Goal: Task Accomplishment & Management: Use online tool/utility

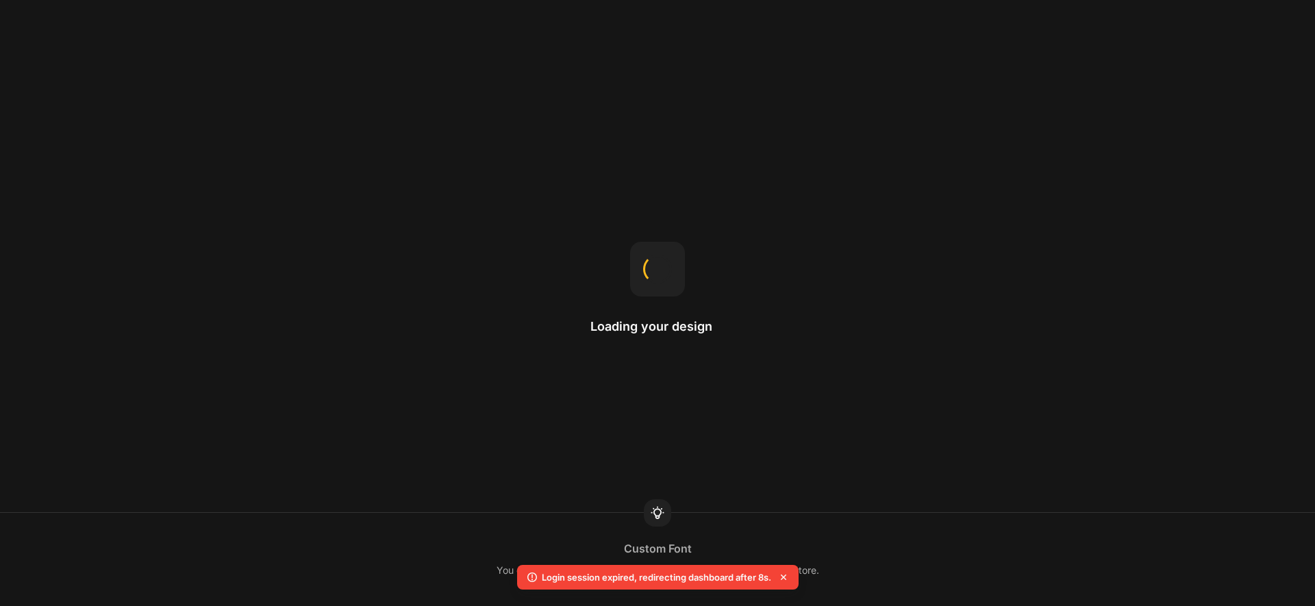
click at [781, 574] on icon at bounding box center [784, 578] width 14 height 14
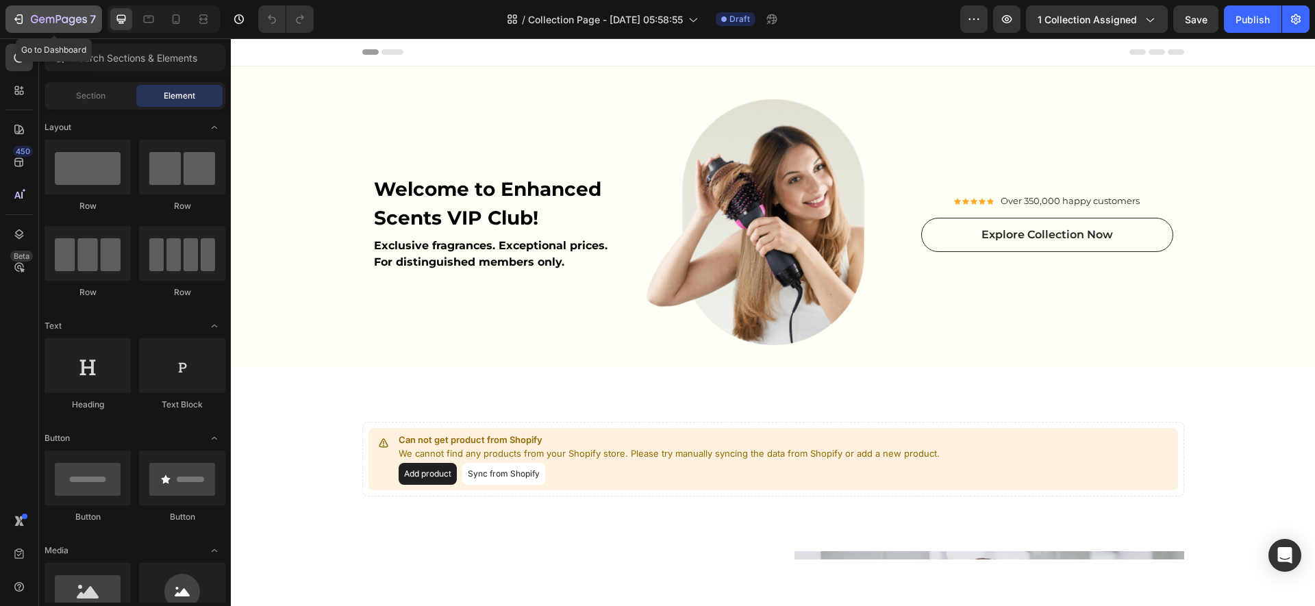
click at [30, 14] on div "7" at bounding box center [54, 19] width 84 height 16
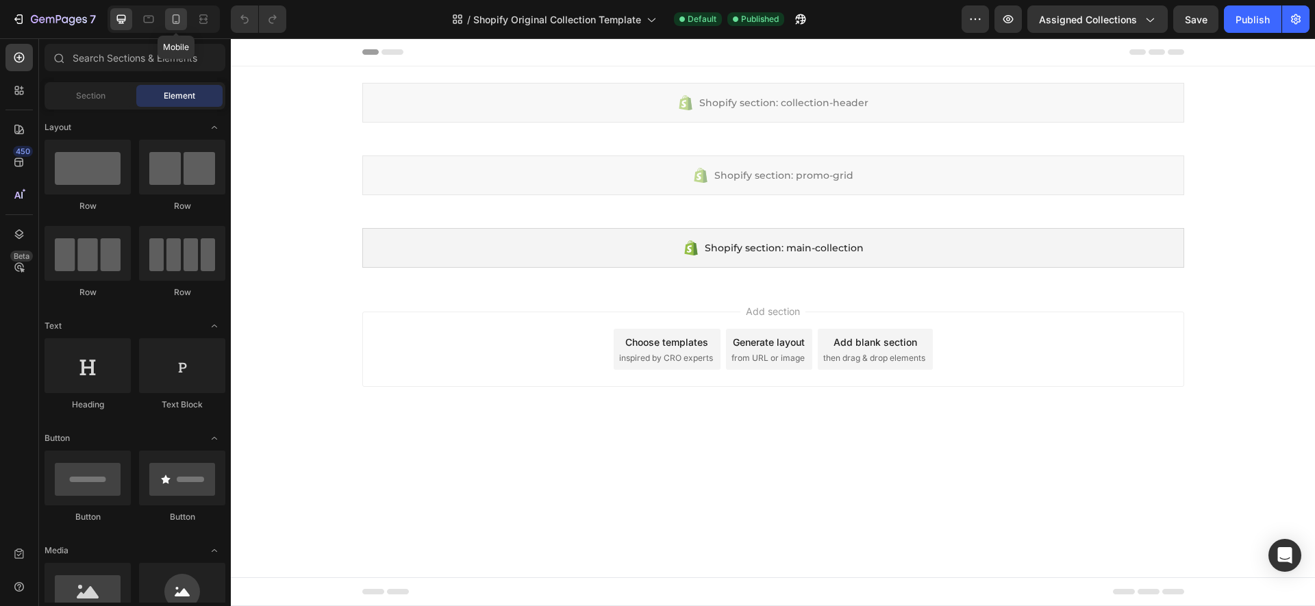
click at [181, 16] on icon at bounding box center [176, 19] width 14 height 14
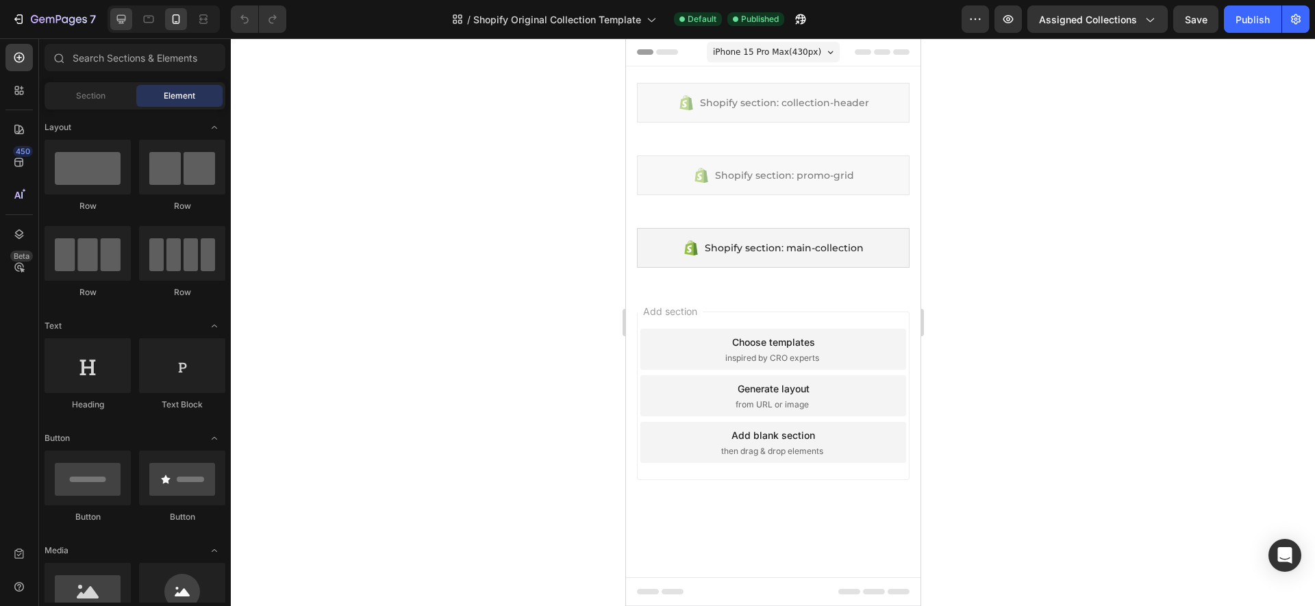
click at [121, 22] on icon at bounding box center [121, 19] width 14 height 14
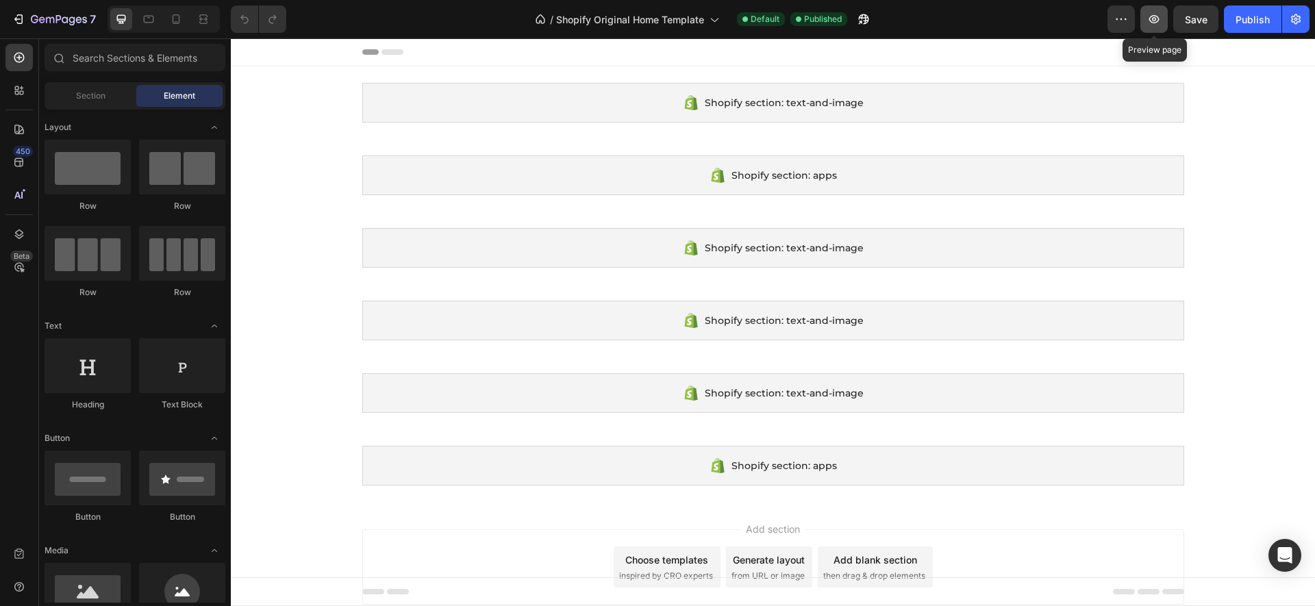
click at [1154, 12] on icon "button" at bounding box center [1154, 19] width 14 height 14
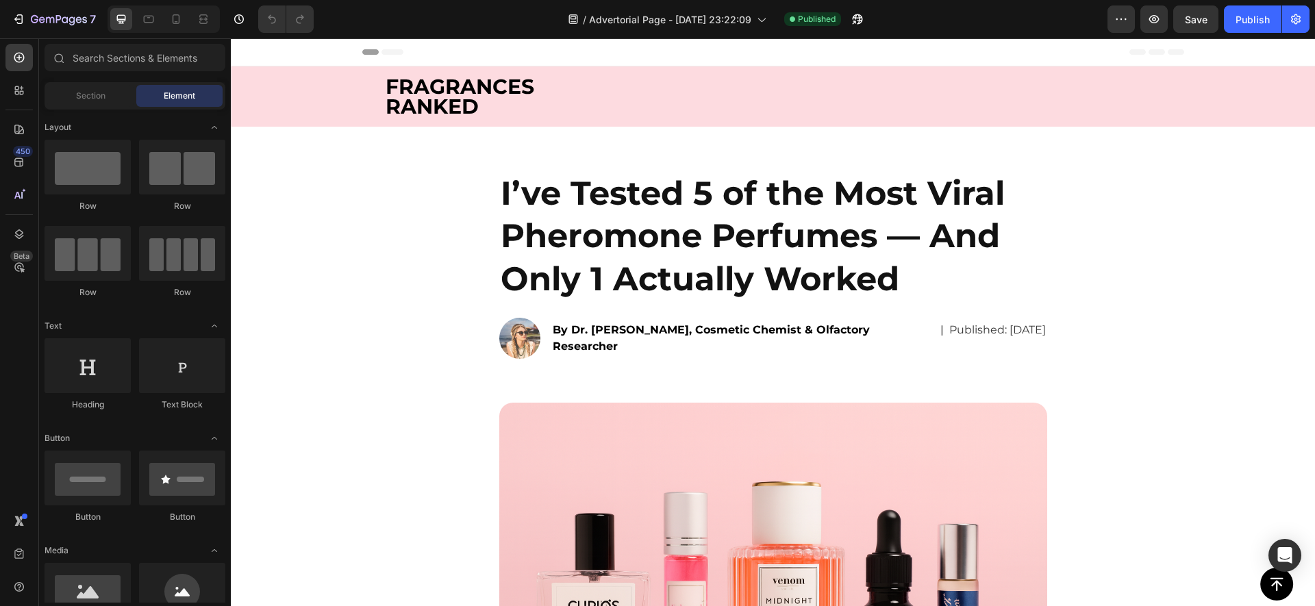
click at [325, 95] on div "FRAGRANCES RANKED Text Block Row Row Row" at bounding box center [773, 101] width 1084 height 49
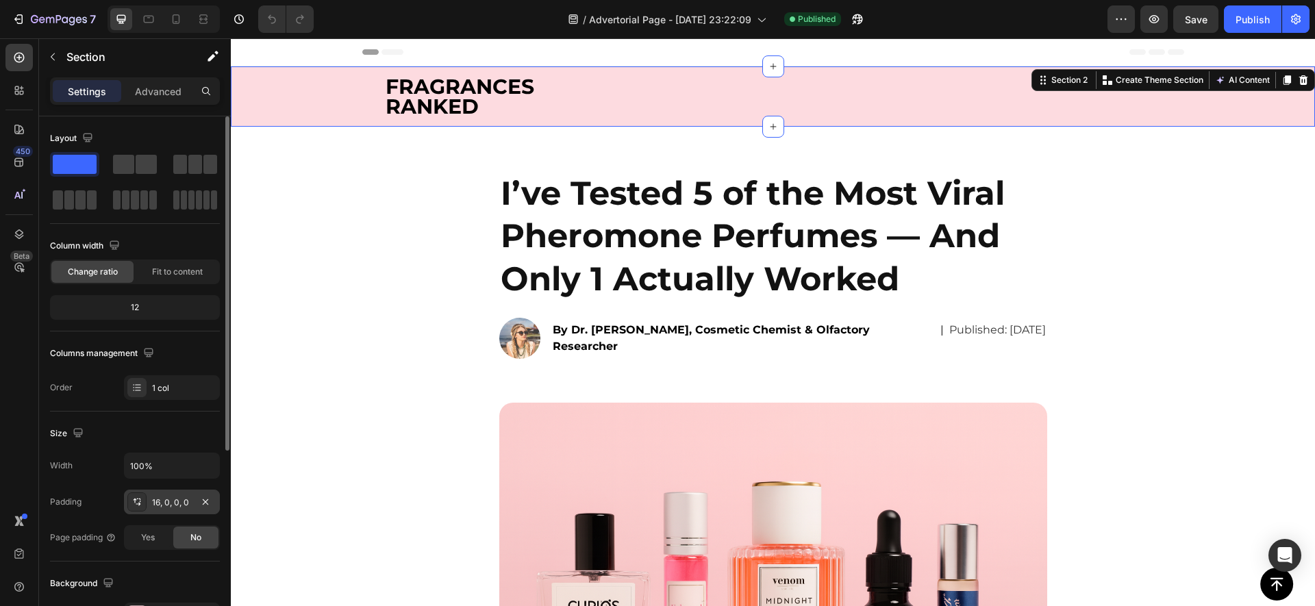
scroll to position [307, 0]
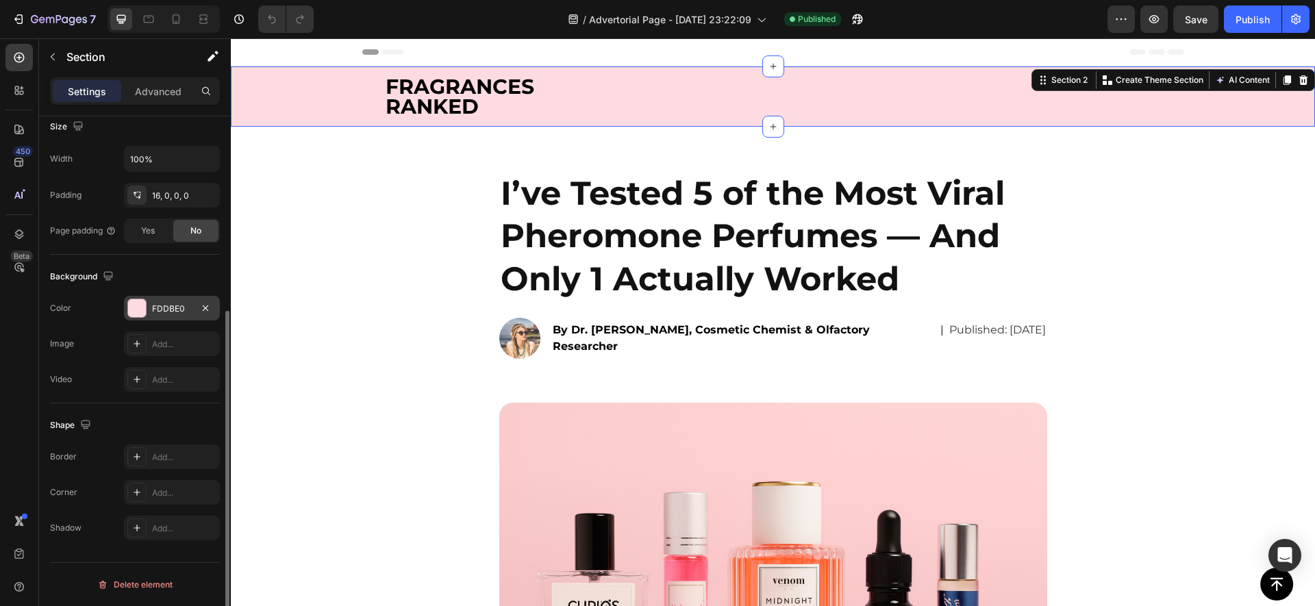
click at [144, 312] on div at bounding box center [137, 308] width 18 height 18
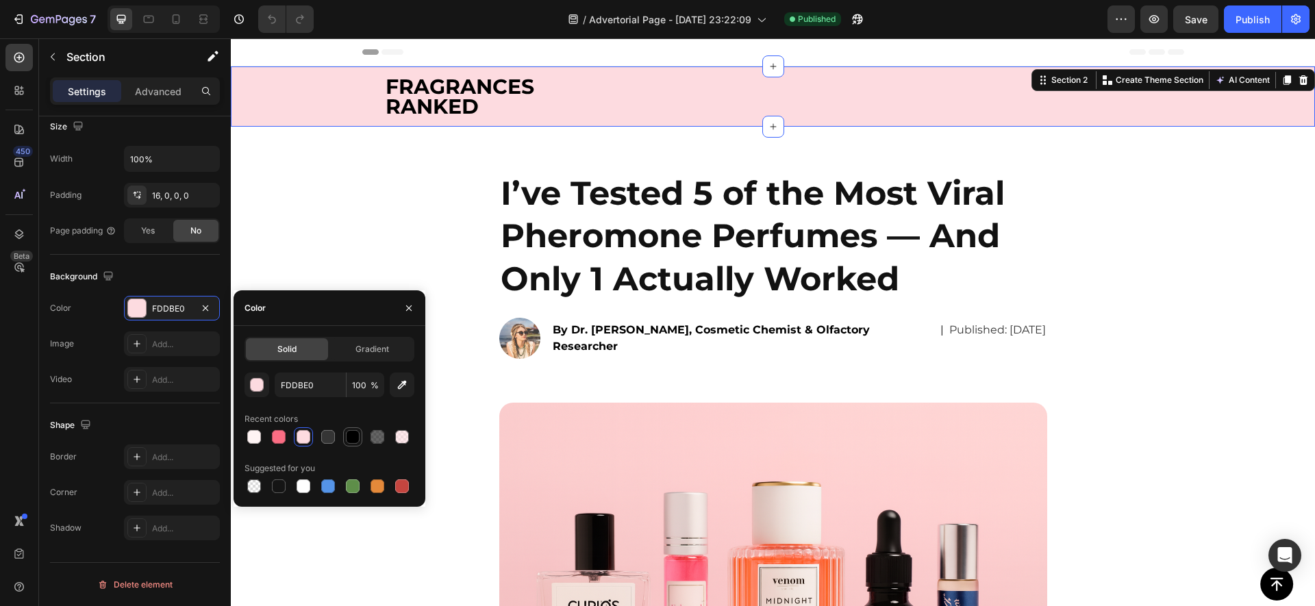
click at [362, 439] on div at bounding box center [352, 436] width 19 height 19
type input "000000"
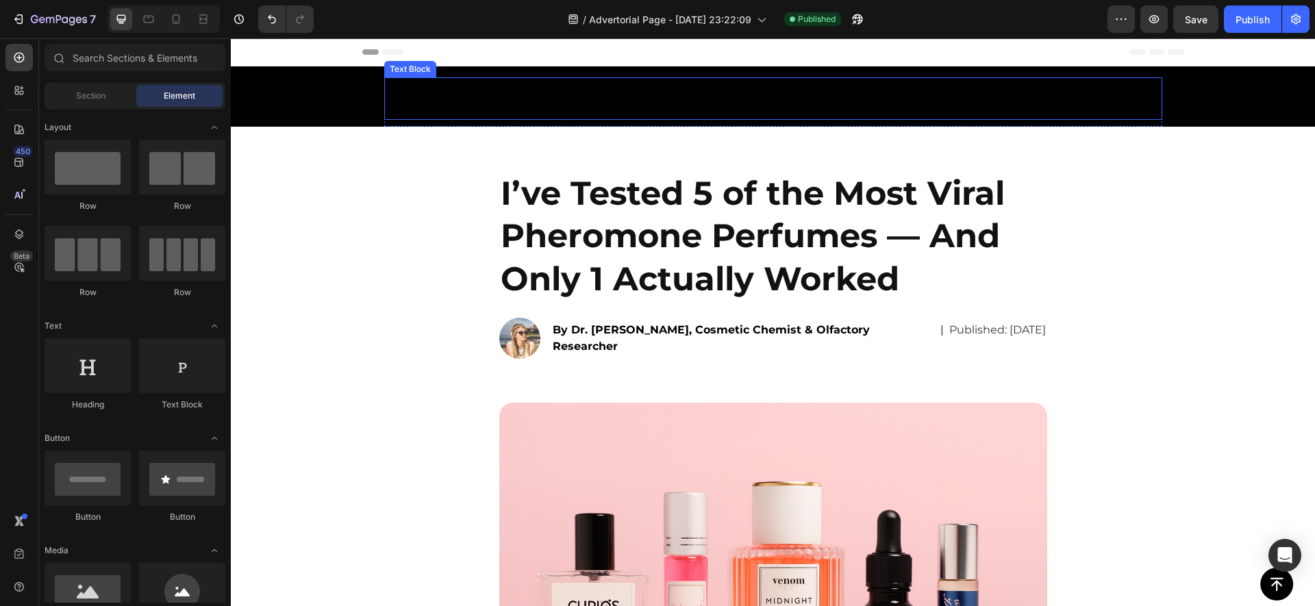
click at [406, 99] on div "FRAGRANCES RANKED Text Block" at bounding box center [773, 98] width 778 height 42
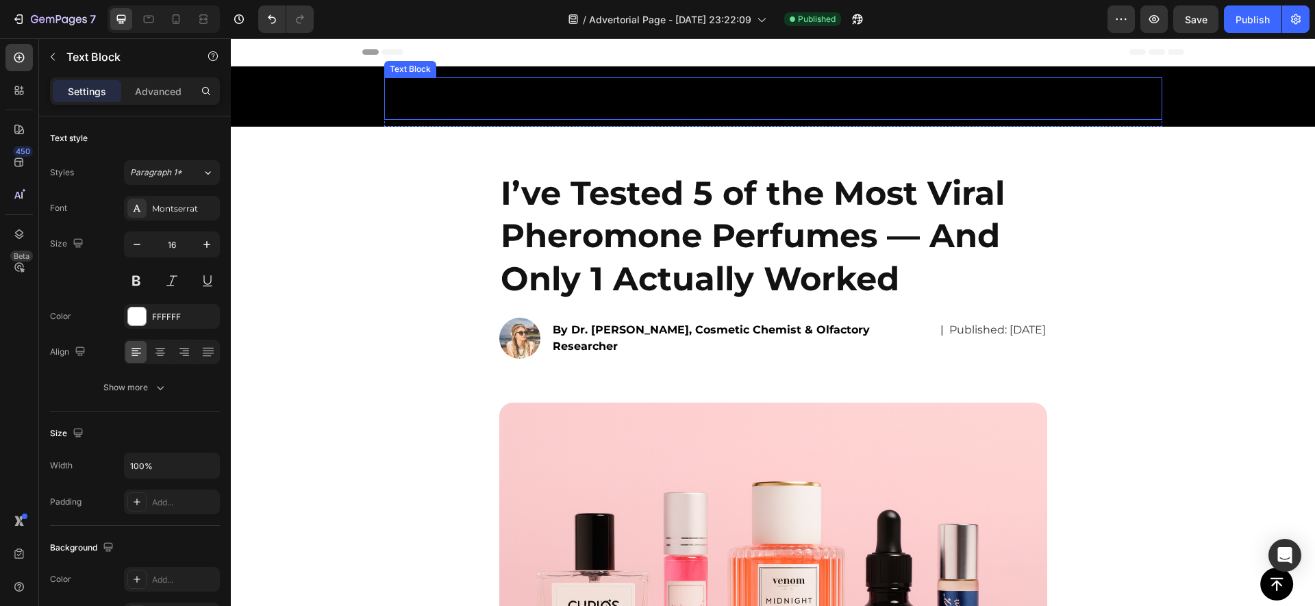
click at [406, 75] on div "Text Block" at bounding box center [410, 69] width 47 height 12
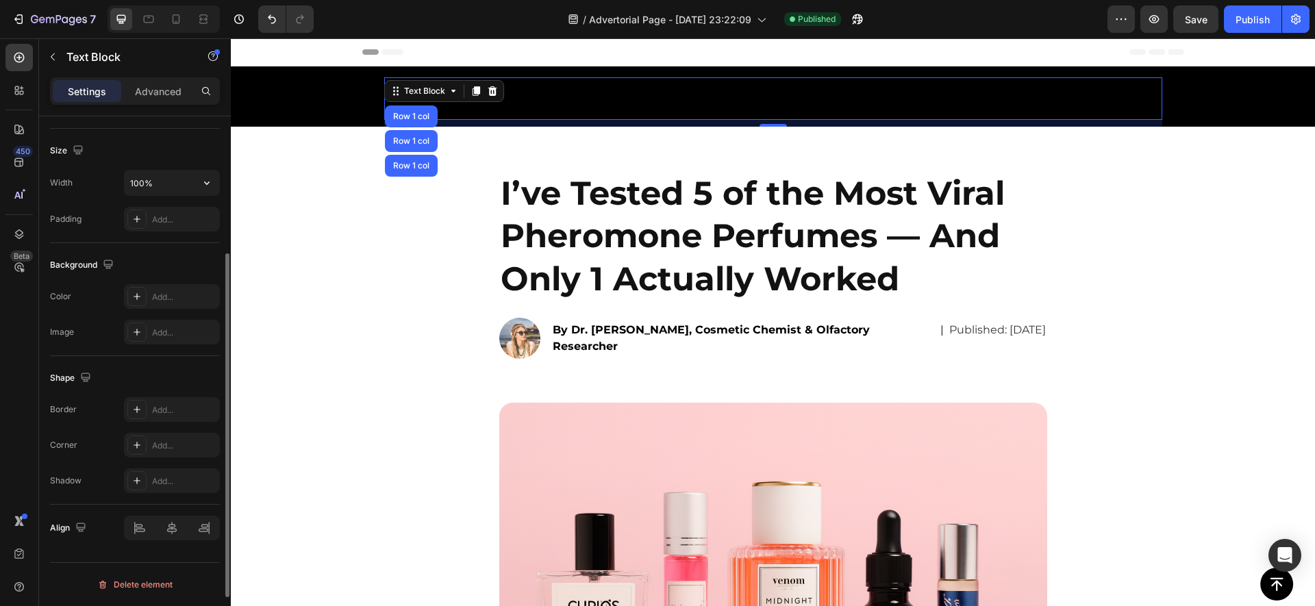
scroll to position [2, 0]
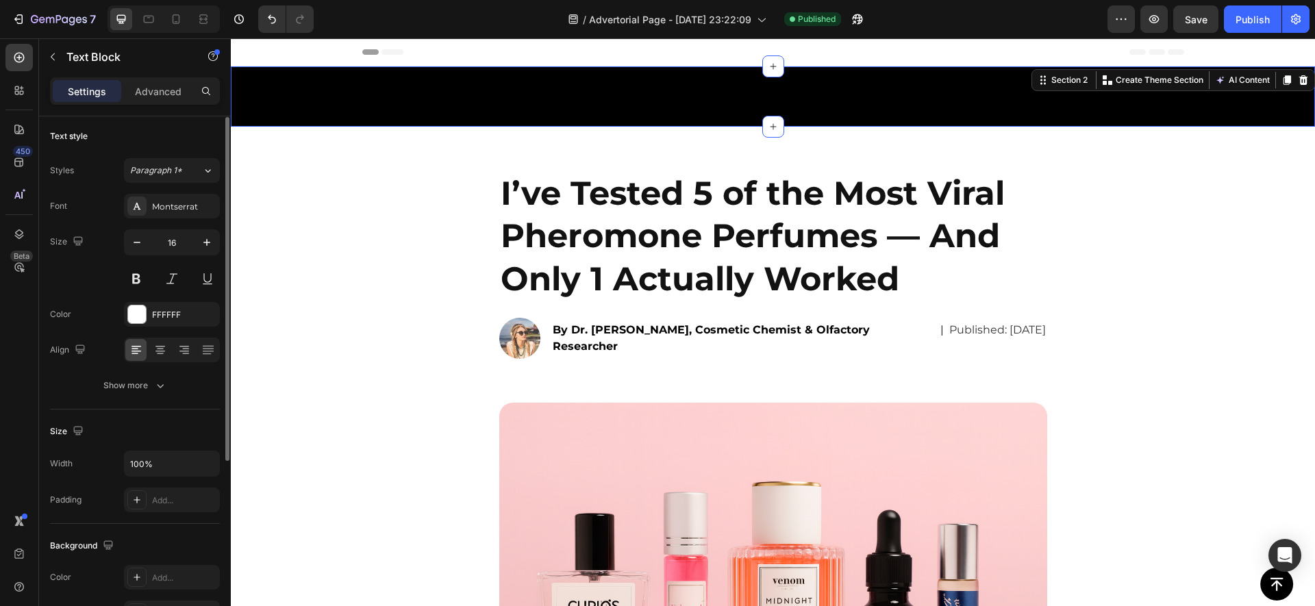
click at [336, 113] on div "FRAGRANCES RANKED Text Block Row Row Row" at bounding box center [773, 101] width 1084 height 49
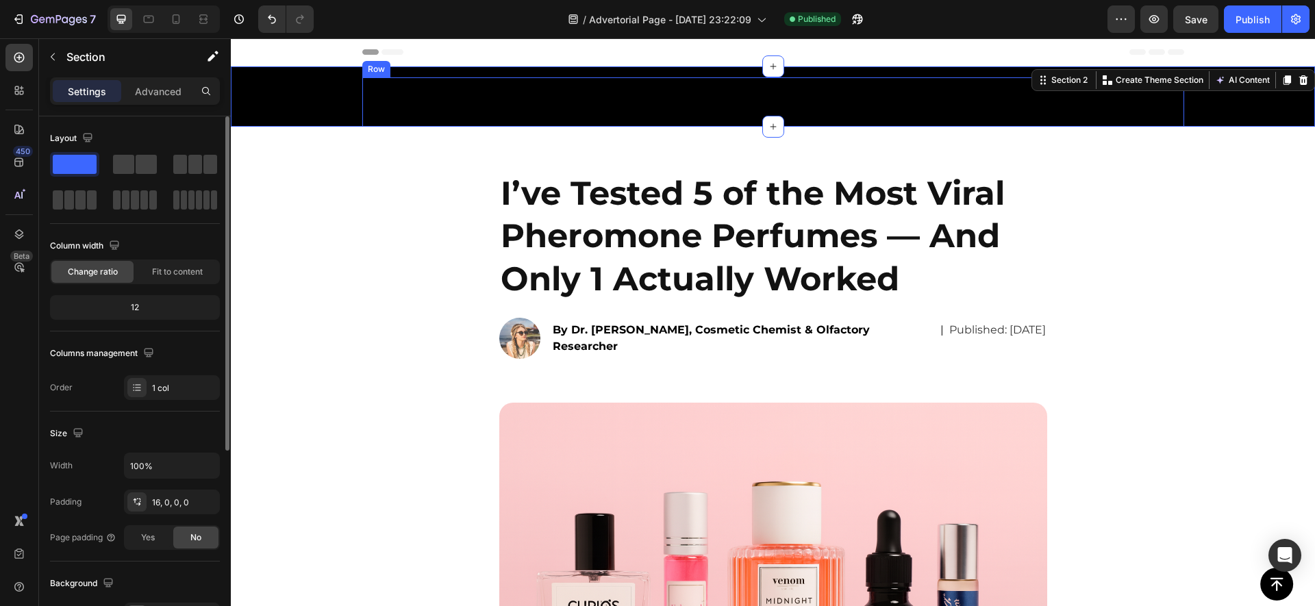
click at [402, 105] on strong "RANKED" at bounding box center [432, 106] width 93 height 25
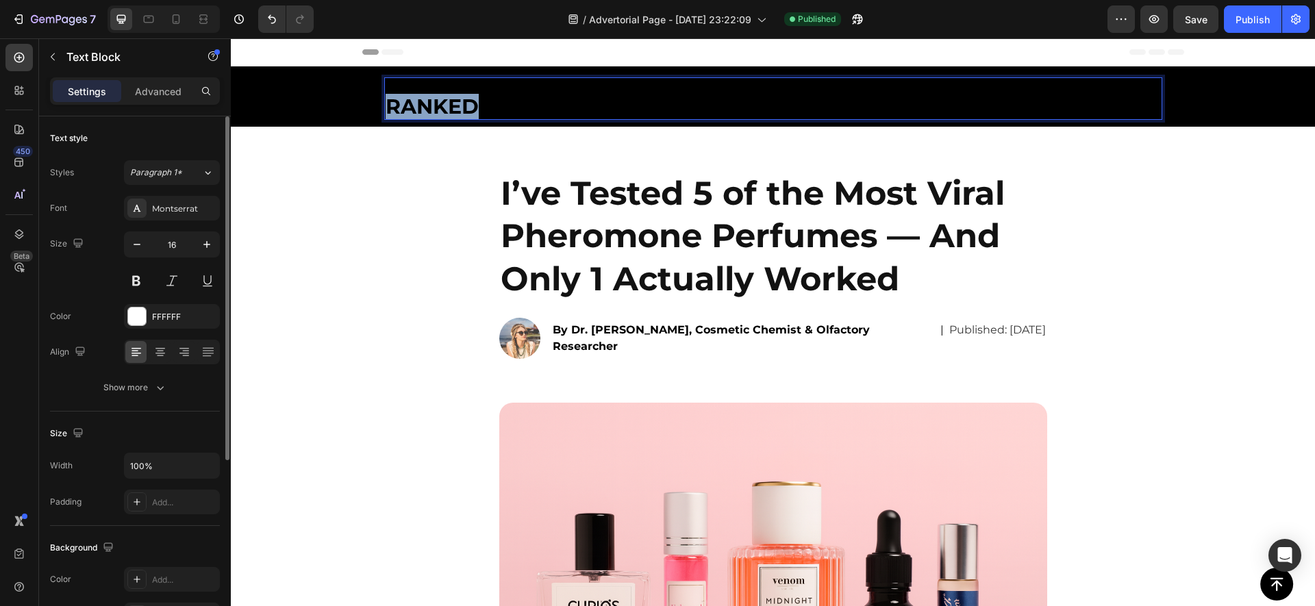
click at [402, 105] on strong "RANKED" at bounding box center [432, 106] width 93 height 25
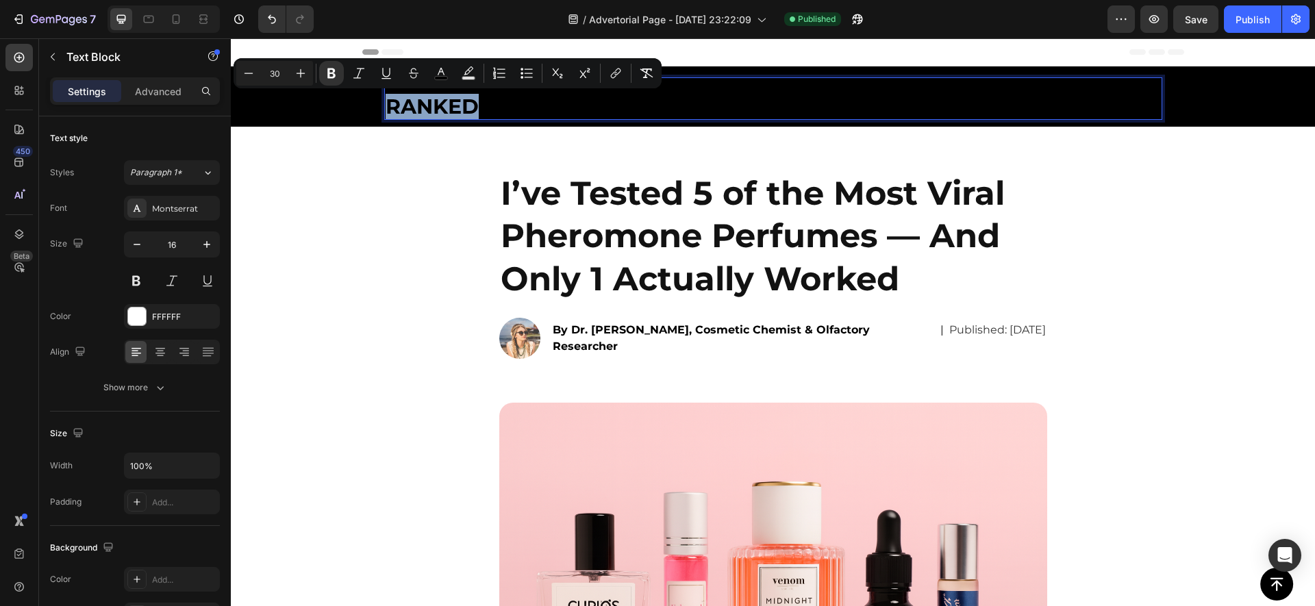
click at [414, 99] on strong "RANKED" at bounding box center [432, 106] width 93 height 25
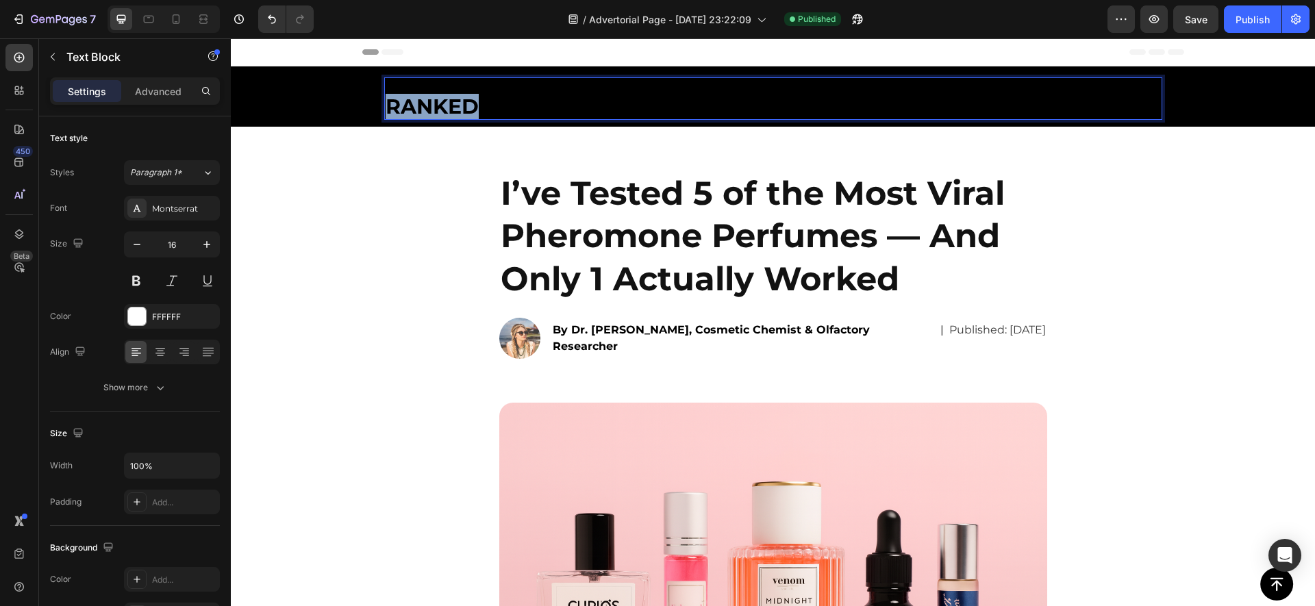
click at [414, 99] on strong "RANKED" at bounding box center [432, 106] width 93 height 25
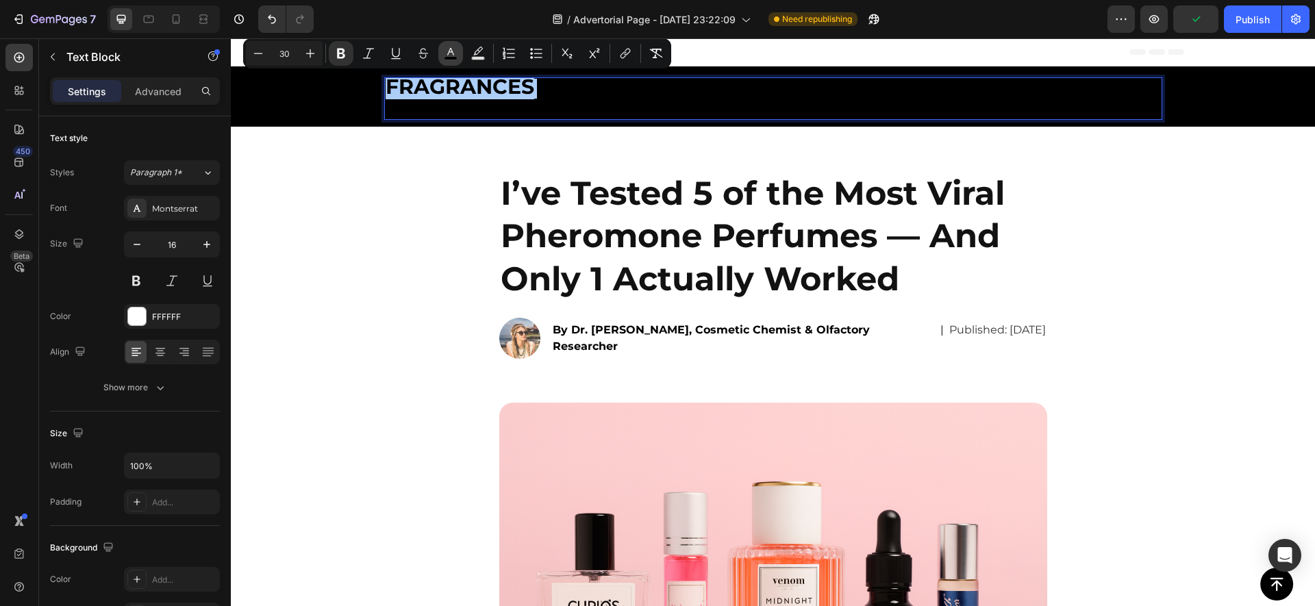
click at [455, 61] on button "color" at bounding box center [450, 53] width 25 height 25
type input "000000"
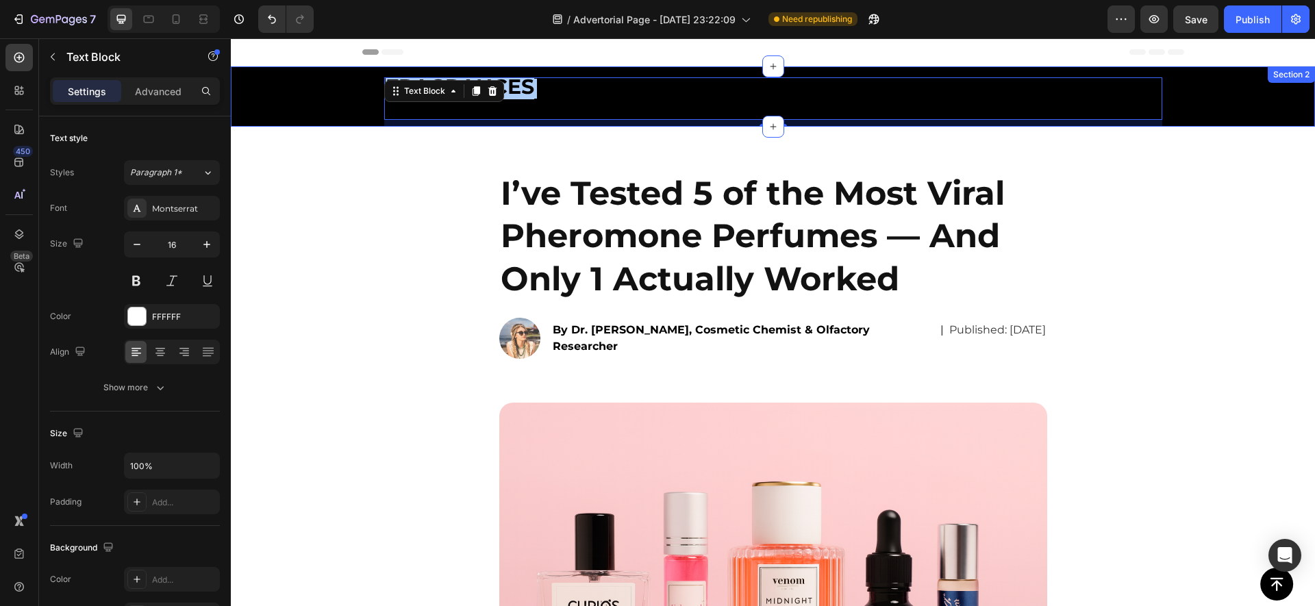
drag, startPoint x: 593, startPoint y: 302, endPoint x: 342, endPoint y: 112, distance: 314.4
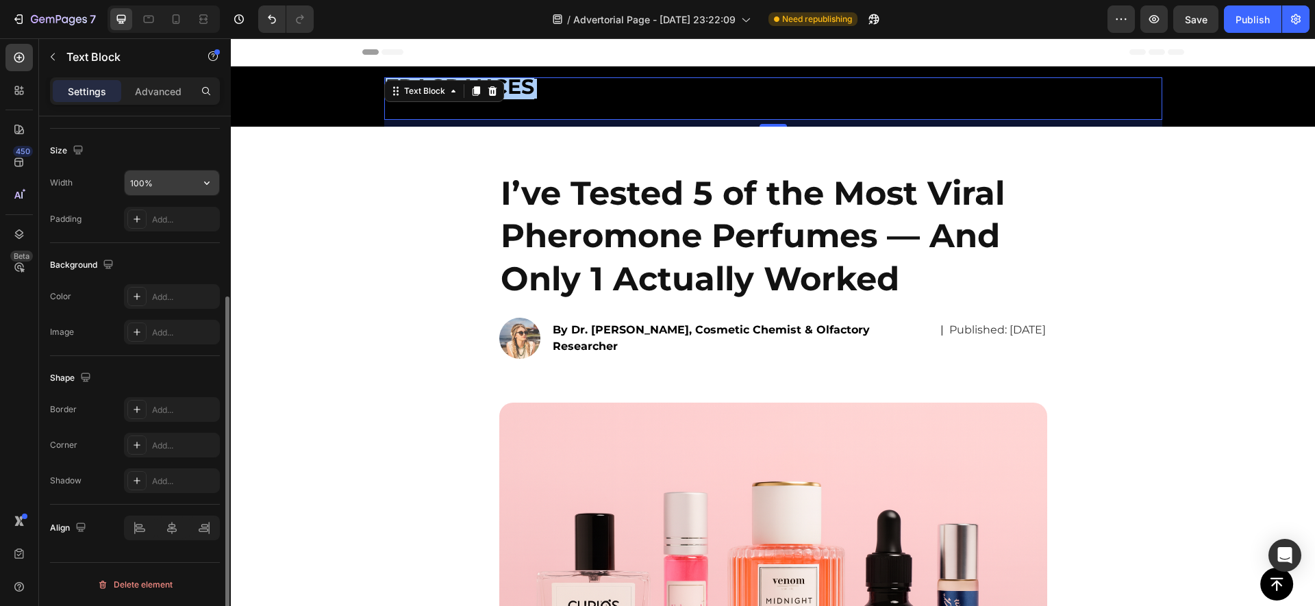
scroll to position [256, 0]
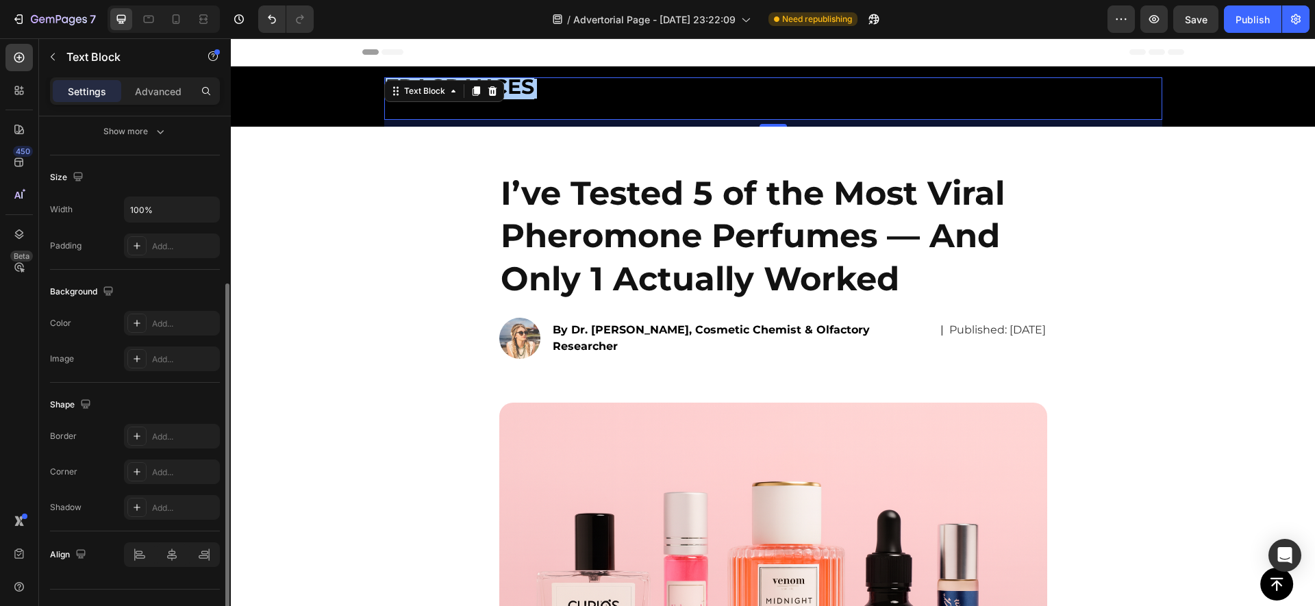
click at [152, 145] on div "Text style Styles Paragraph 1* Font Montserrat Size 16 Color FFFFFF Align Show …" at bounding box center [135, 7] width 170 height 295
click at [152, 139] on button "Show more" at bounding box center [135, 131] width 170 height 25
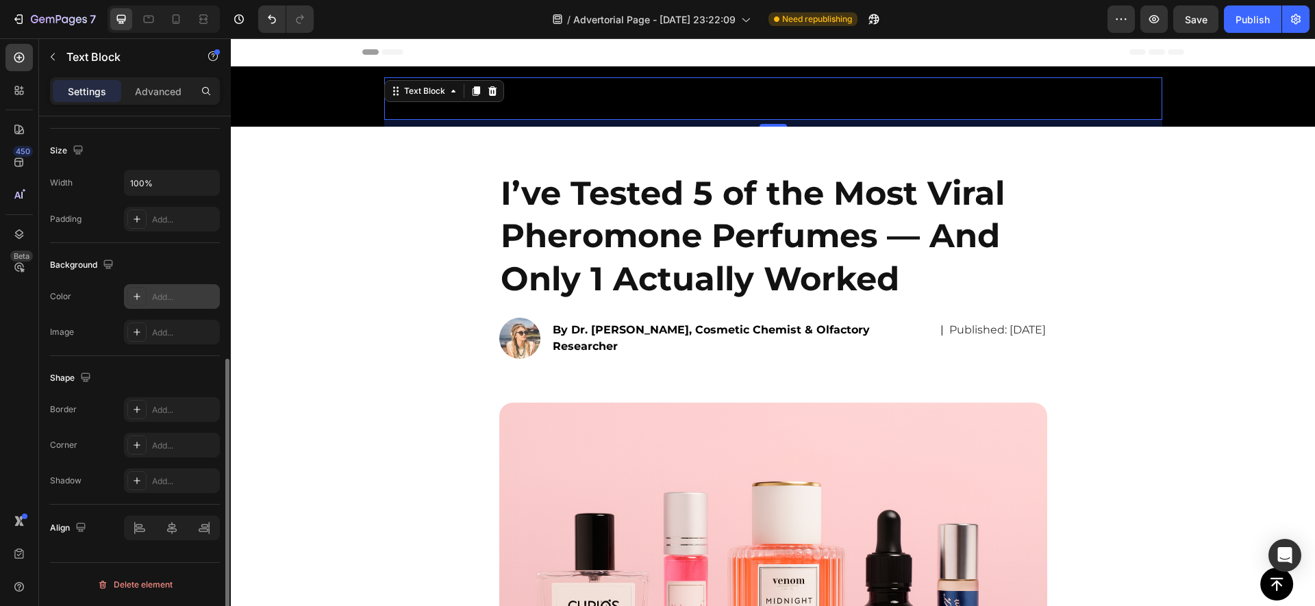
scroll to position [0, 0]
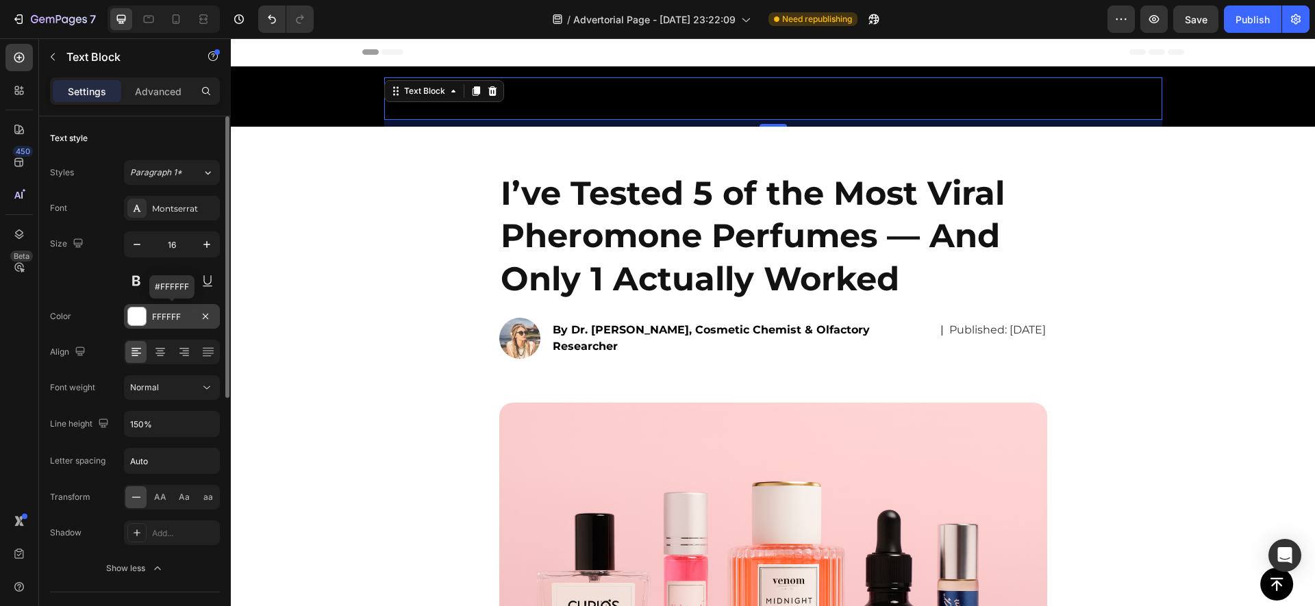
click at [142, 312] on div at bounding box center [137, 317] width 18 height 18
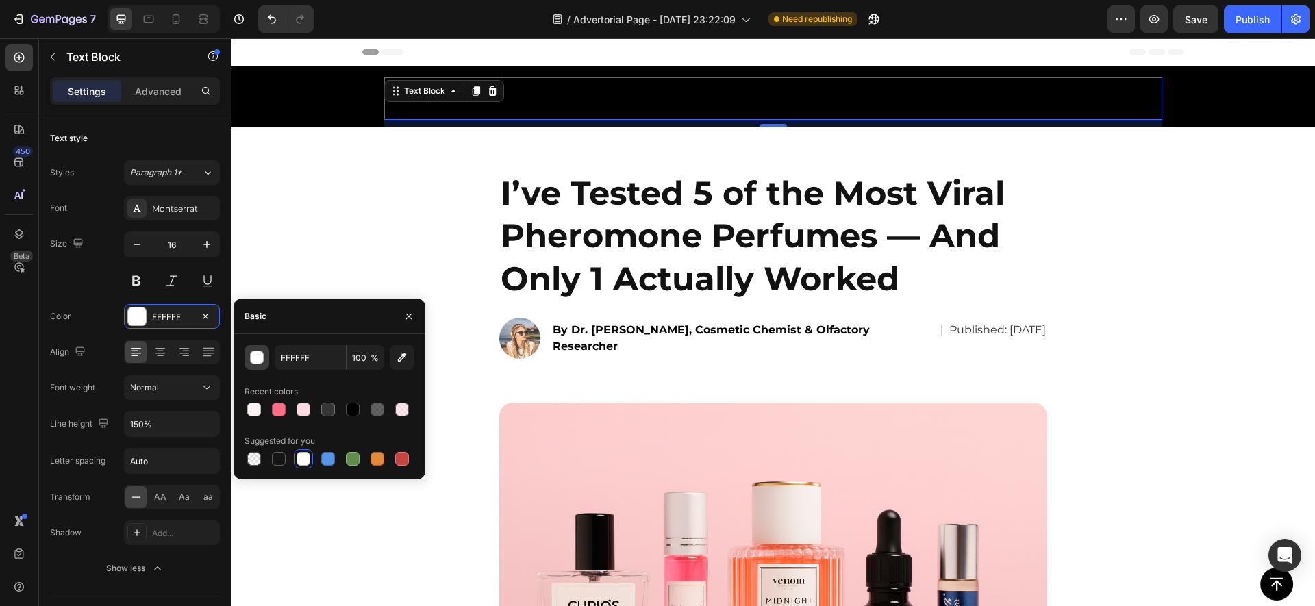
click at [249, 358] on button "button" at bounding box center [257, 357] width 25 height 25
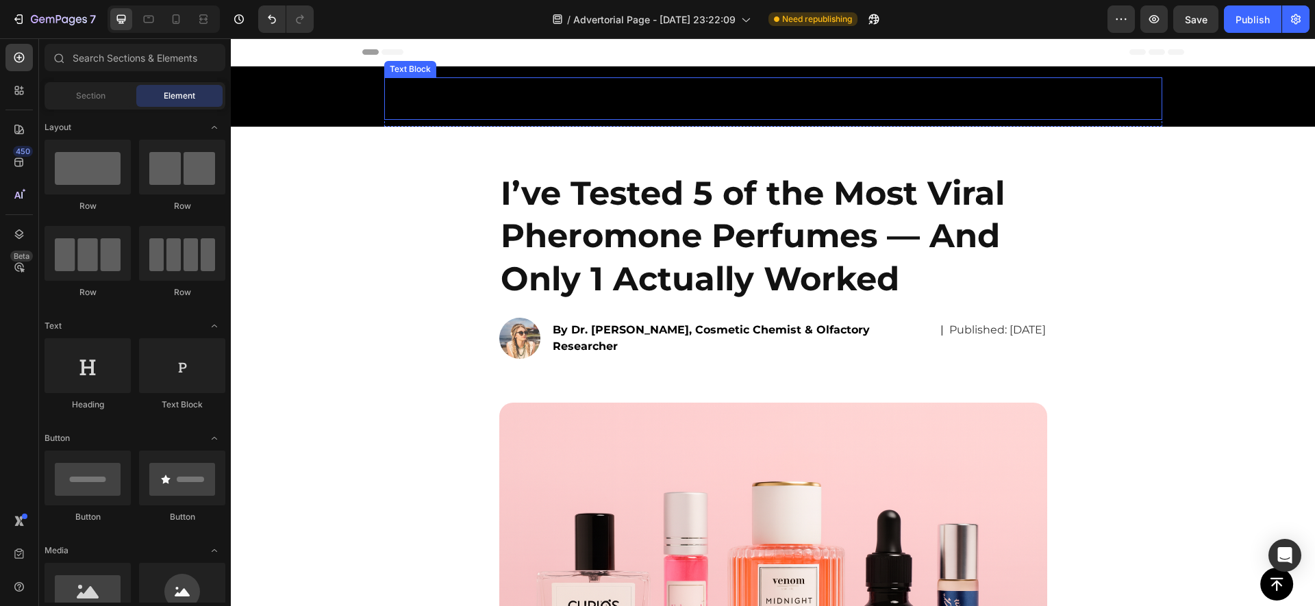
click at [436, 112] on strong "RANKED" at bounding box center [432, 106] width 93 height 25
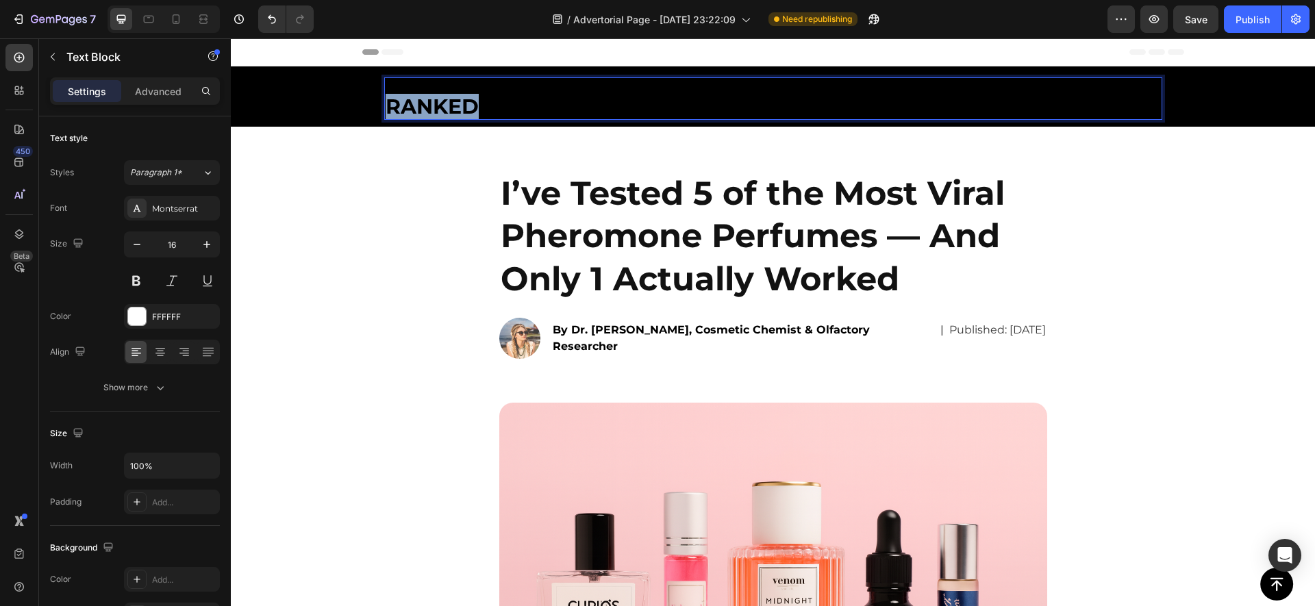
click at [436, 111] on strong "RANKED" at bounding box center [432, 106] width 93 height 25
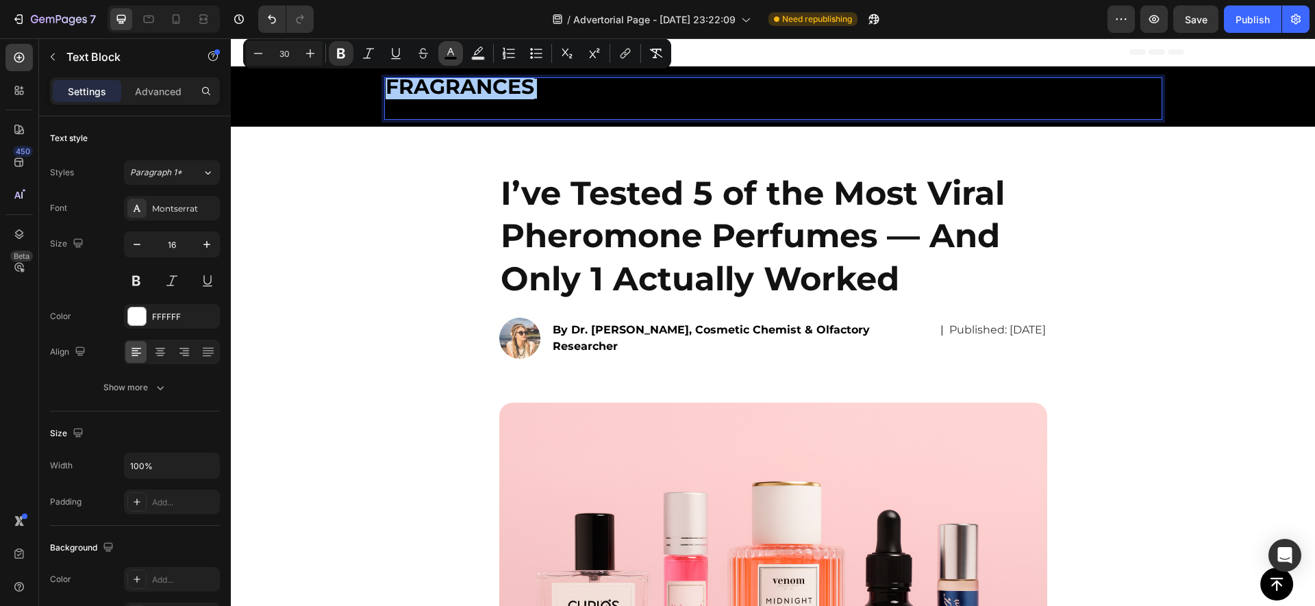
click at [458, 56] on button "color" at bounding box center [450, 53] width 25 height 25
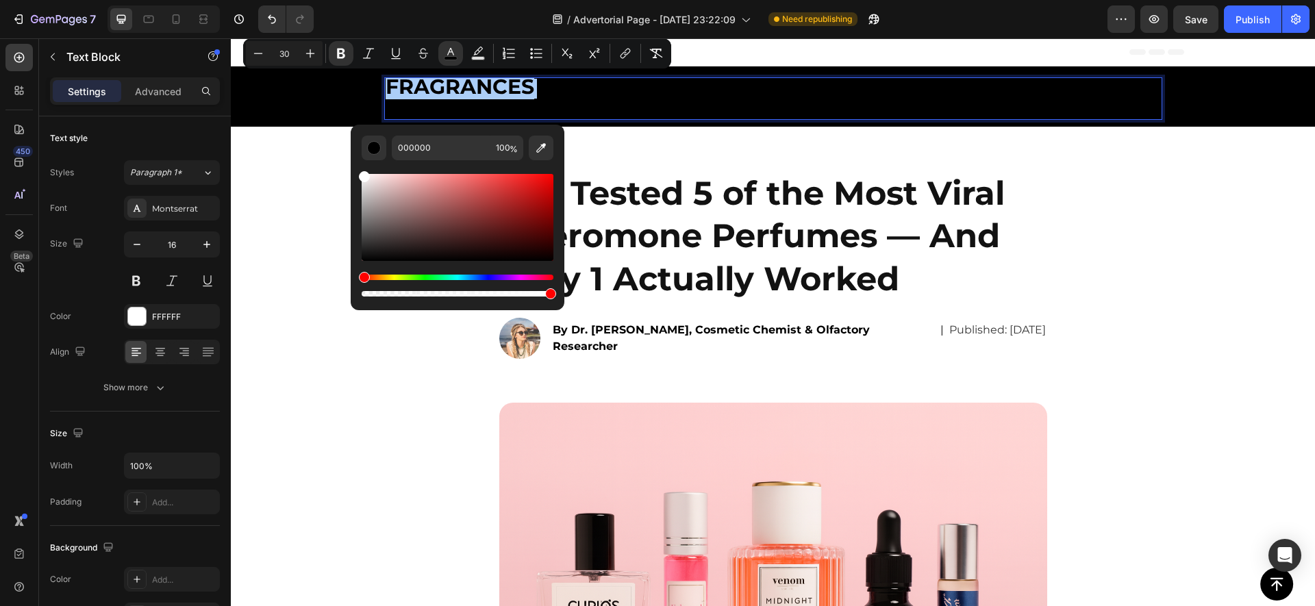
drag, startPoint x: 364, startPoint y: 258, endPoint x: 355, endPoint y: 139, distance: 119.5
click at [355, 139] on div "000000 100 %" at bounding box center [458, 212] width 214 height 175
type input "FFFFFF"
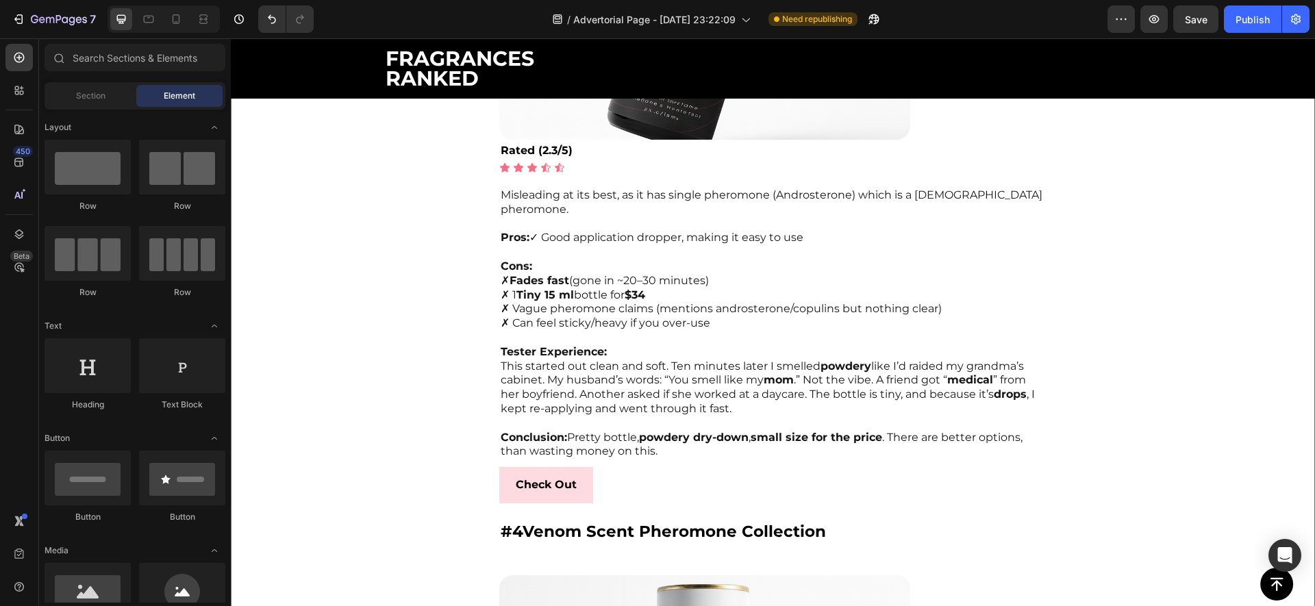
scroll to position [5890, 0]
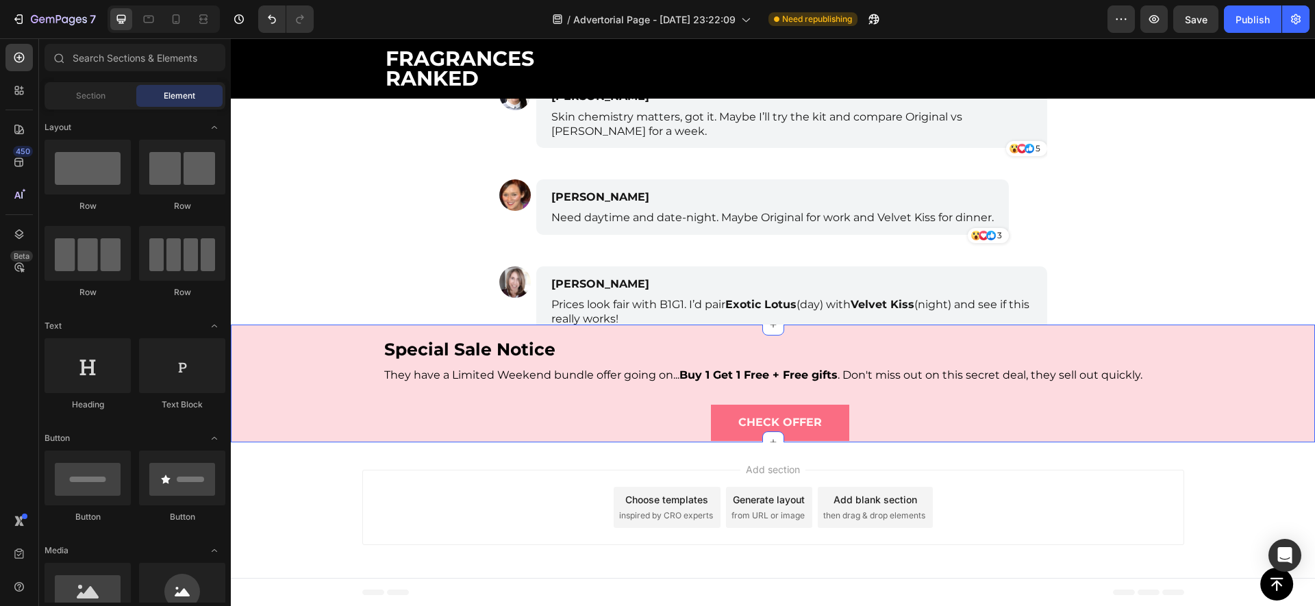
click at [331, 374] on div "Special Sale Notice Text Block They have a Limited Weekend bundle offer going o…" at bounding box center [773, 383] width 1084 height 117
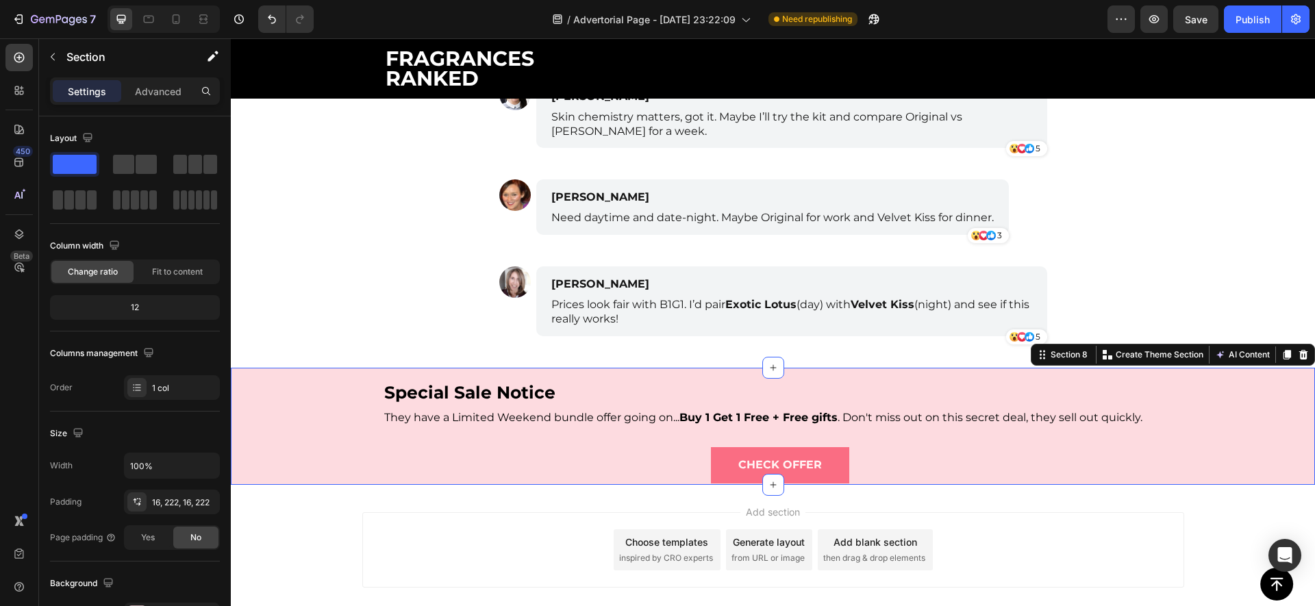
click at [292, 409] on div "Special Sale Notice Text Block They have a Limited Weekend bundle offer going o…" at bounding box center [773, 426] width 1084 height 117
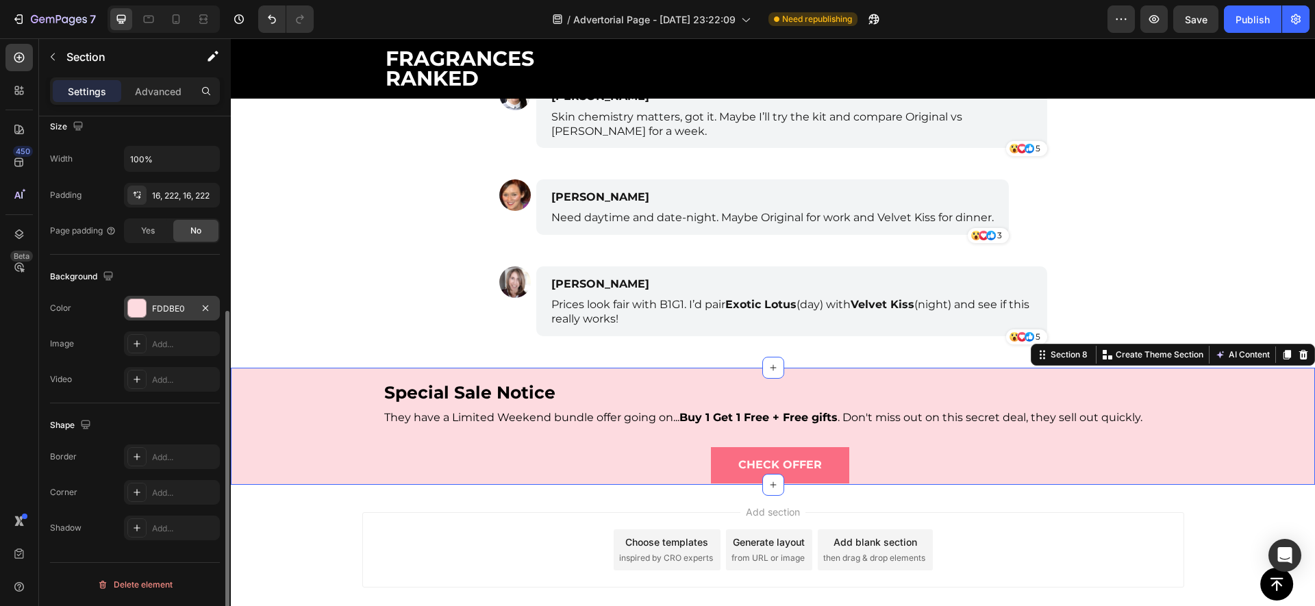
click at [138, 308] on div at bounding box center [137, 308] width 18 height 18
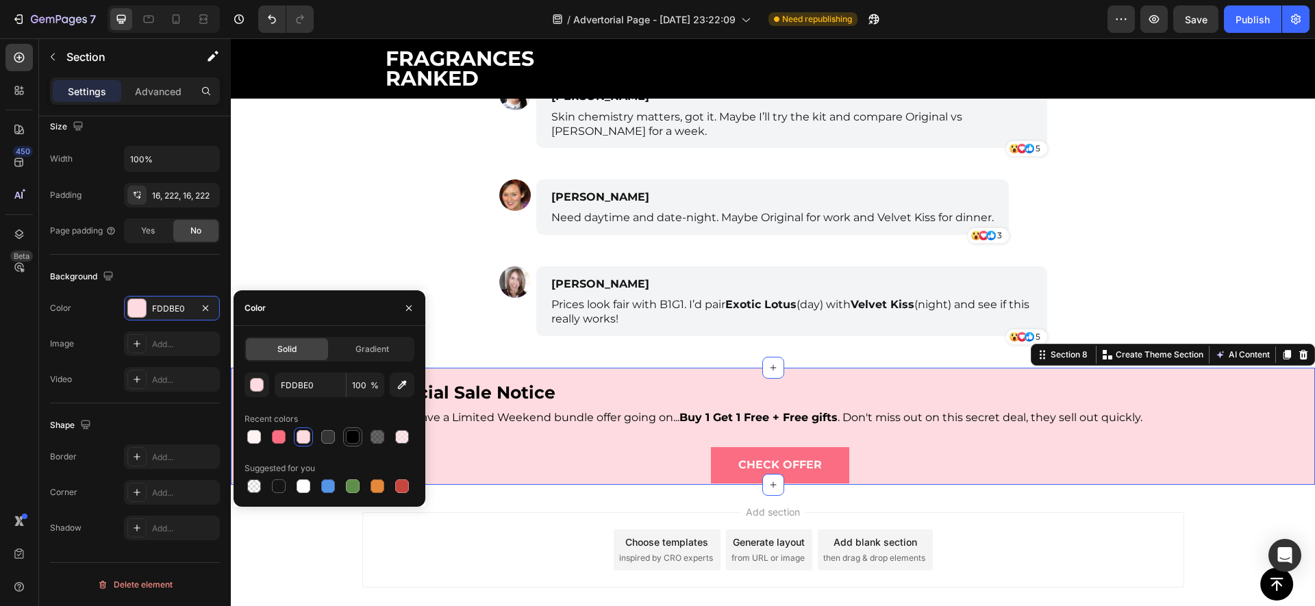
click at [358, 434] on div at bounding box center [353, 437] width 14 height 14
type input "000000"
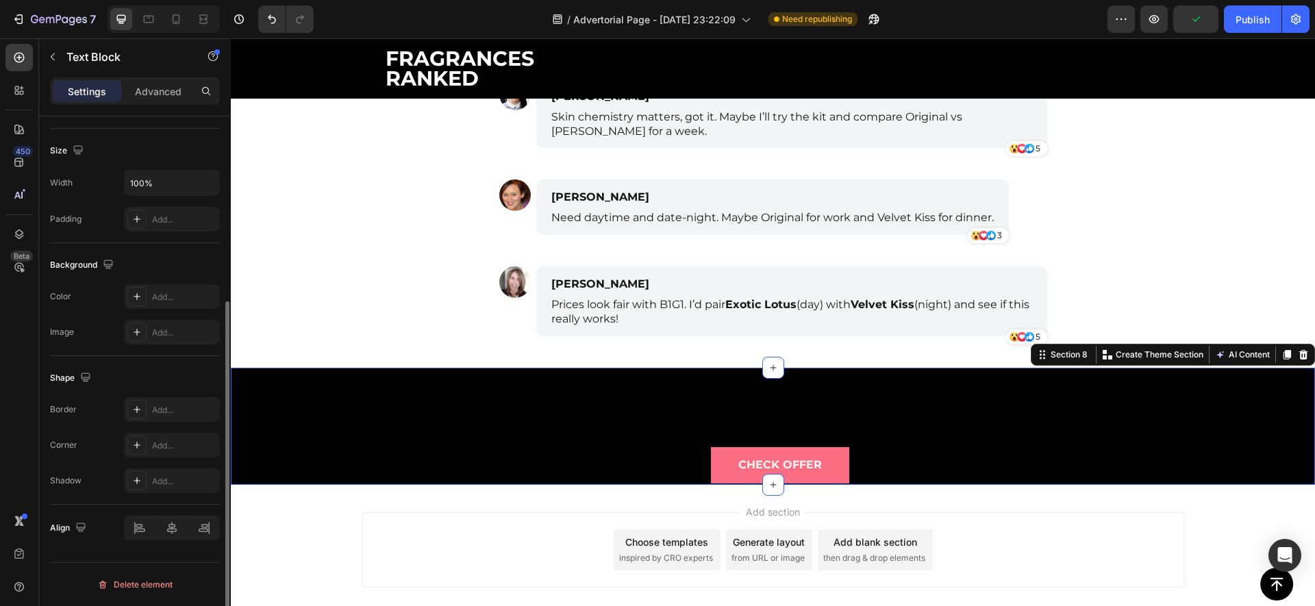
click at [504, 407] on div "They have a Limited Weekend bundle offer going on... Buy 1 Get 1 Free + Free gi…" at bounding box center [773, 418] width 780 height 23
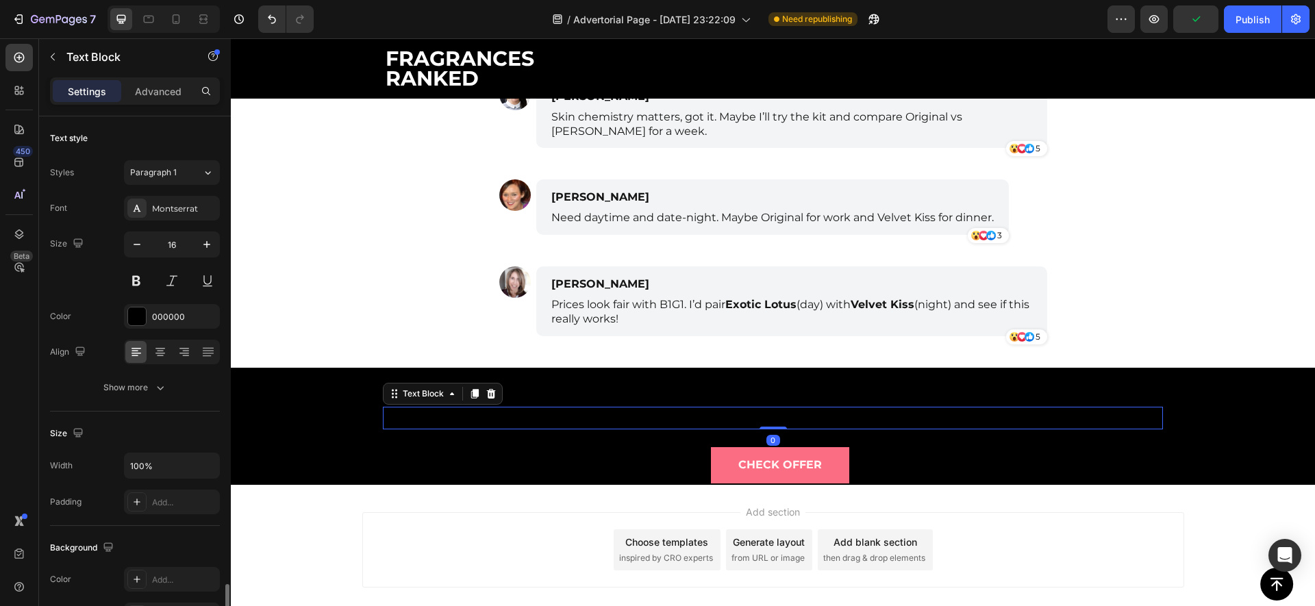
click at [504, 407] on div "They have a Limited Weekend bundle offer going on... Buy 1 Get 1 Free + Free gi…" at bounding box center [773, 418] width 780 height 23
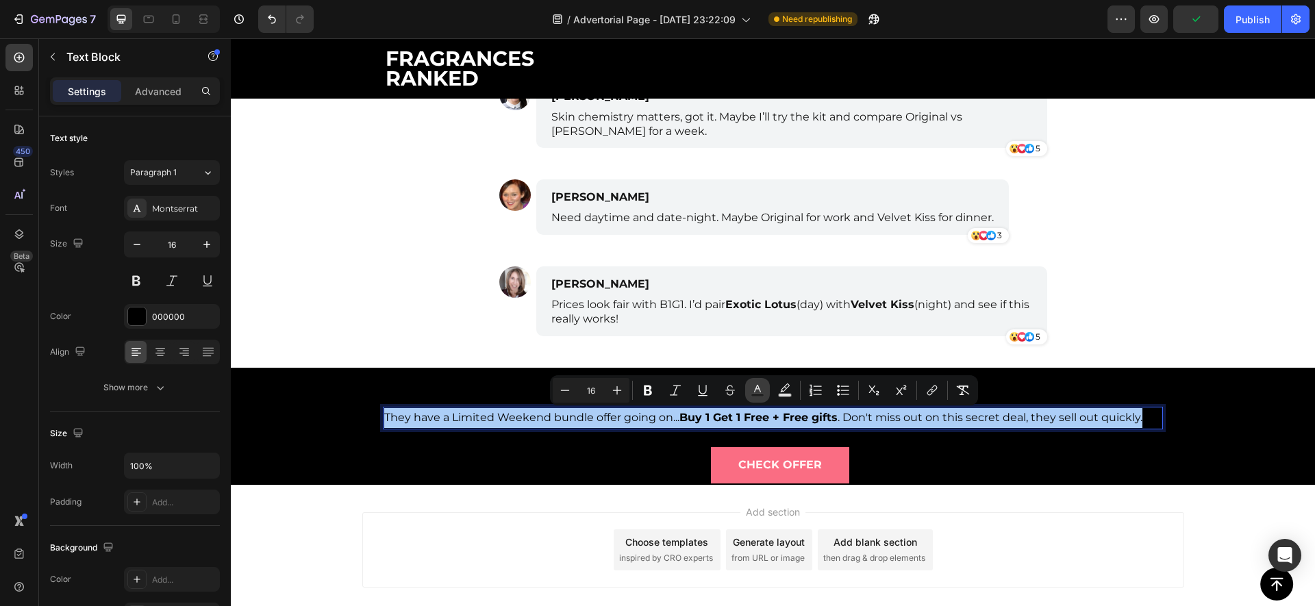
click at [765, 384] on button "Text Color" at bounding box center [757, 390] width 25 height 25
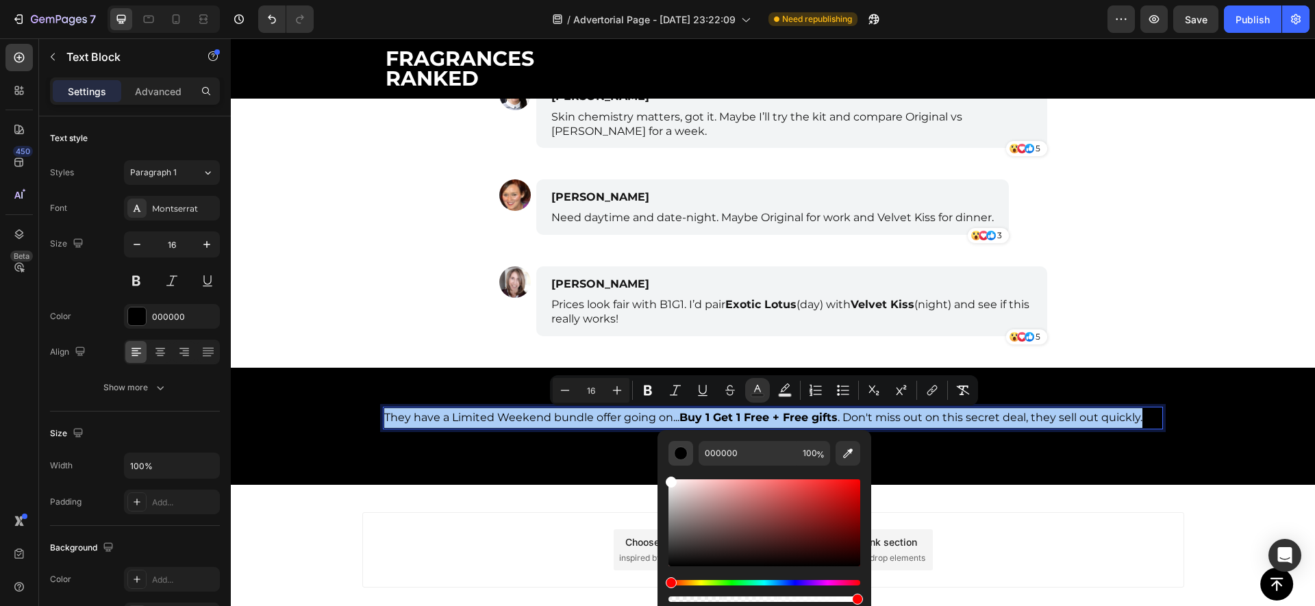
drag, startPoint x: 670, startPoint y: 564, endPoint x: 668, endPoint y: 458, distance: 106.9
click at [669, 458] on div "000000 100 %" at bounding box center [765, 523] width 192 height 164
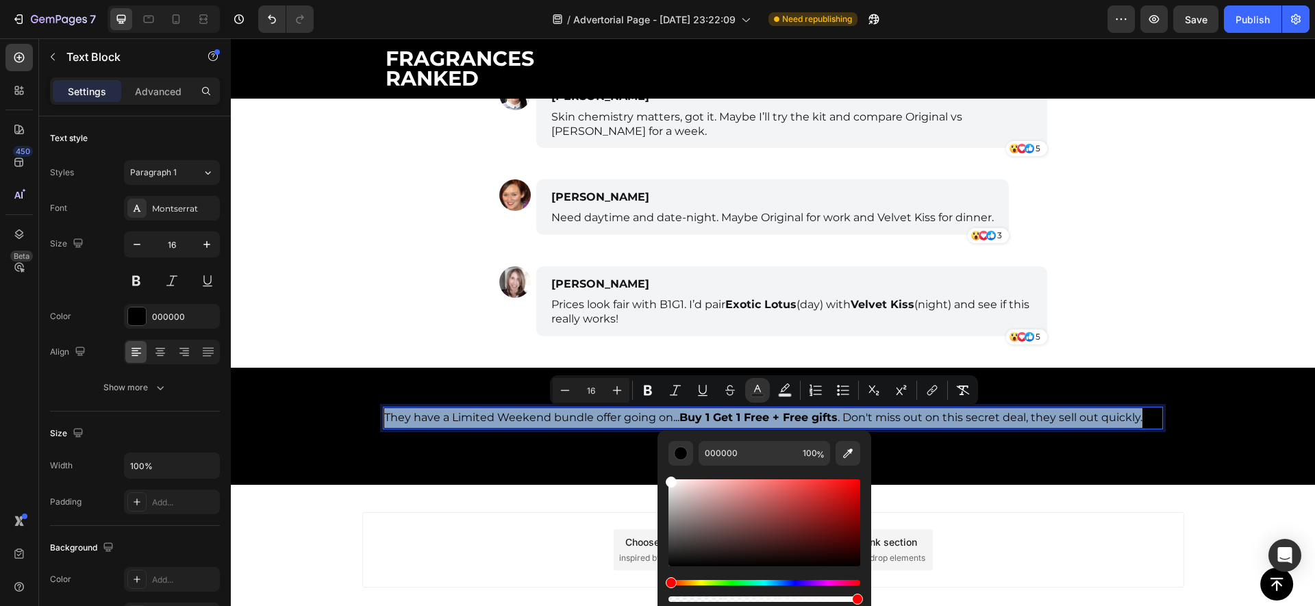
type input "FFFFFF"
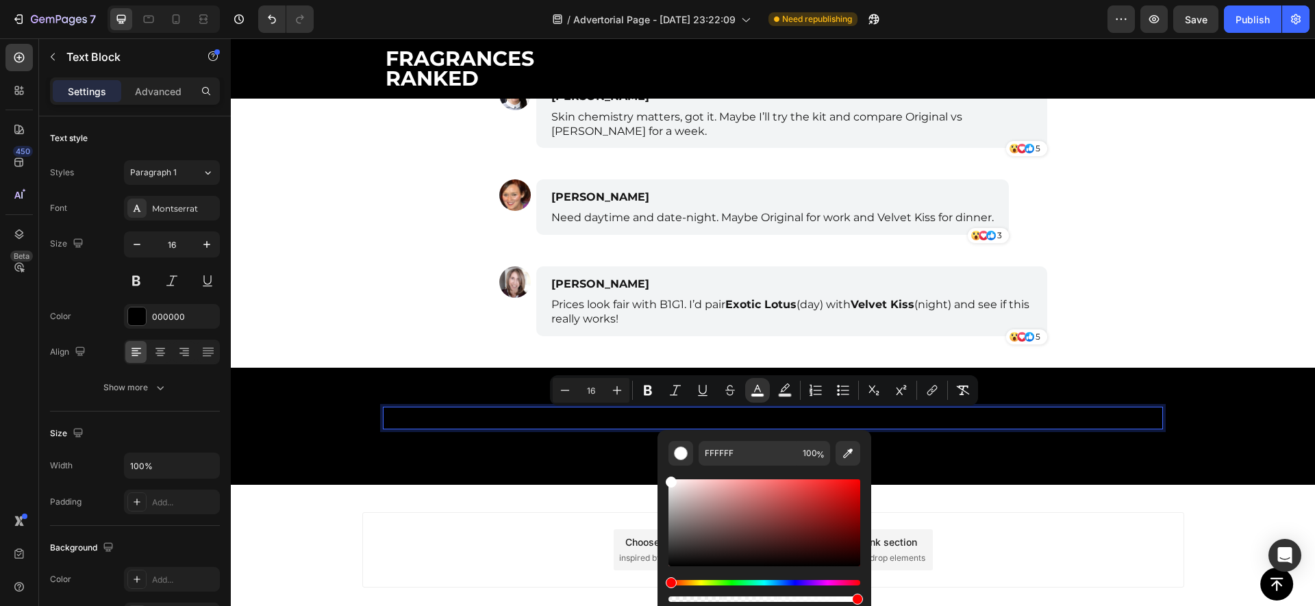
click at [512, 455] on div "Check Offer Button" at bounding box center [773, 465] width 758 height 36
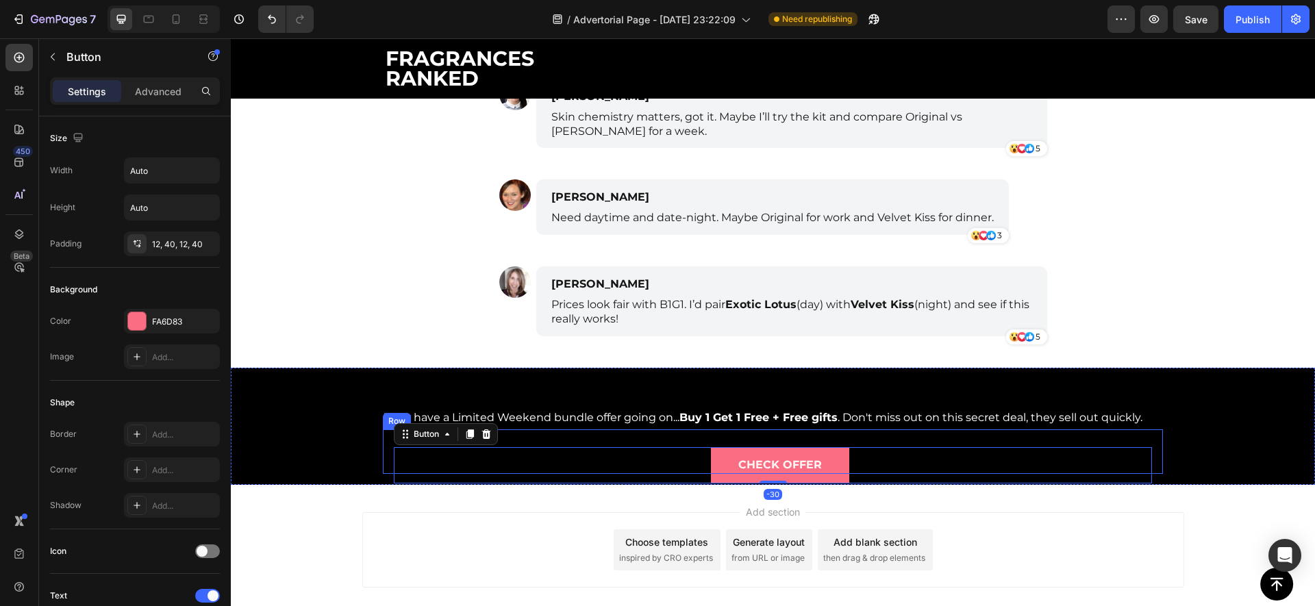
click at [674, 430] on div "Check Offer Button -30 Row" at bounding box center [773, 451] width 780 height 45
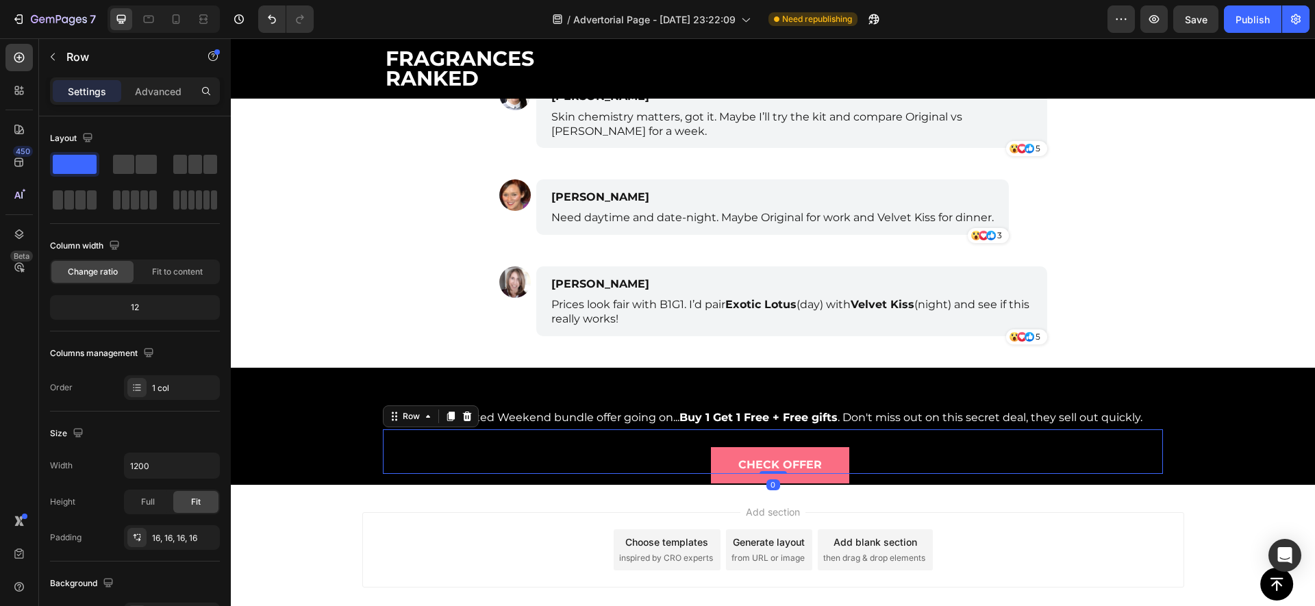
click at [674, 437] on div "Check Offer Button Row 0" at bounding box center [773, 451] width 780 height 45
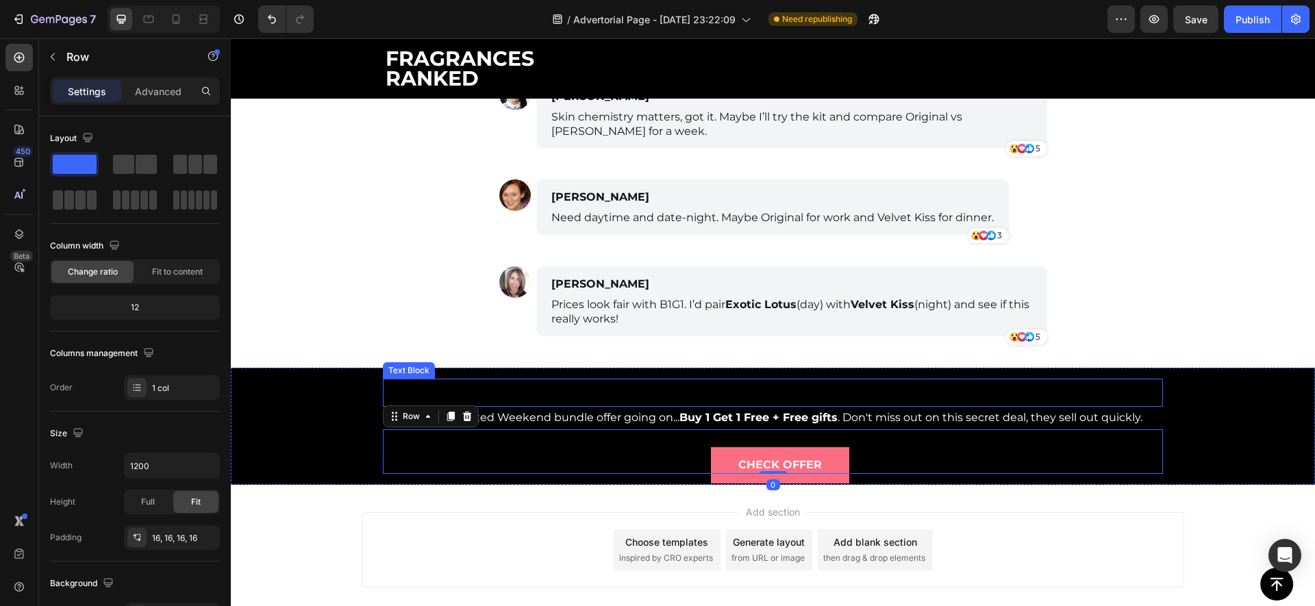
click at [629, 402] on p "Special Sale Notice" at bounding box center [772, 393] width 777 height 26
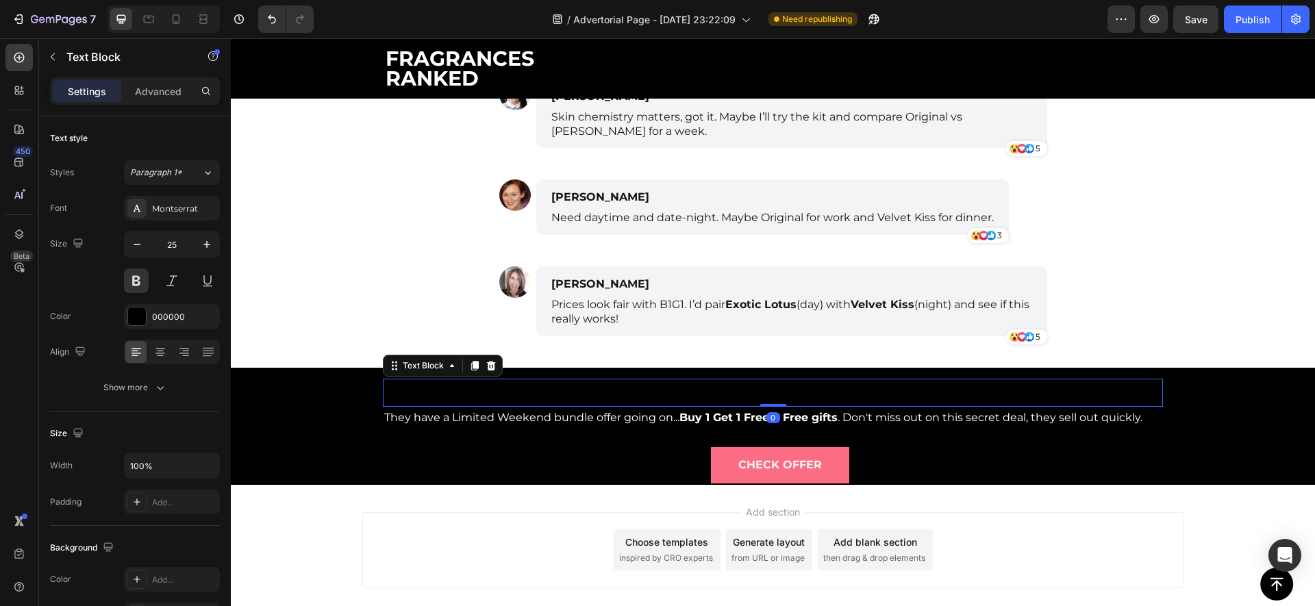
click at [627, 401] on p "Special Sale Notice" at bounding box center [772, 393] width 777 height 26
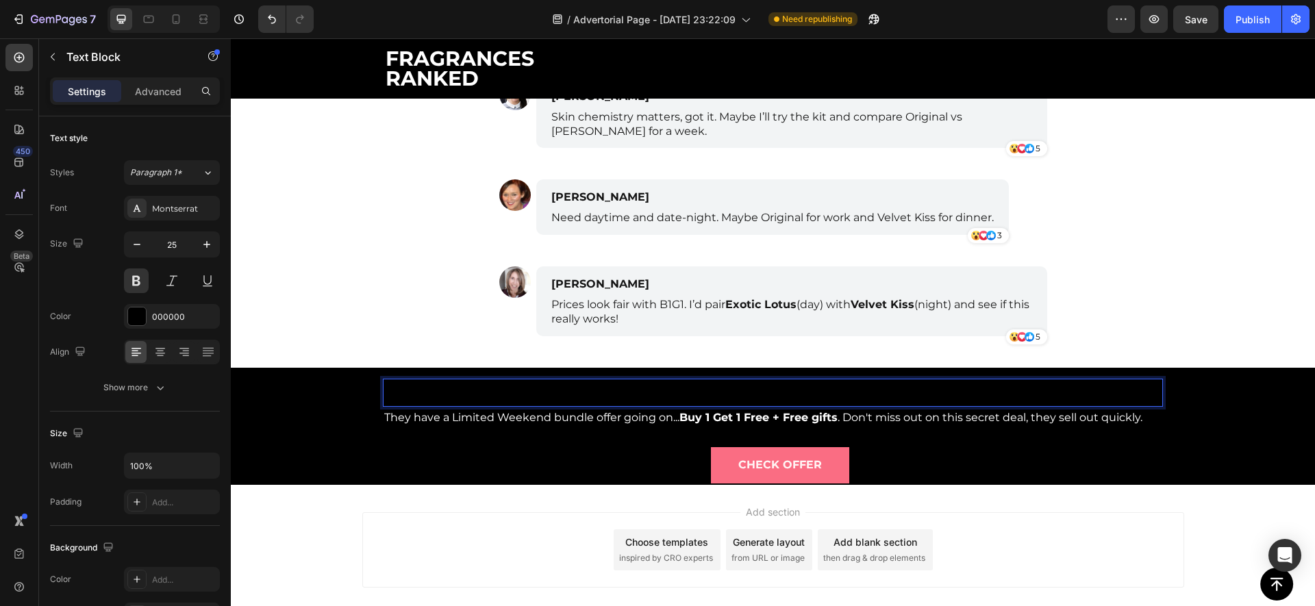
click at [627, 401] on p "Special Sale Notice" at bounding box center [772, 393] width 777 height 26
click at [606, 395] on p "Special Sale Notice" at bounding box center [772, 393] width 777 height 26
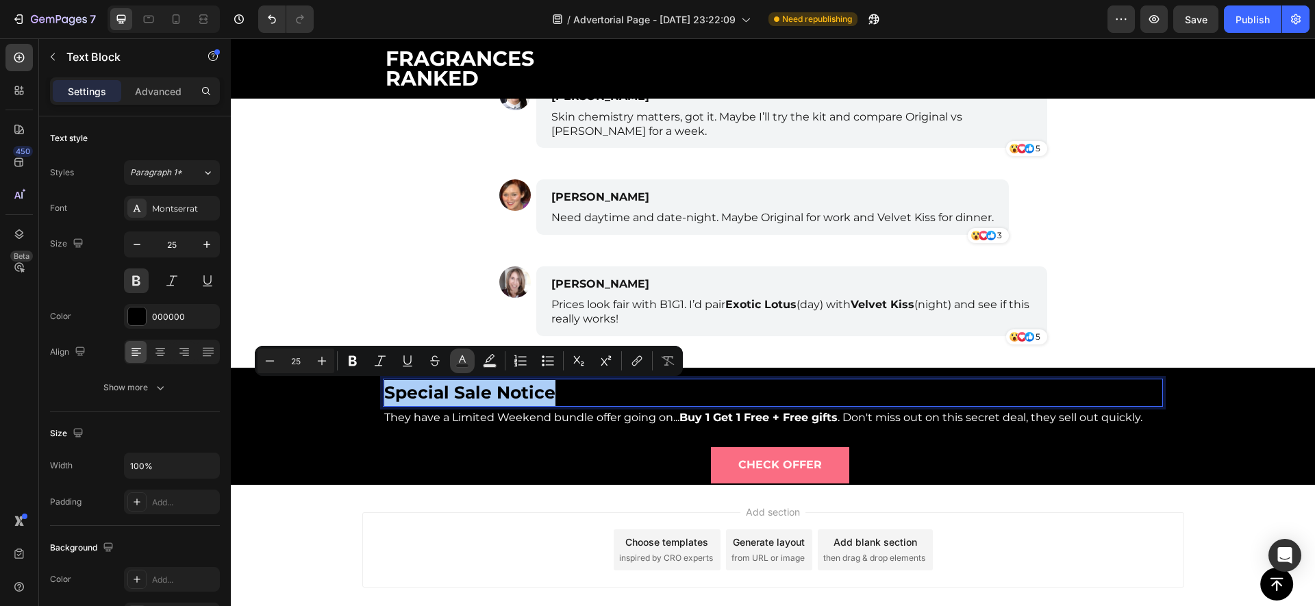
click at [468, 360] on icon "Editor contextual toolbar" at bounding box center [462, 361] width 14 height 14
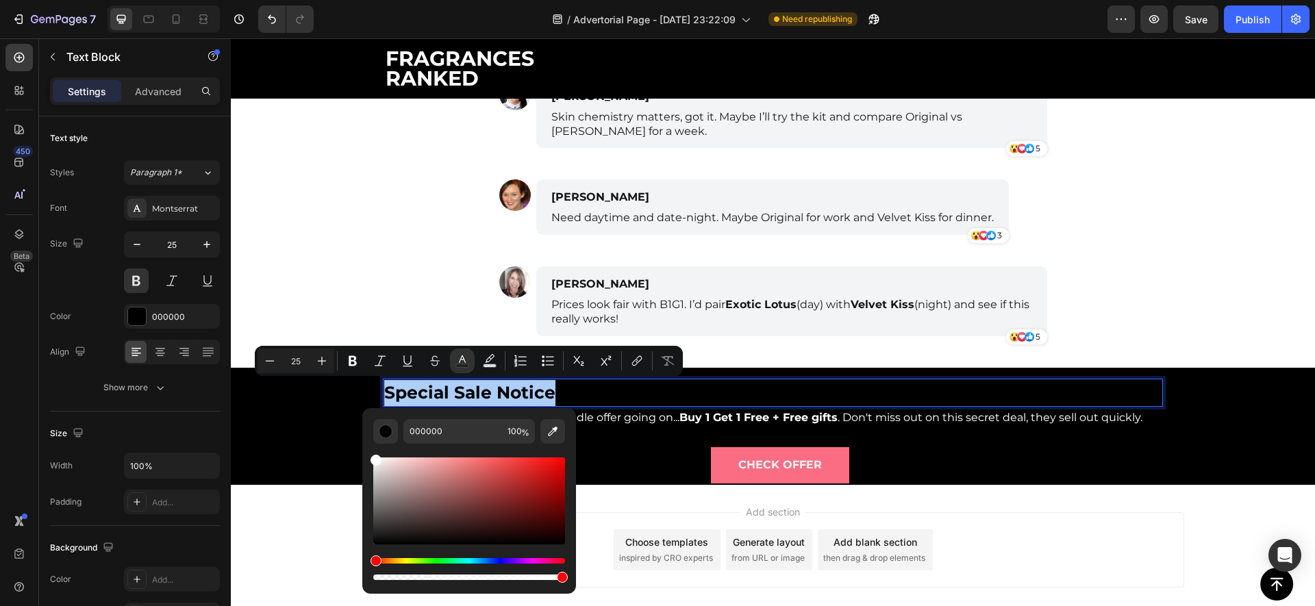
drag, startPoint x: 376, startPoint y: 522, endPoint x: 364, endPoint y: 421, distance: 102.1
click at [364, 421] on div "000000 100 %" at bounding box center [469, 495] width 214 height 175
type input "FFFFFF"
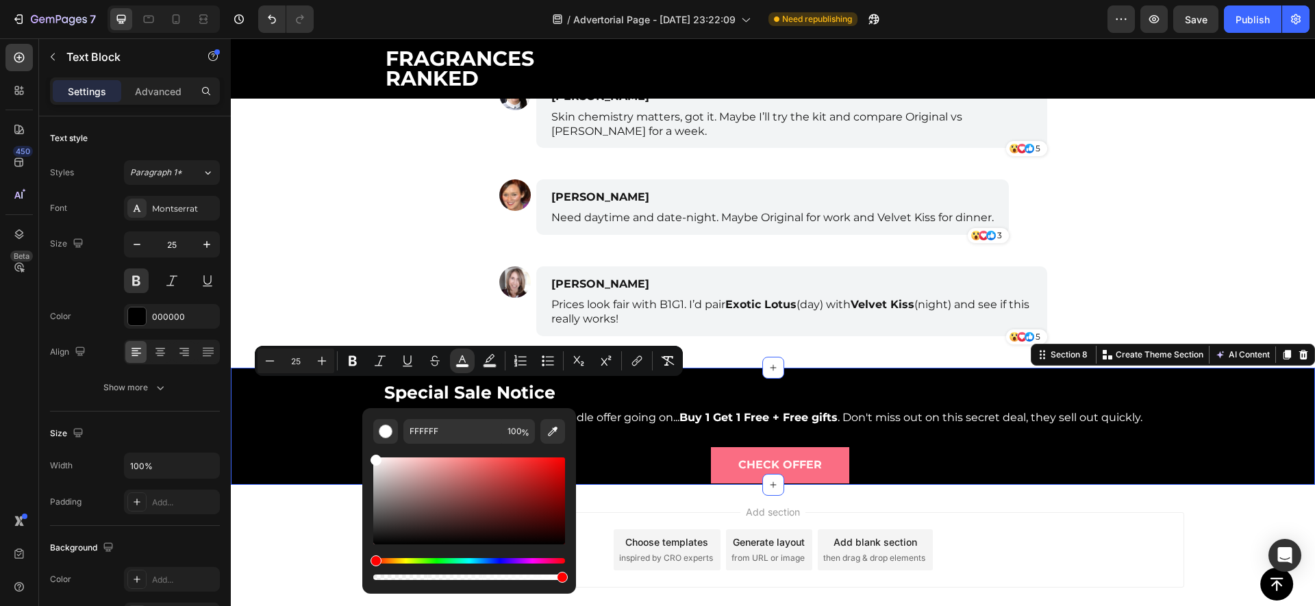
click at [327, 427] on div "Special Sale Notice Text Block They have a Limited Weekend bundle offer going o…" at bounding box center [773, 426] width 1084 height 117
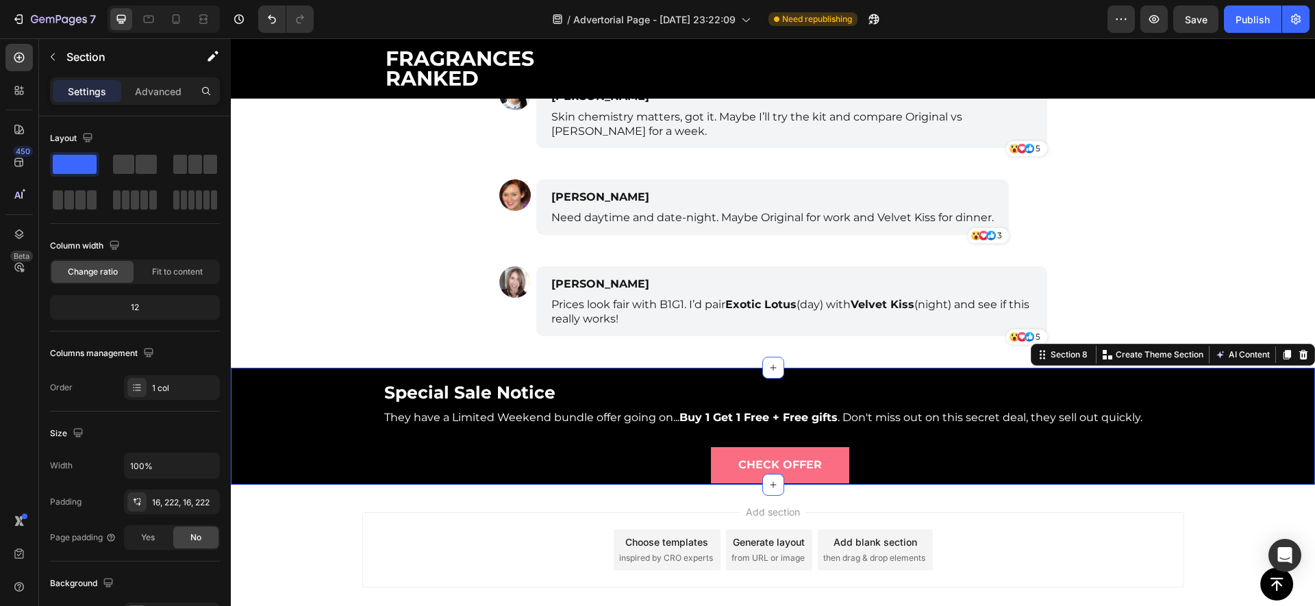
click at [396, 521] on div "Add section Choose templates inspired by CRO experts Generate layout from URL o…" at bounding box center [773, 549] width 822 height 75
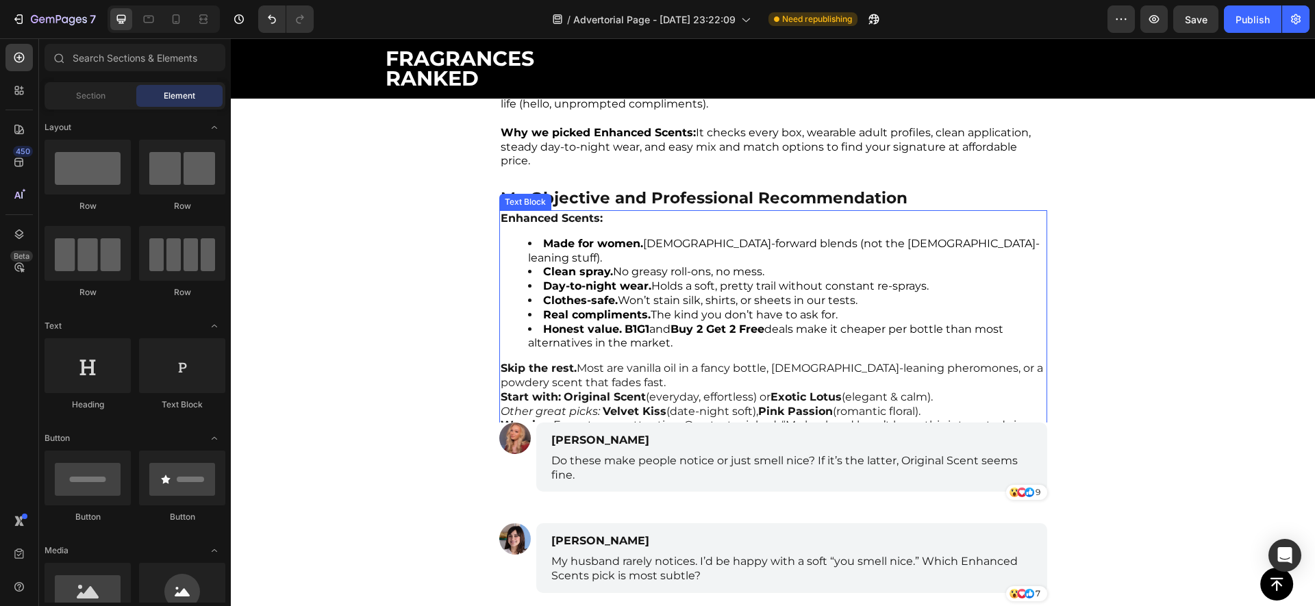
scroll to position [5375, 0]
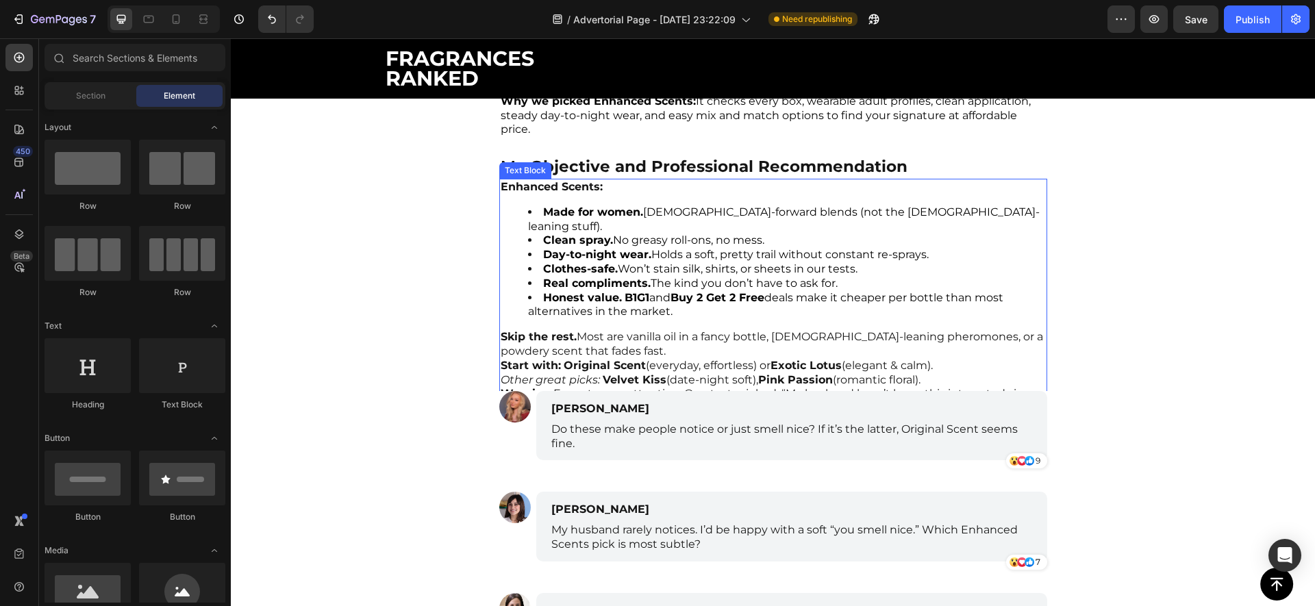
click at [729, 313] on div "Enhanced Scents: Made for women. Female-forward blends (not the male-leaning st…" at bounding box center [773, 298] width 548 height 238
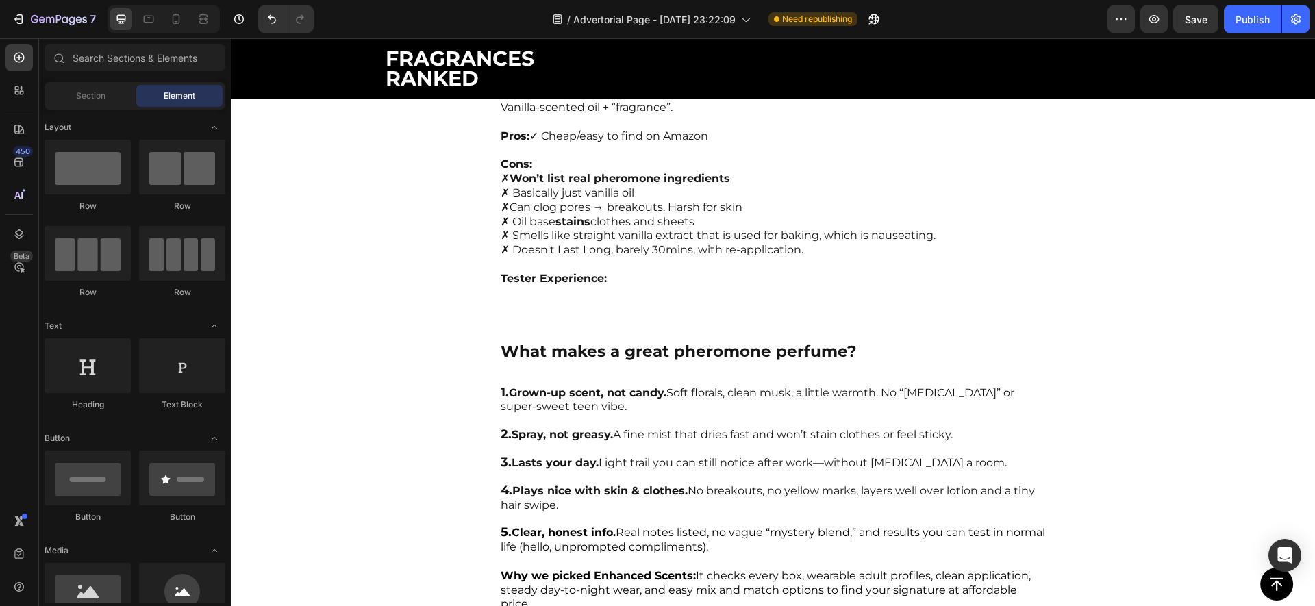
scroll to position [4736, 0]
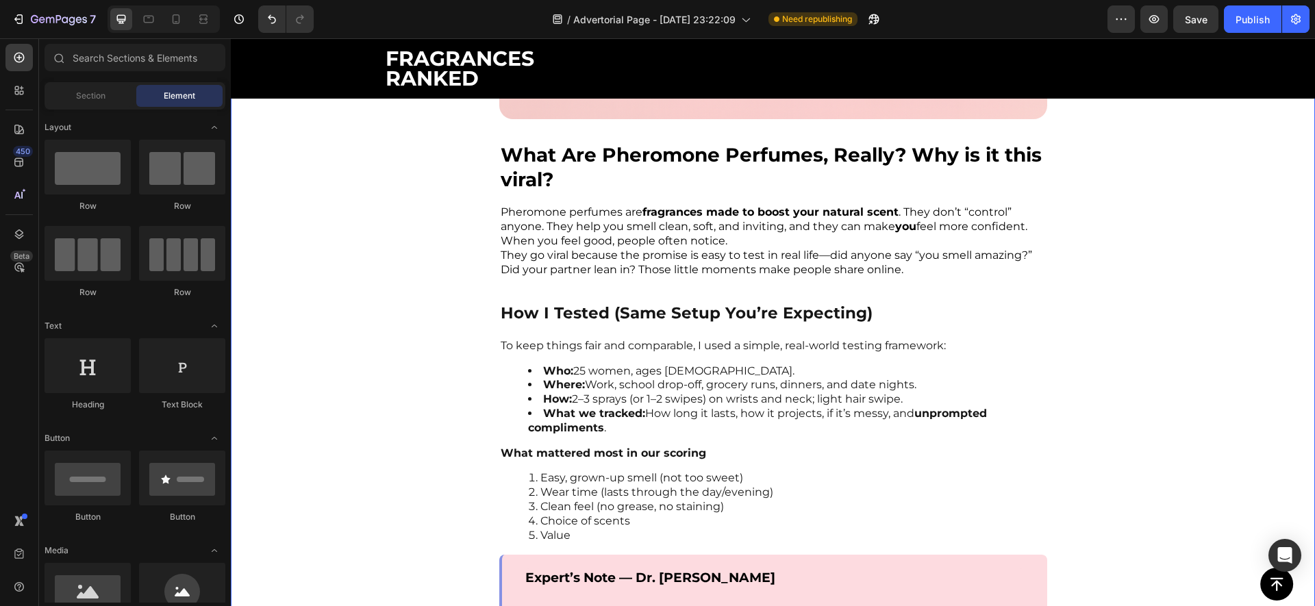
scroll to position [933, 0]
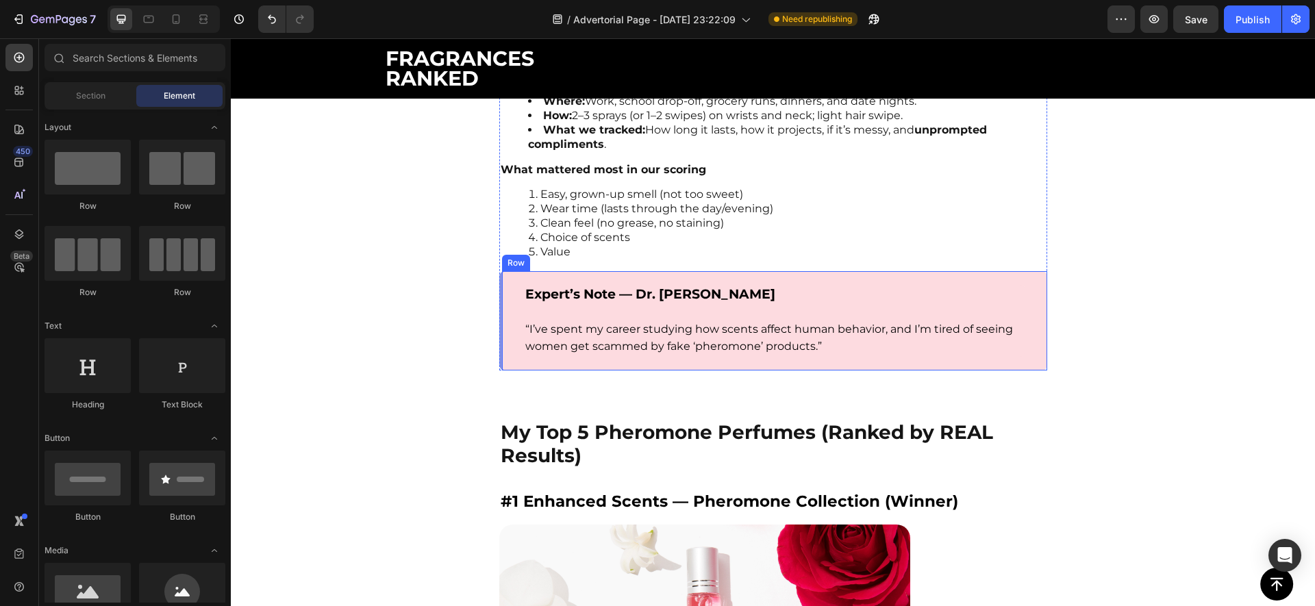
click at [802, 281] on div "Expert’s Note — Dr. Sarah Mitchell “I’ve spent my career studying how scents af…" at bounding box center [773, 320] width 548 height 99
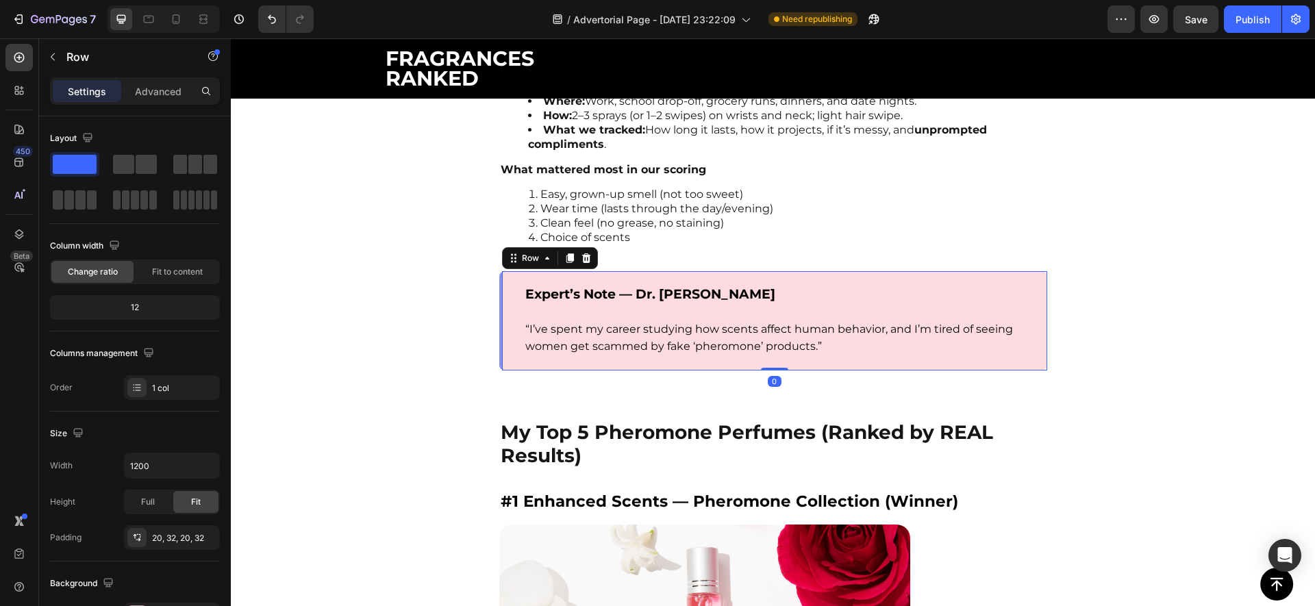
click at [802, 281] on div "Expert’s Note — Dr. Sarah Mitchell “I’ve spent my career studying how scents af…" at bounding box center [773, 320] width 548 height 99
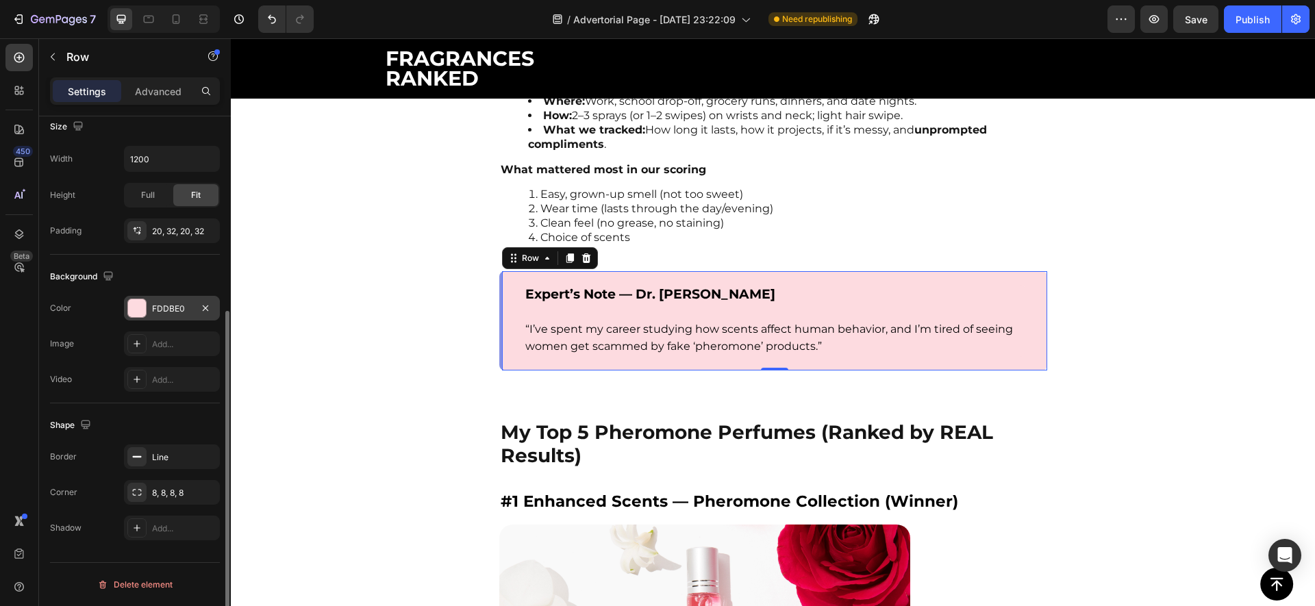
click at [140, 314] on div at bounding box center [137, 308] width 18 height 18
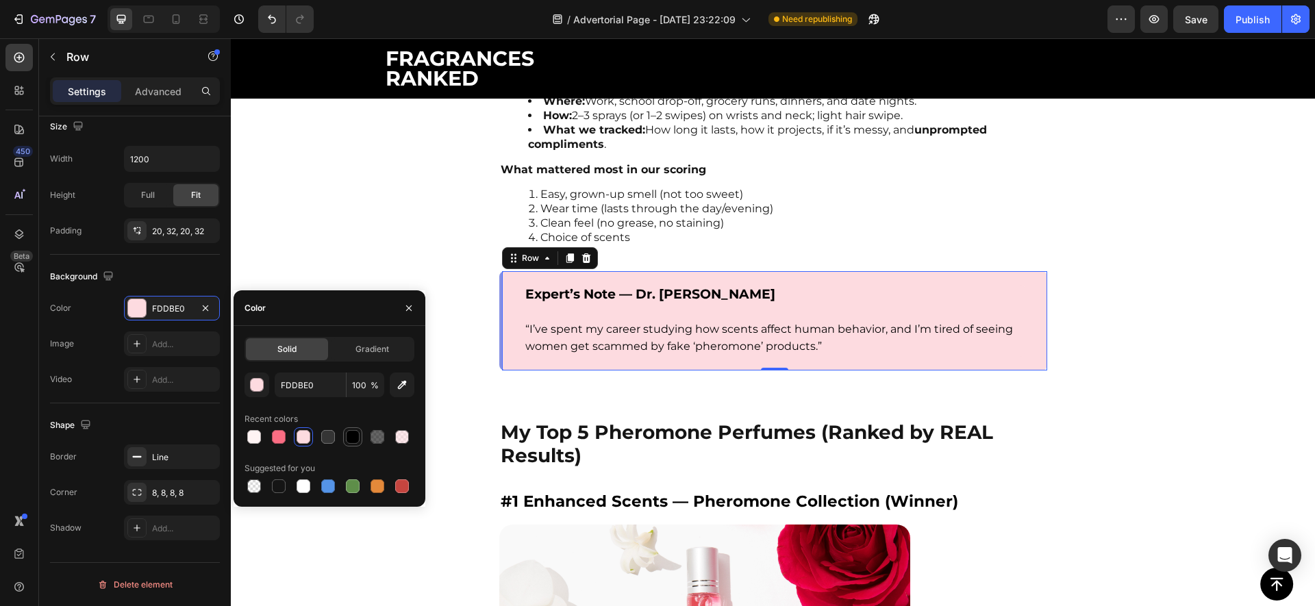
click at [358, 436] on div at bounding box center [353, 437] width 14 height 14
type input "000000"
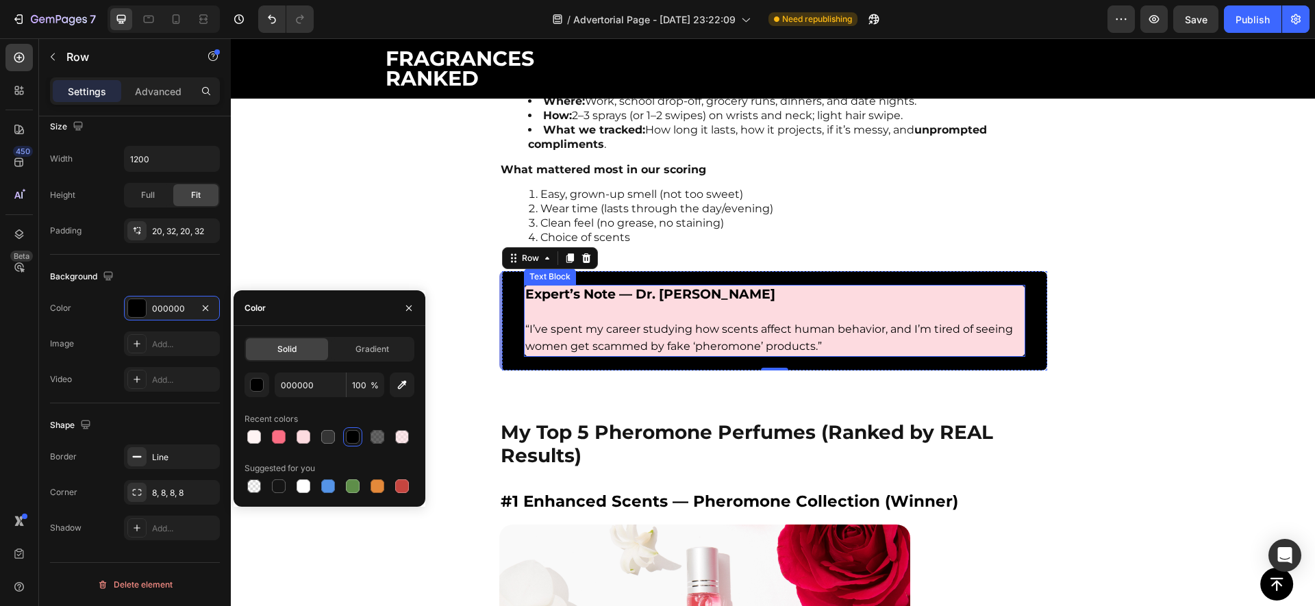
click at [563, 299] on strong "Expert’s Note — Dr. [PERSON_NAME]" at bounding box center [650, 294] width 250 height 16
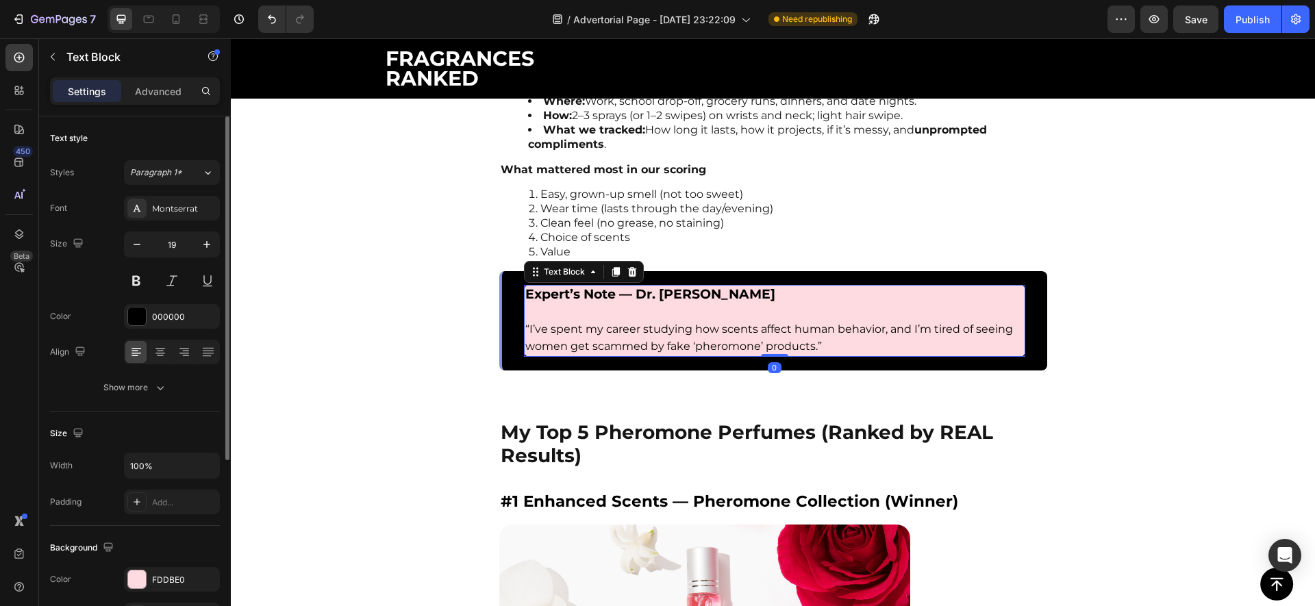
click at [551, 311] on p "Expert’s Note — Dr. [PERSON_NAME]" at bounding box center [774, 303] width 499 height 34
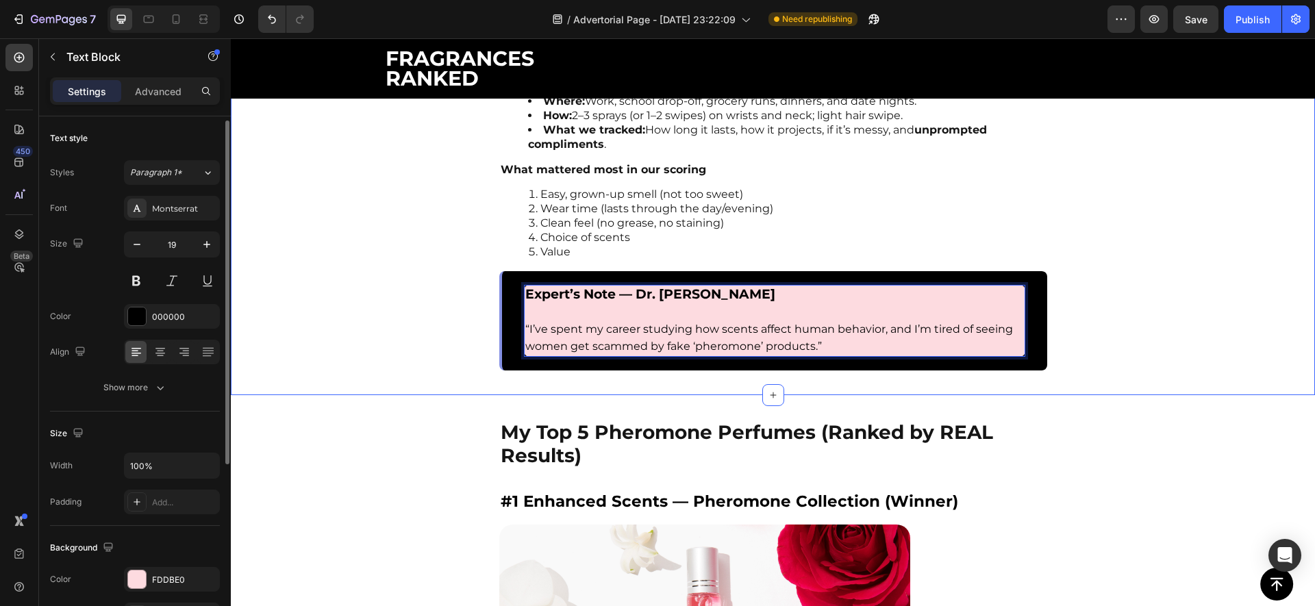
scroll to position [283, 0]
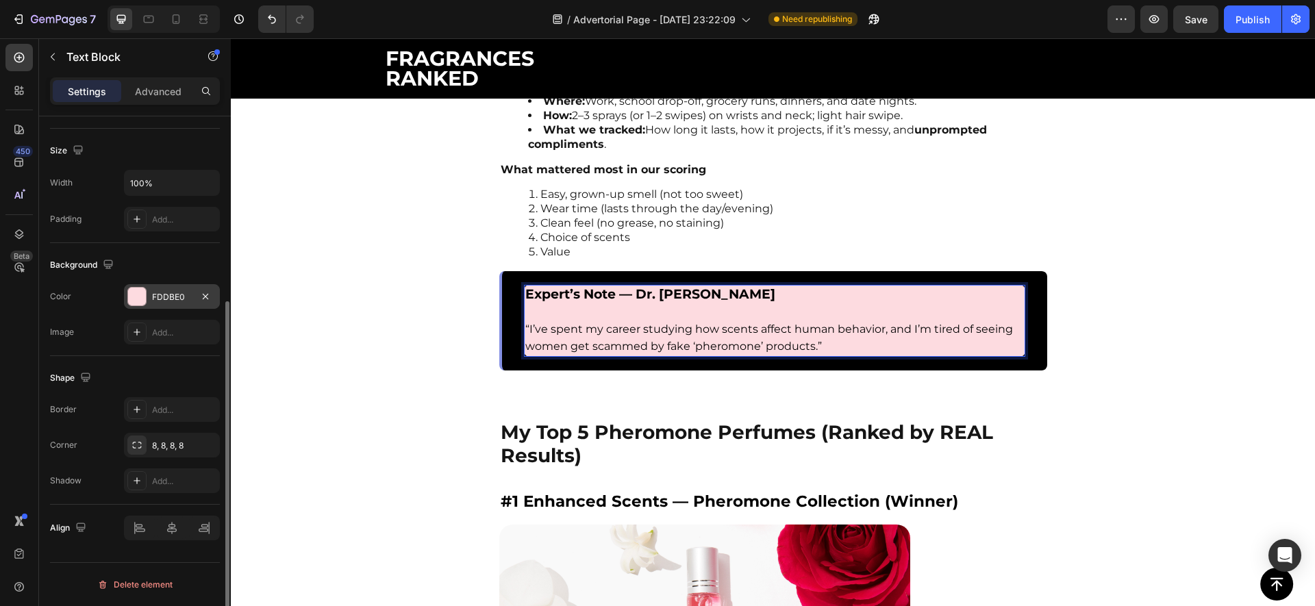
click at [129, 303] on div at bounding box center [137, 297] width 18 height 18
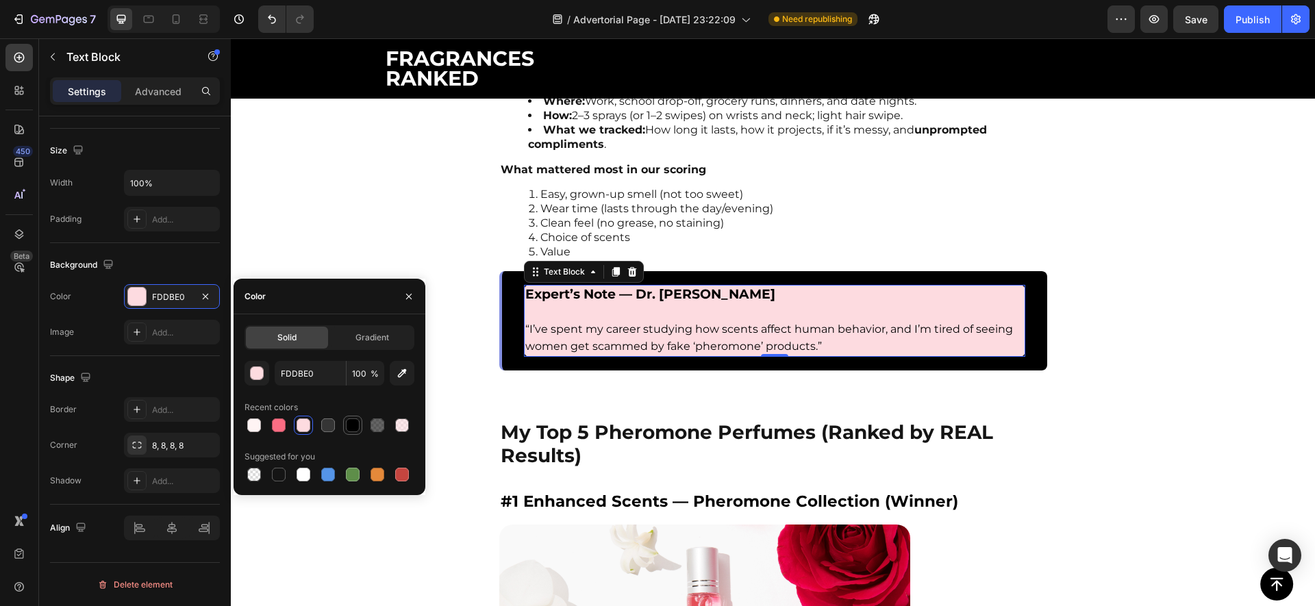
click at [347, 418] on div at bounding box center [353, 425] width 14 height 14
type input "000000"
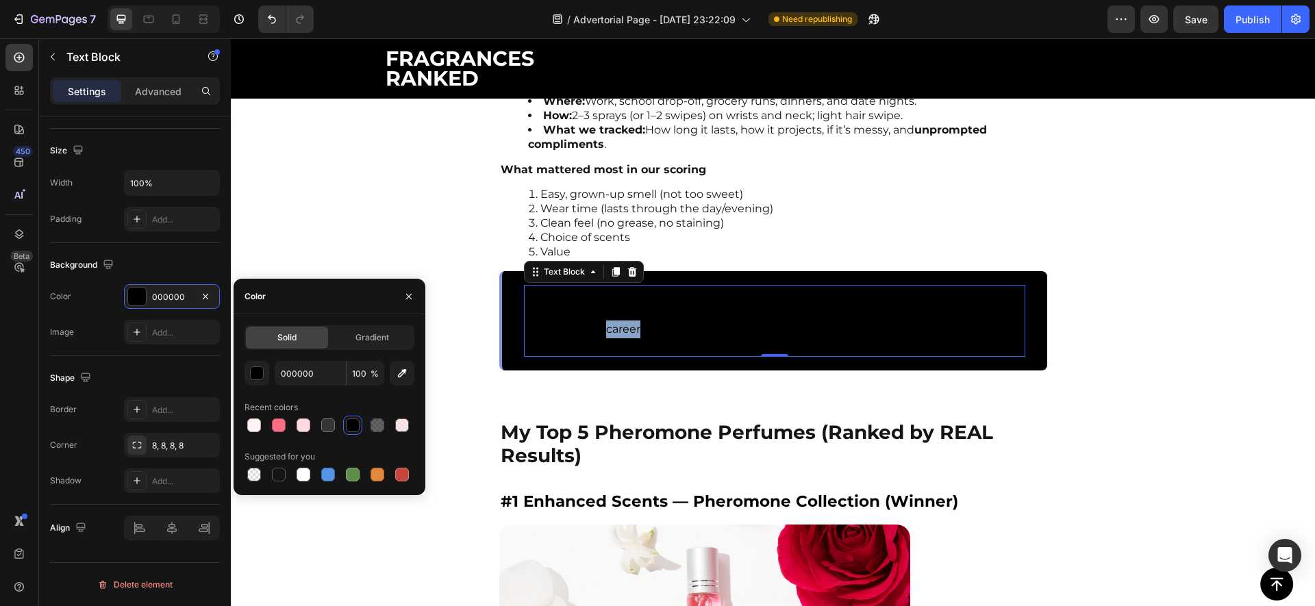
click at [628, 324] on span "“I’ve spent my career studying how scents affect human behavior, and I’m tired …" at bounding box center [769, 338] width 488 height 31
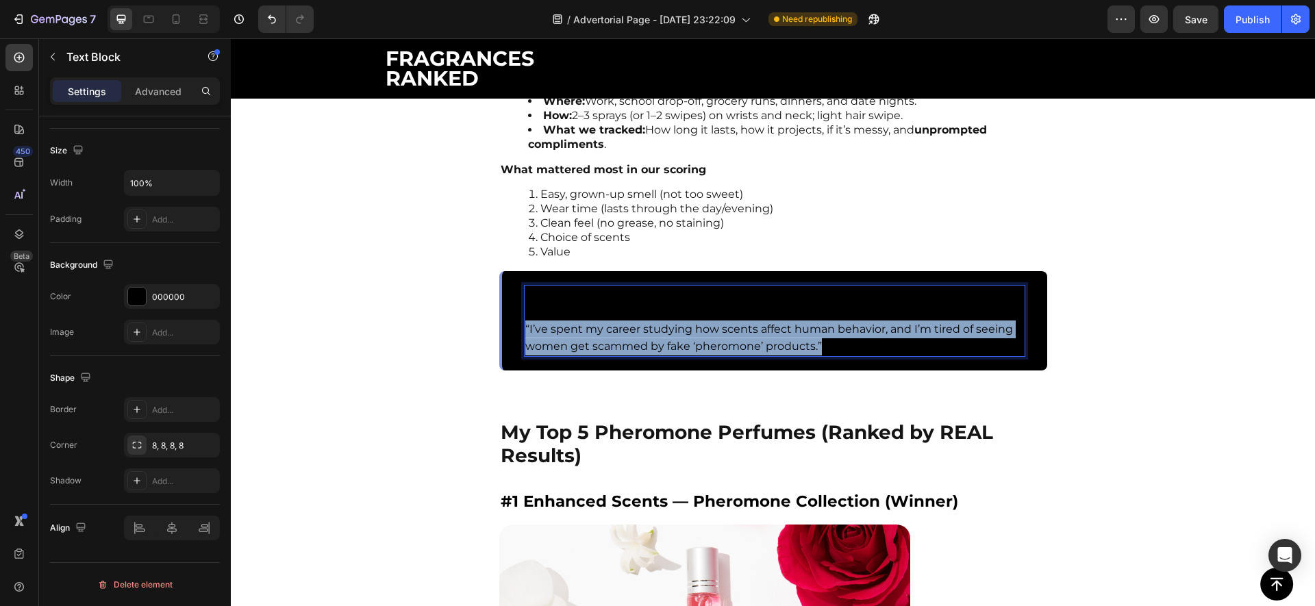
click at [628, 324] on span "“I’ve spent my career studying how scents affect human behavior, and I’m tired …" at bounding box center [769, 338] width 488 height 31
type input "19"
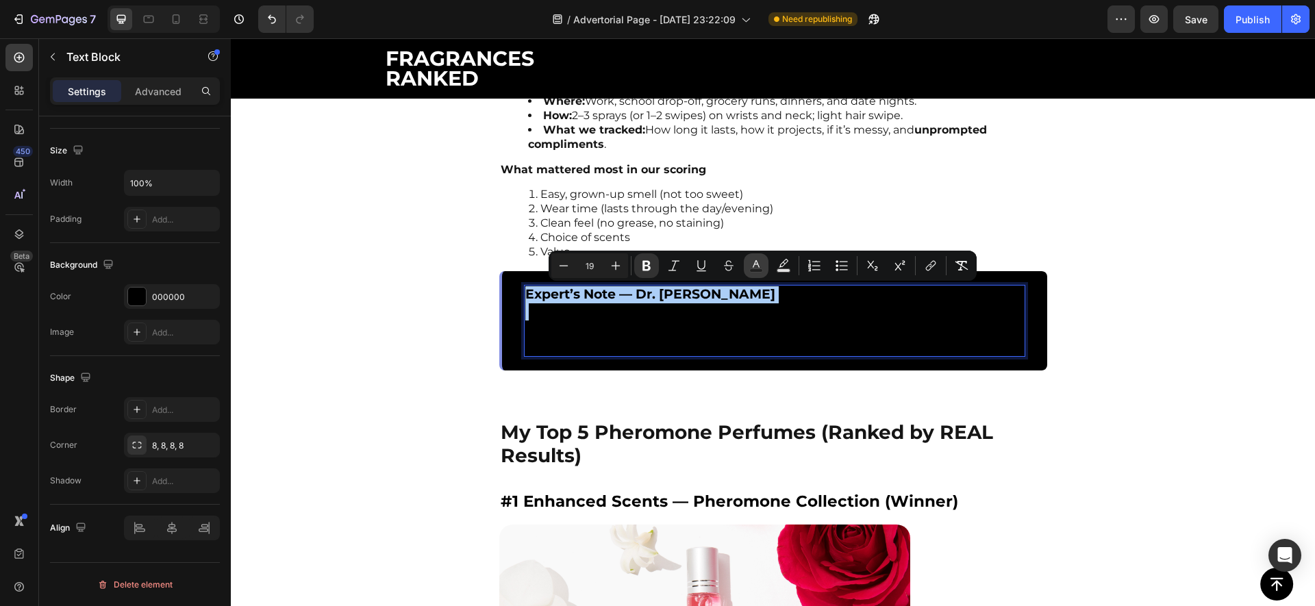
click at [748, 266] on button "Text Color" at bounding box center [756, 265] width 25 height 25
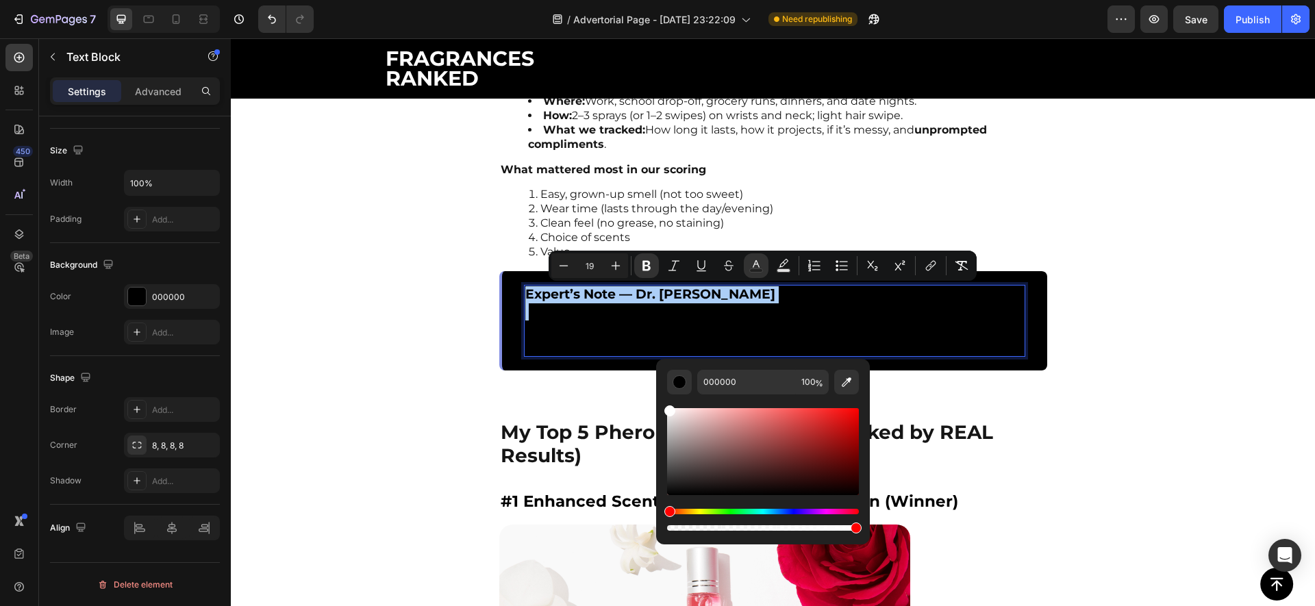
drag, startPoint x: 670, startPoint y: 494, endPoint x: 665, endPoint y: 371, distance: 122.7
click at [665, 371] on div "000000 100 %" at bounding box center [763, 446] width 214 height 175
type input "FFFFFF"
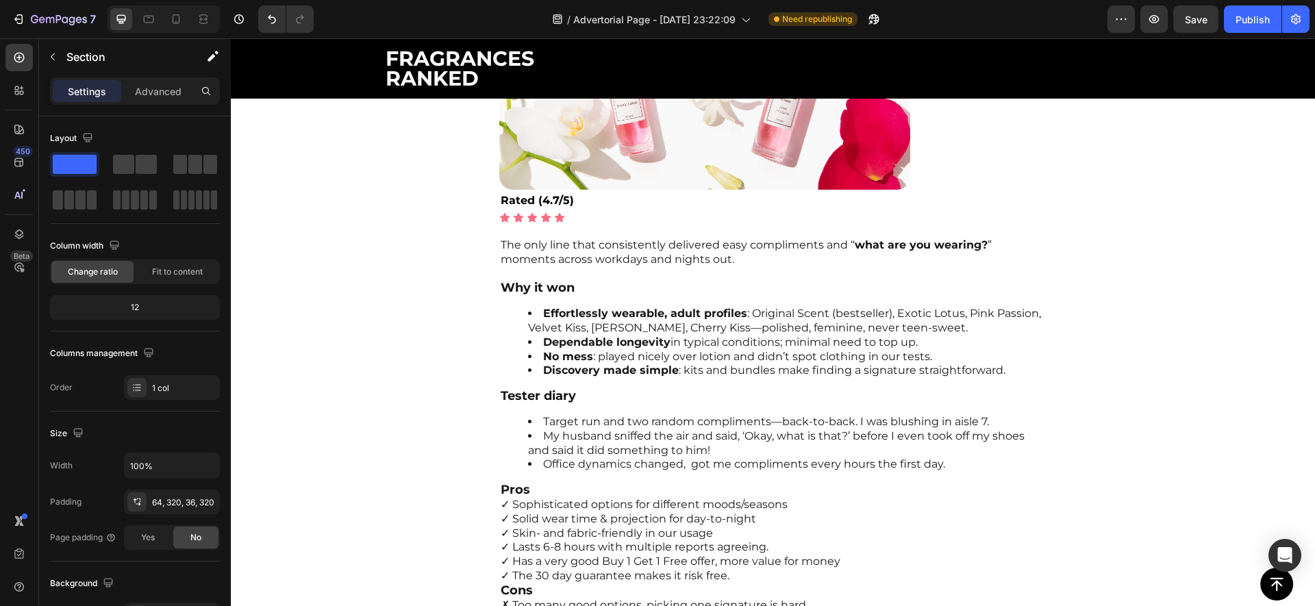
scroll to position [0, 0]
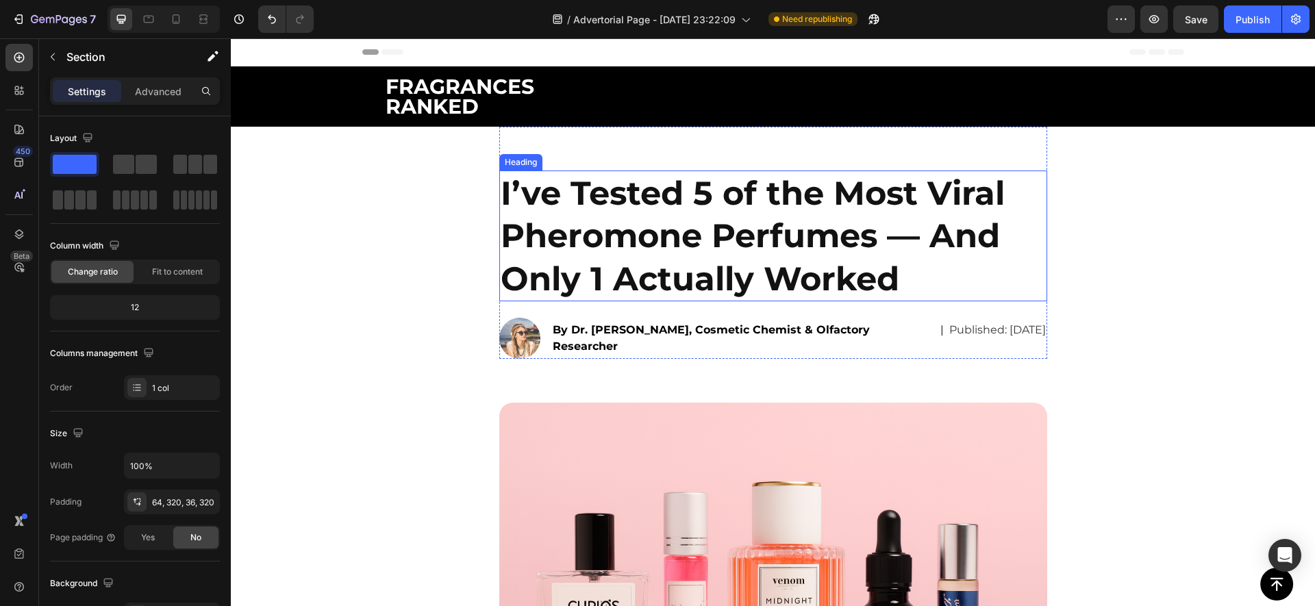
click at [587, 211] on h2 "I’ve Tested 5 of the Most Viral Pheromone Perfumes — And Only 1 Actually Worked" at bounding box center [773, 236] width 548 height 131
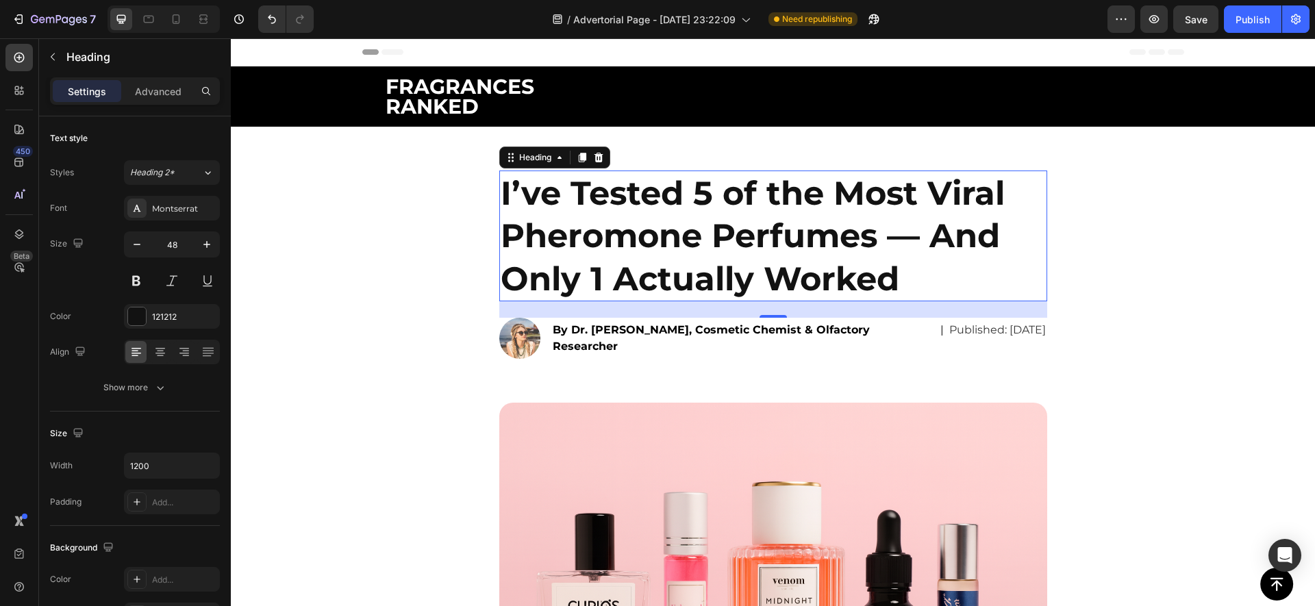
click at [607, 208] on h2 "I’ve Tested 5 of the Most Viral Pheromone Perfumes — And Only 1 Actually Worked" at bounding box center [773, 236] width 548 height 131
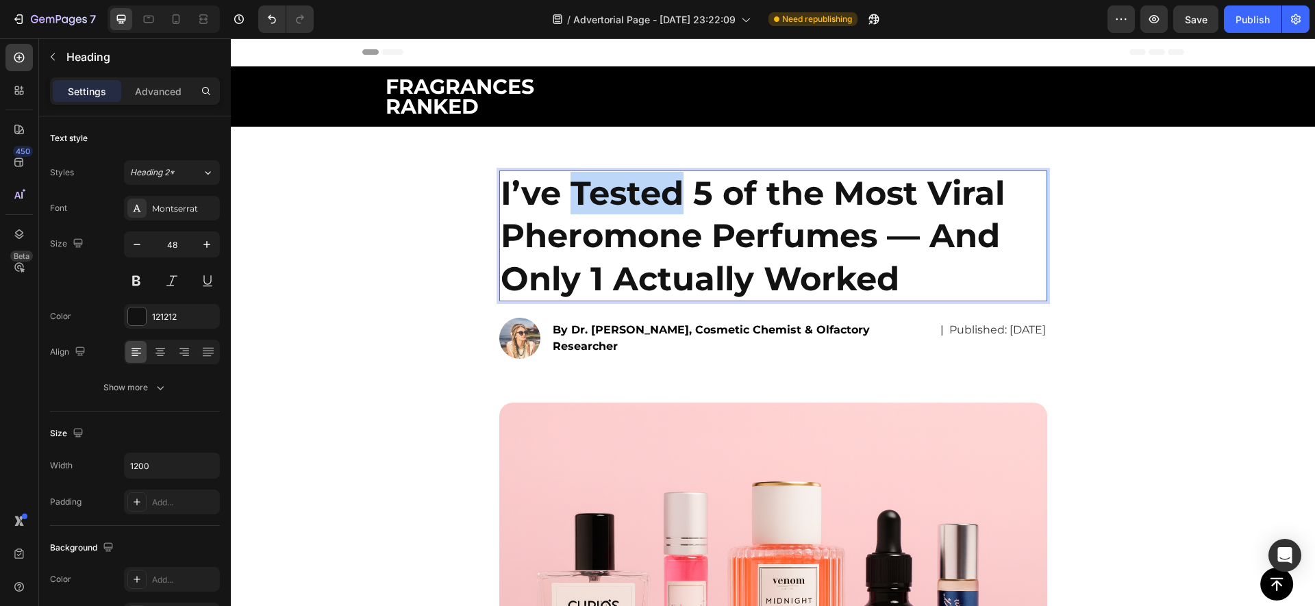
click at [607, 208] on p "I’ve Tested 5 of the Most Viral Pheromone Perfumes — And Only 1 Actually Worked" at bounding box center [773, 236] width 545 height 128
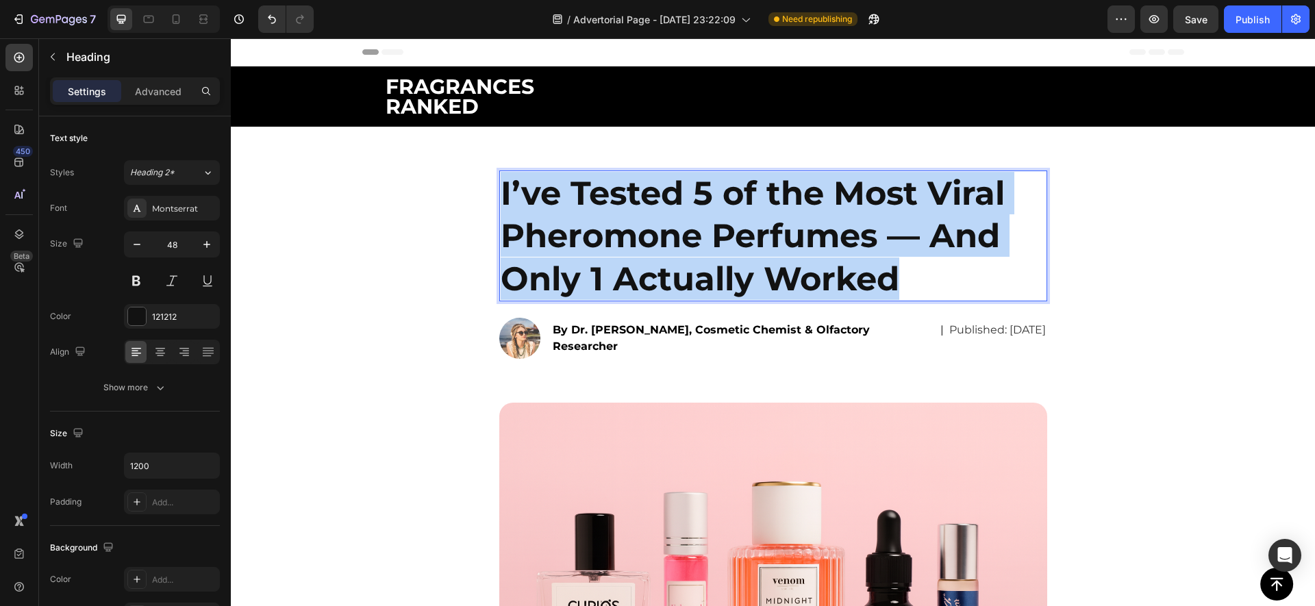
click at [607, 208] on p "I’ve Tested 5 of the Most Viral Pheromone Perfumes — And Only 1 Actually Worked" at bounding box center [773, 236] width 545 height 128
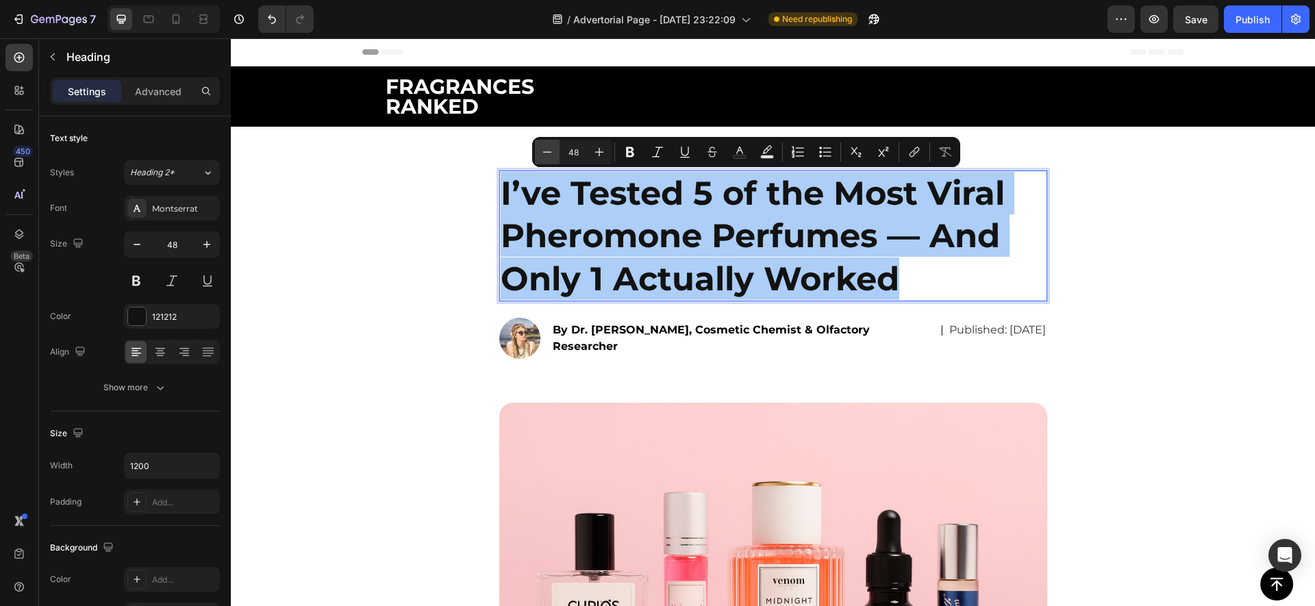
click at [548, 151] on icon "Editor contextual toolbar" at bounding box center [547, 152] width 14 height 14
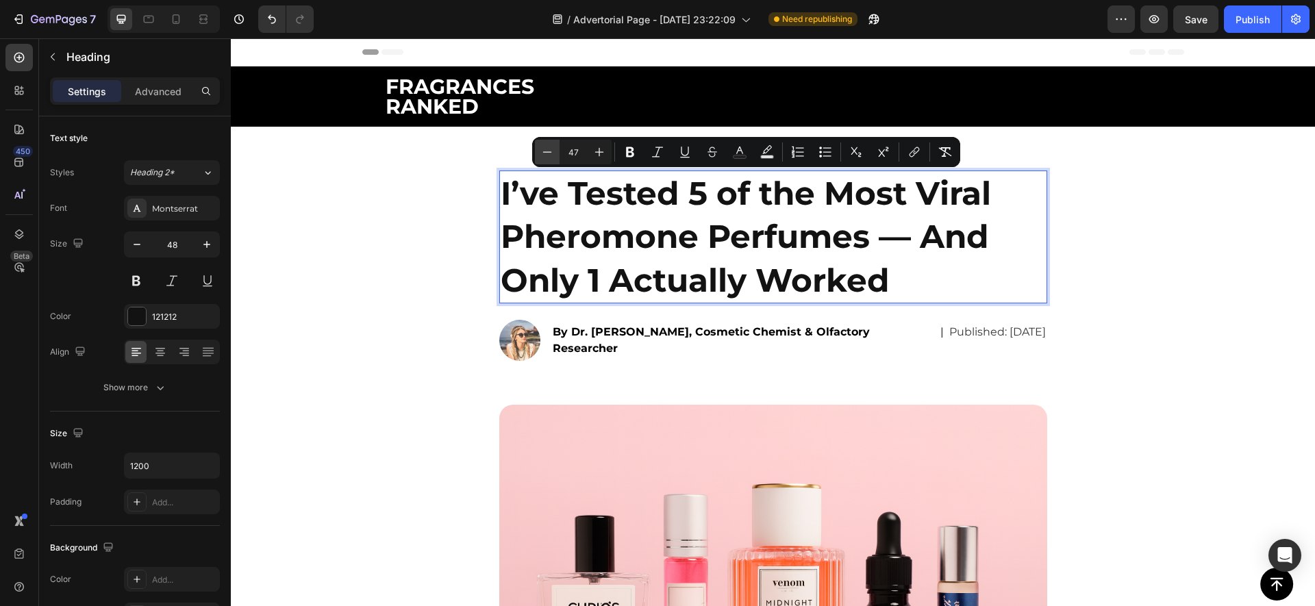
click at [548, 151] on icon "Editor contextual toolbar" at bounding box center [547, 152] width 14 height 14
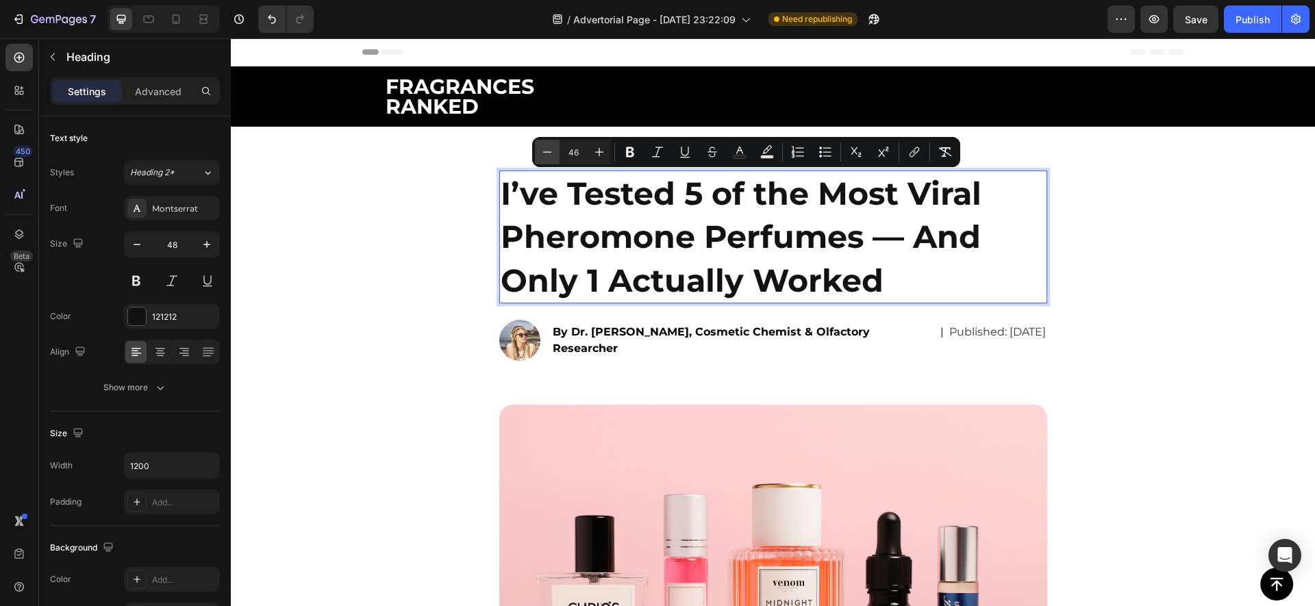
click at [548, 151] on icon "Editor contextual toolbar" at bounding box center [547, 152] width 14 height 14
type input "45"
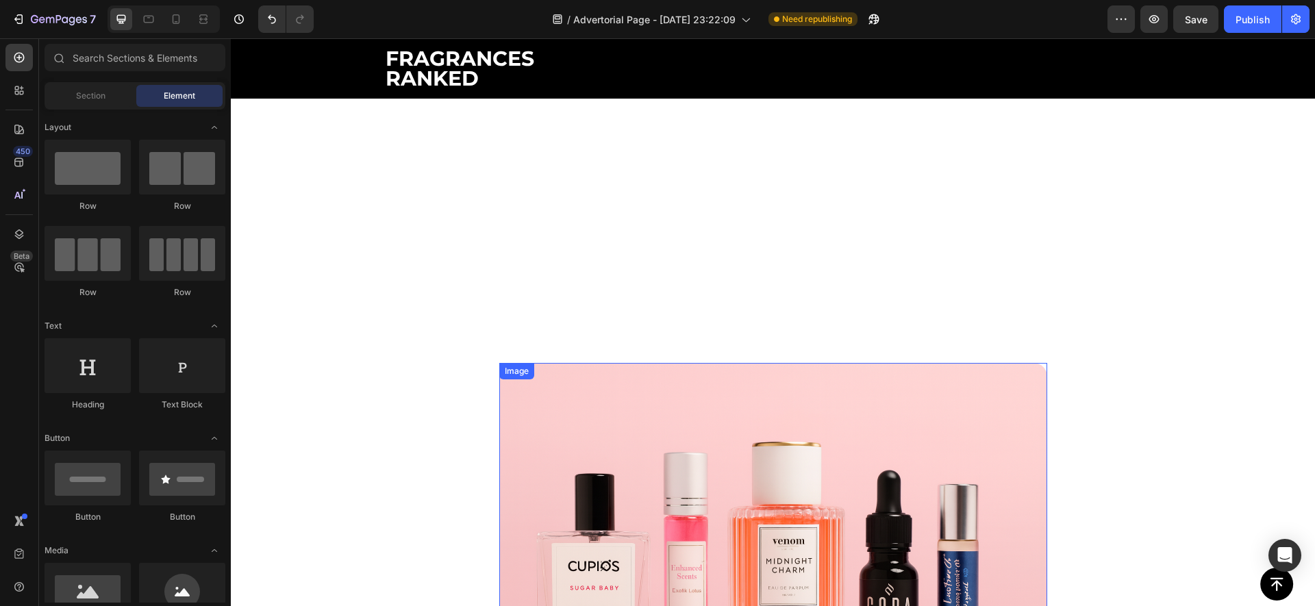
scroll to position [27, 0]
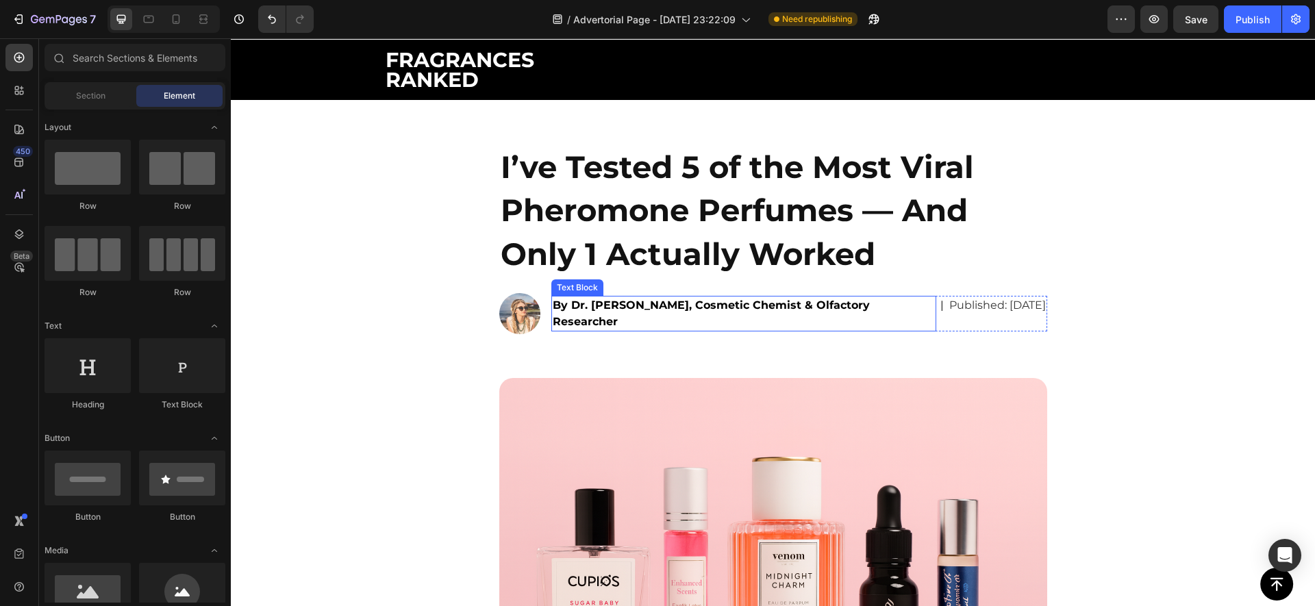
click at [592, 309] on strong "By Dr. [PERSON_NAME], Cosmetic Chemist & Olfactory Researcher" at bounding box center [711, 313] width 317 height 29
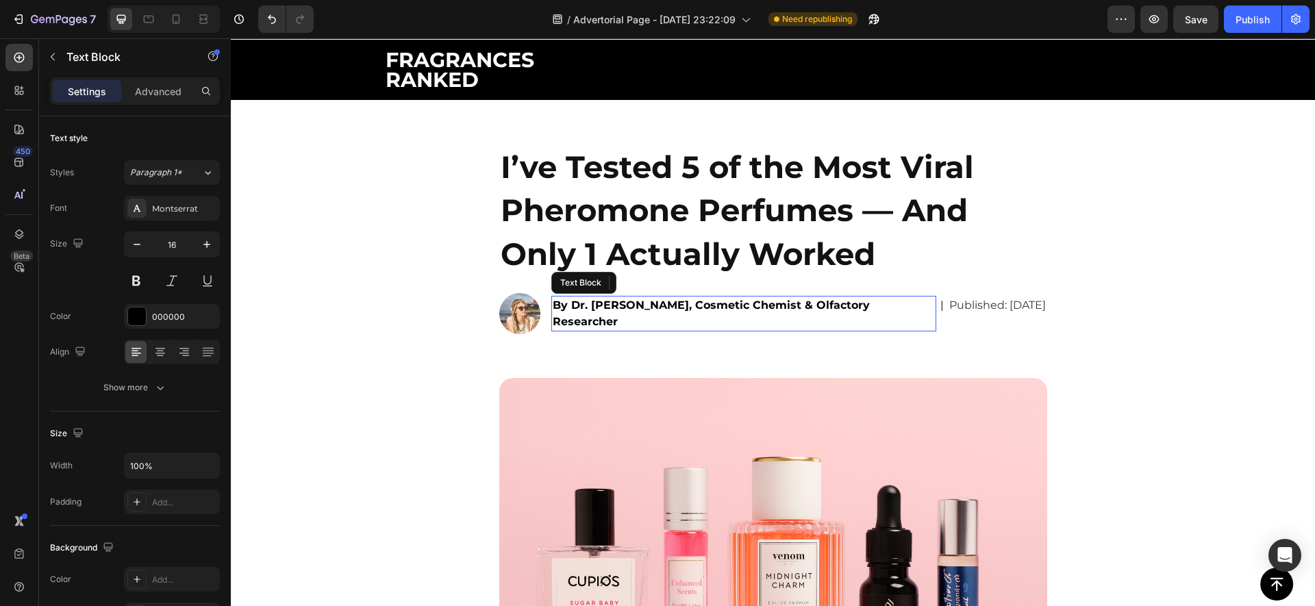
click at [592, 309] on strong "By Dr. [PERSON_NAME], Cosmetic Chemist & Olfactory Researcher" at bounding box center [711, 313] width 317 height 29
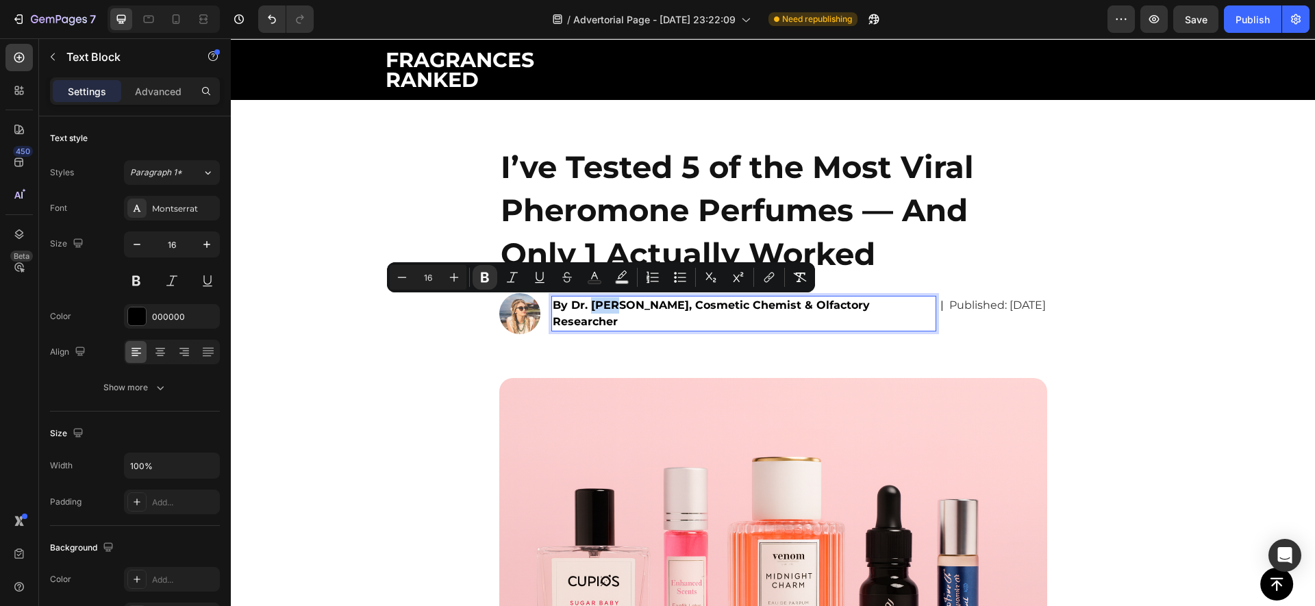
click at [595, 308] on strong "By Dr. [PERSON_NAME], Cosmetic Chemist & Olfactory Researcher" at bounding box center [711, 313] width 317 height 29
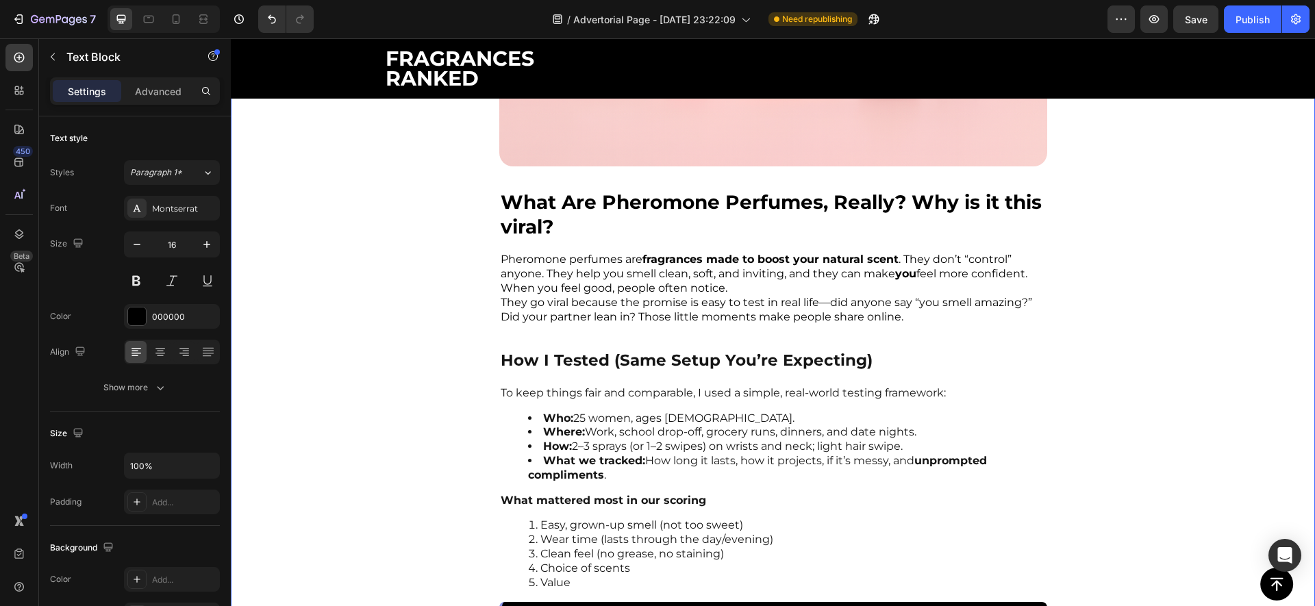
click at [445, 238] on div "Image What Are Pheromone Perfumes, Really? Why is it this viral? Text Block Phe…" at bounding box center [773, 241] width 1084 height 969
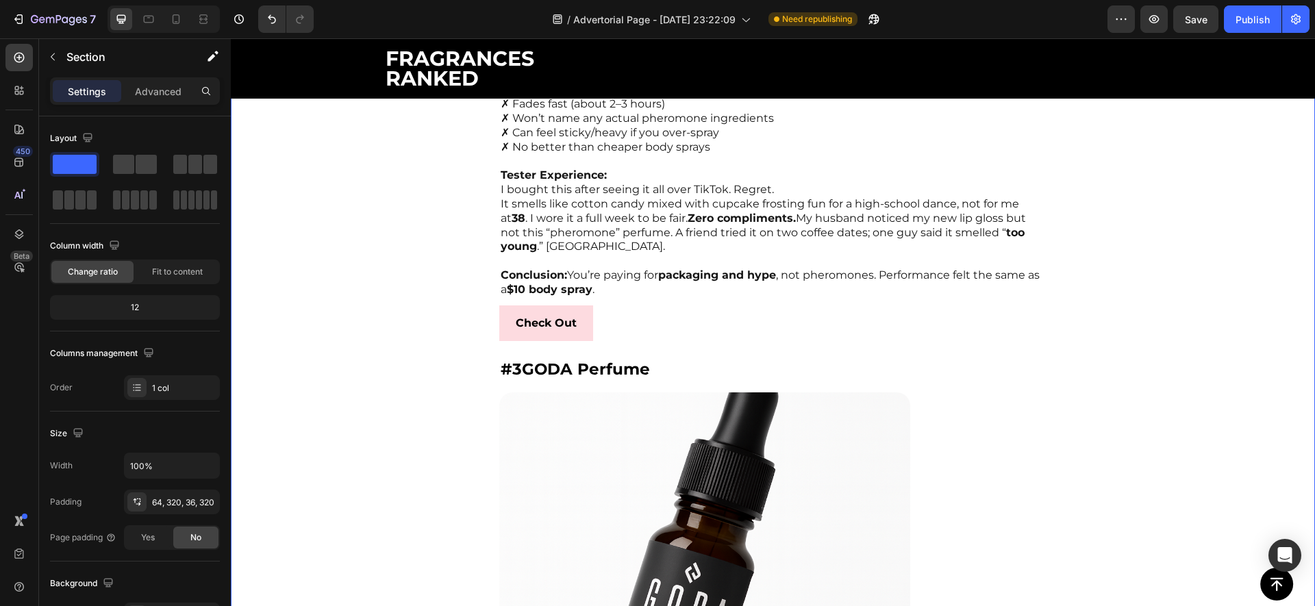
scroll to position [2771, 0]
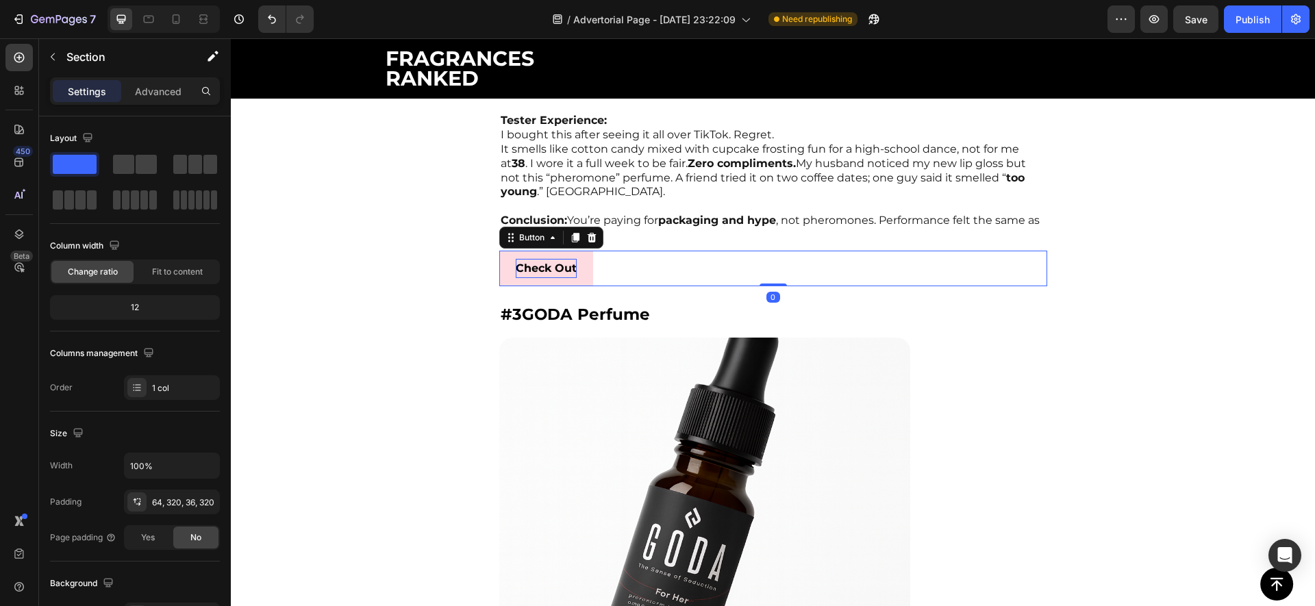
click at [516, 259] on p "Check Out" at bounding box center [546, 269] width 61 height 20
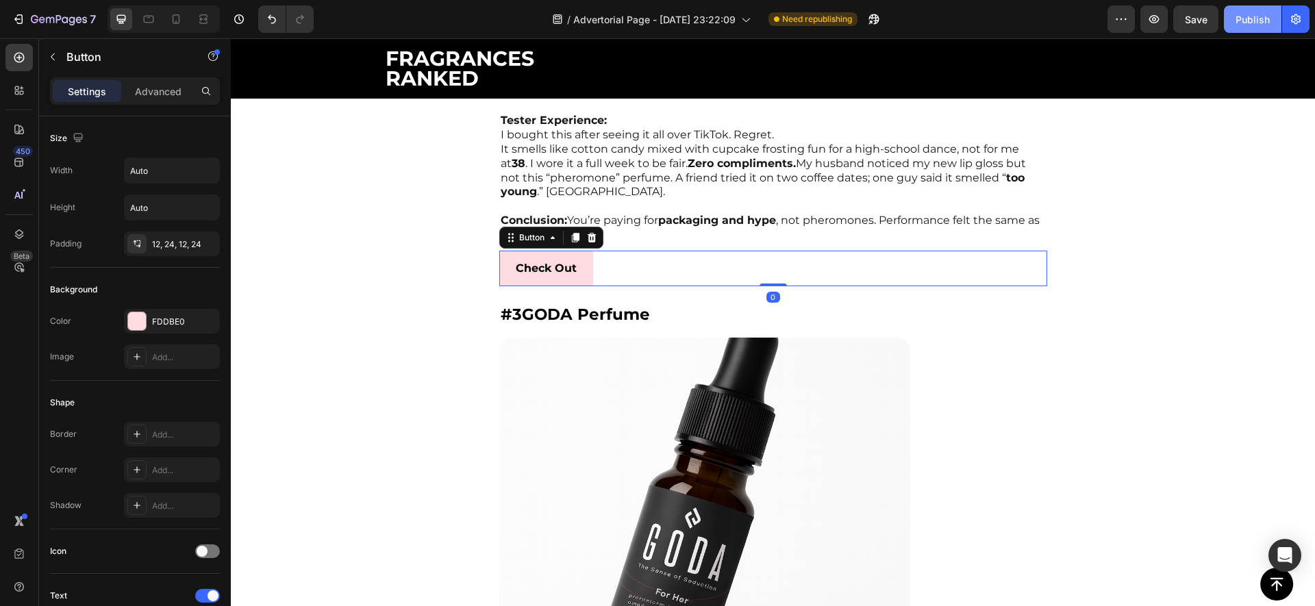
click at [1240, 27] on button "Publish" at bounding box center [1253, 18] width 58 height 27
click at [1250, 14] on icon "button" at bounding box center [1252, 19] width 15 height 15
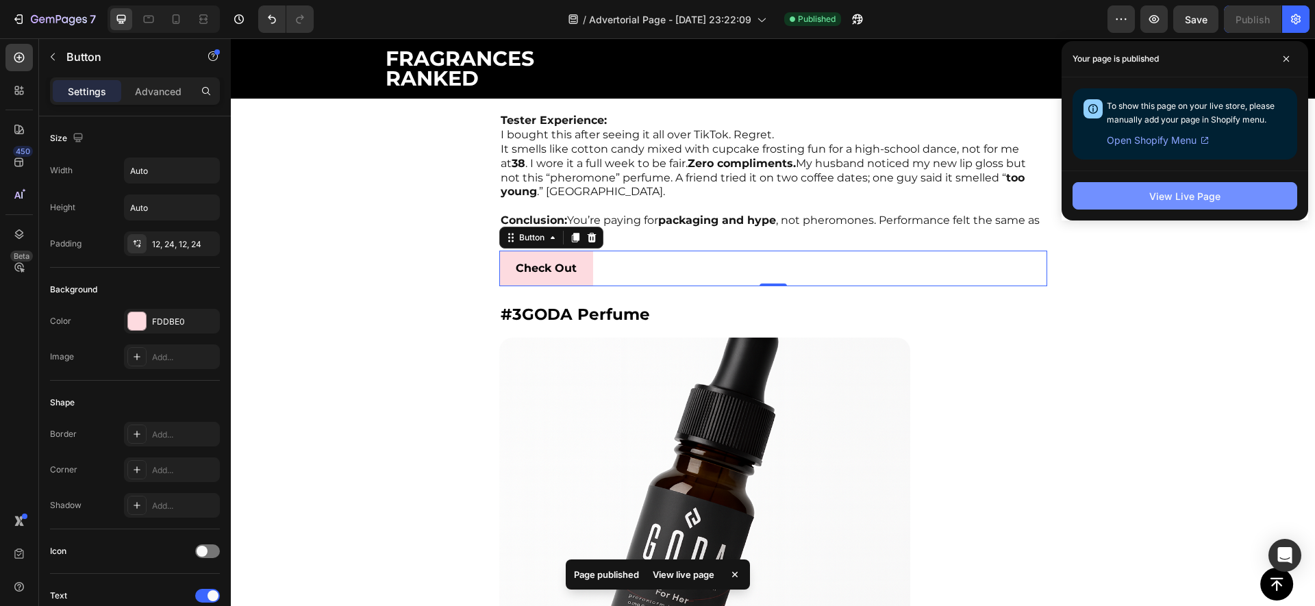
click at [1169, 206] on button "View Live Page" at bounding box center [1185, 195] width 225 height 27
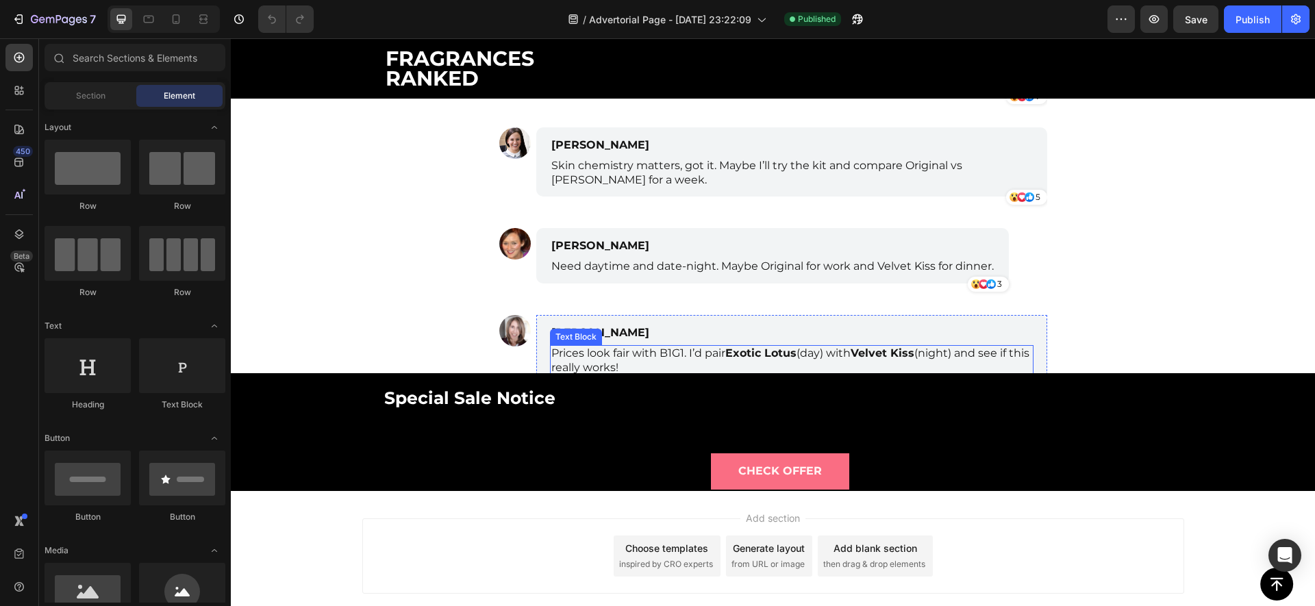
scroll to position [5762, 0]
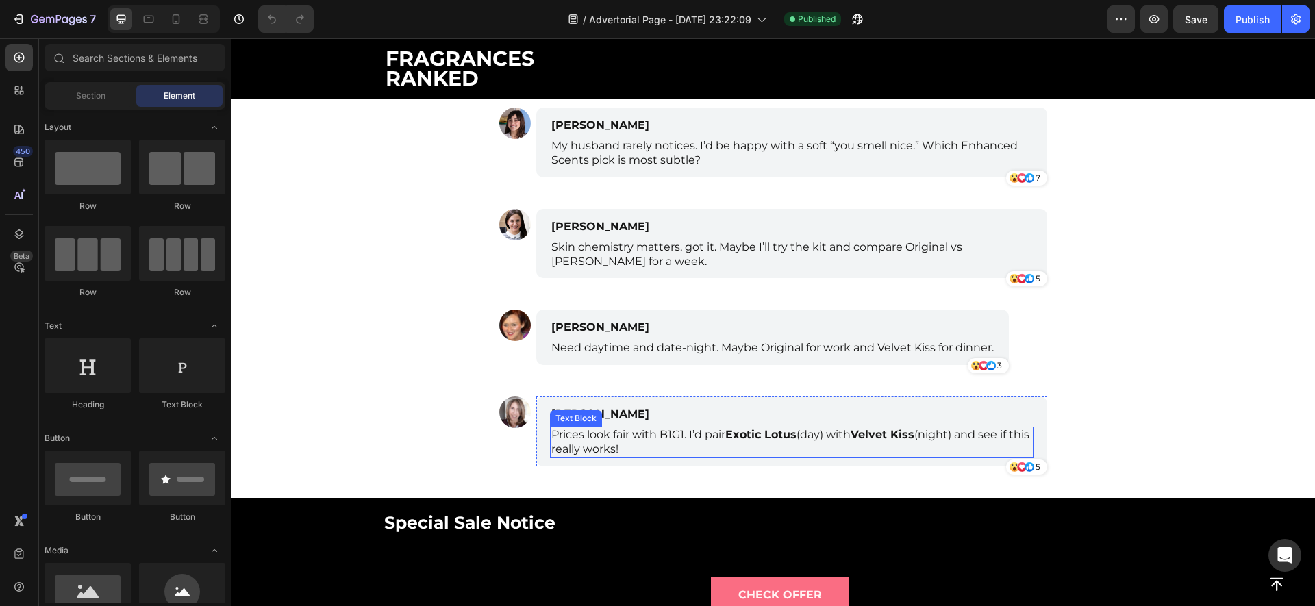
click at [686, 441] on p "Prices look fair with B1G1. I’d pair Exotic Lotus (day) with Velvet Kiss (night…" at bounding box center [791, 442] width 481 height 29
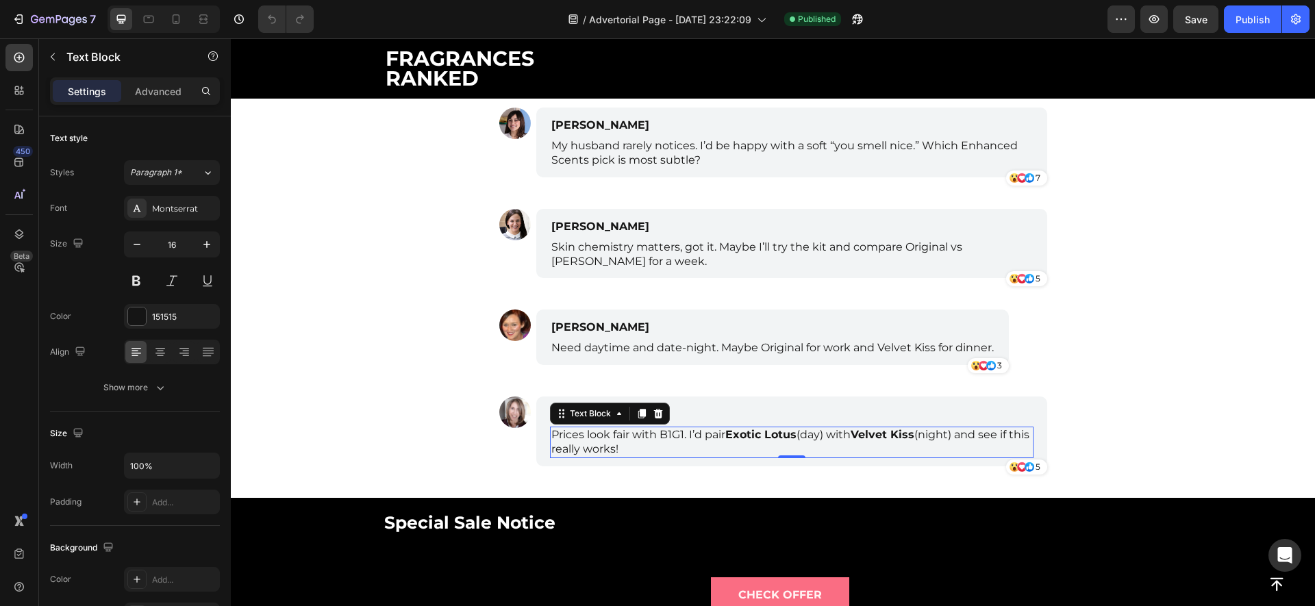
click at [686, 441] on p "Prices look fair with B1G1. I’d pair Exotic Lotus (day) with Velvet Kiss (night…" at bounding box center [791, 442] width 481 height 29
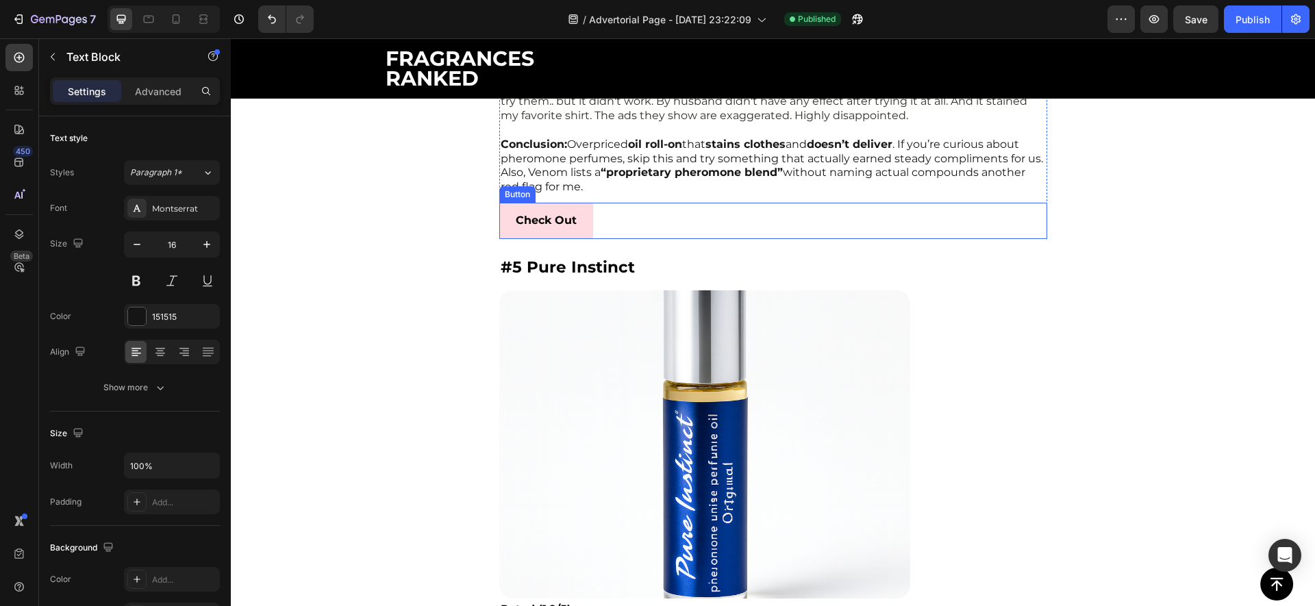
scroll to position [5921, 0]
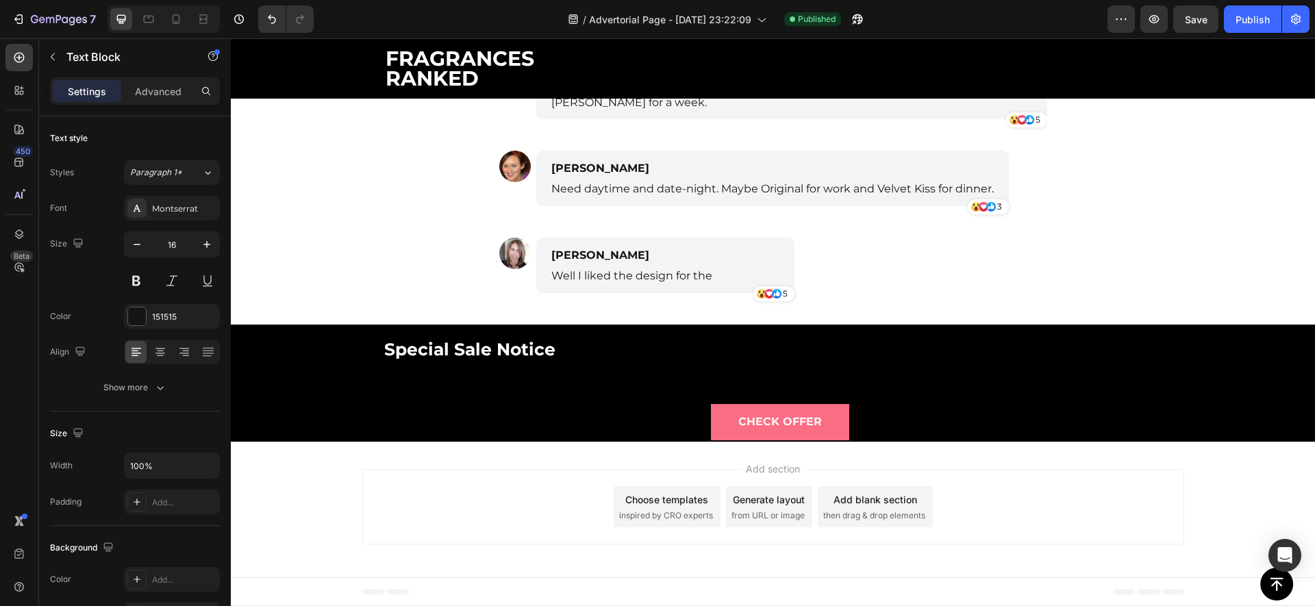
click at [725, 285] on div "Icon Icon Icon 5 Text Block Row Row" at bounding box center [665, 294] width 258 height 18
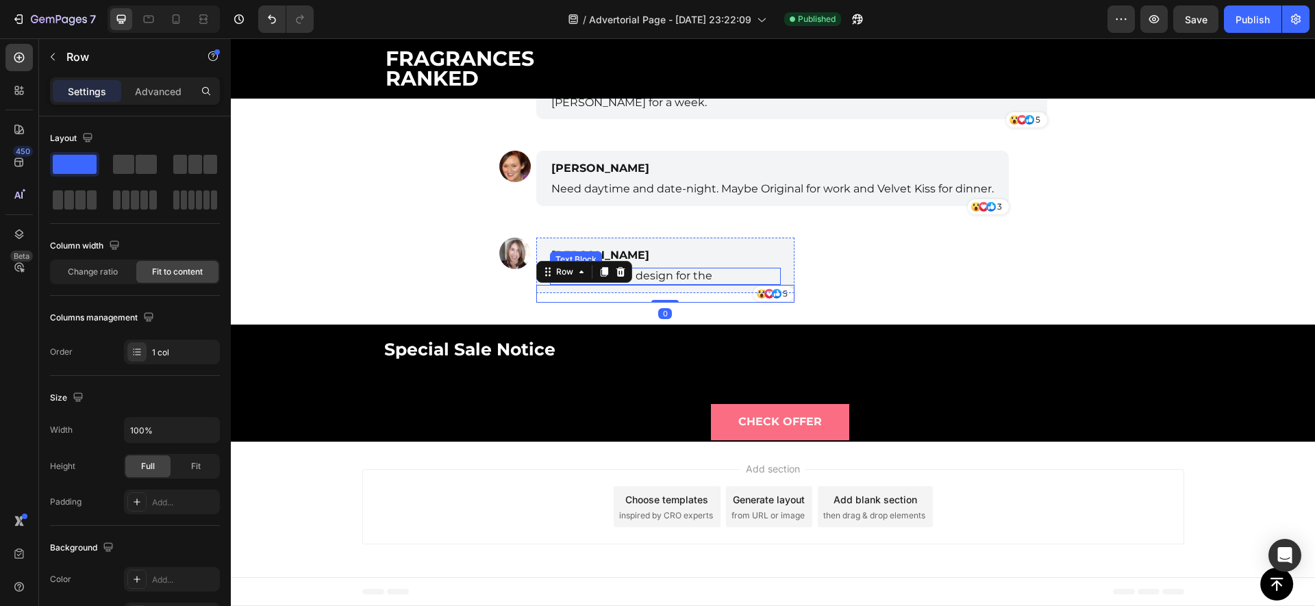
click at [700, 275] on p "Well I liked the design for the" at bounding box center [665, 276] width 228 height 14
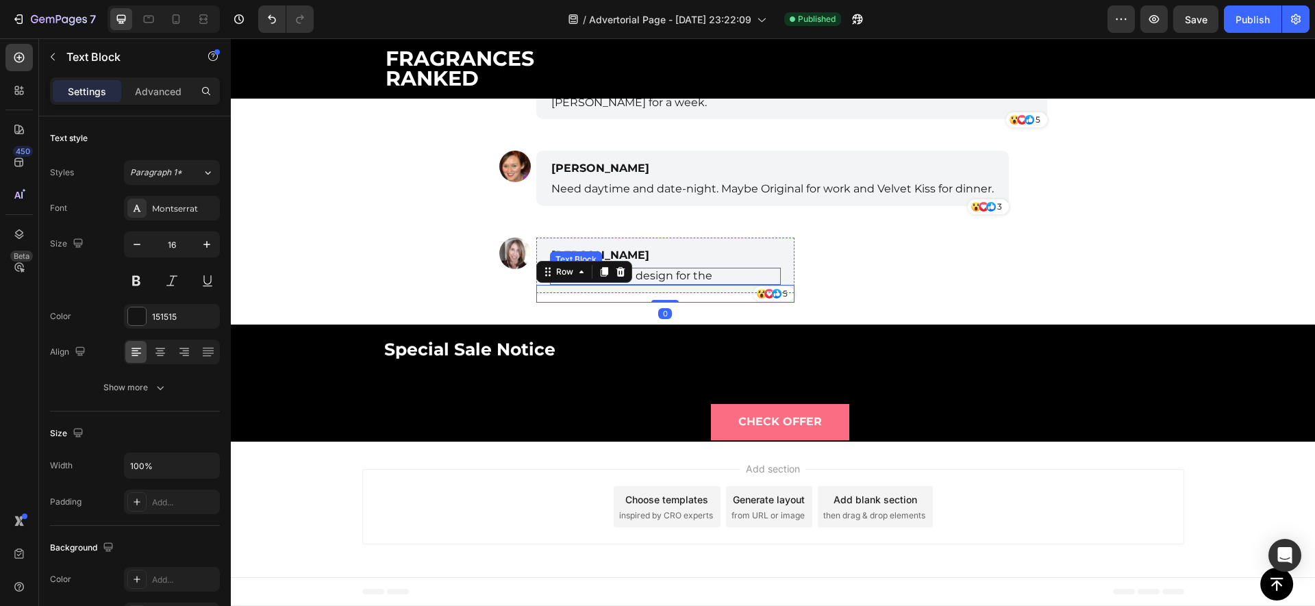
click at [700, 275] on p "Well I liked the design for the" at bounding box center [665, 276] width 228 height 14
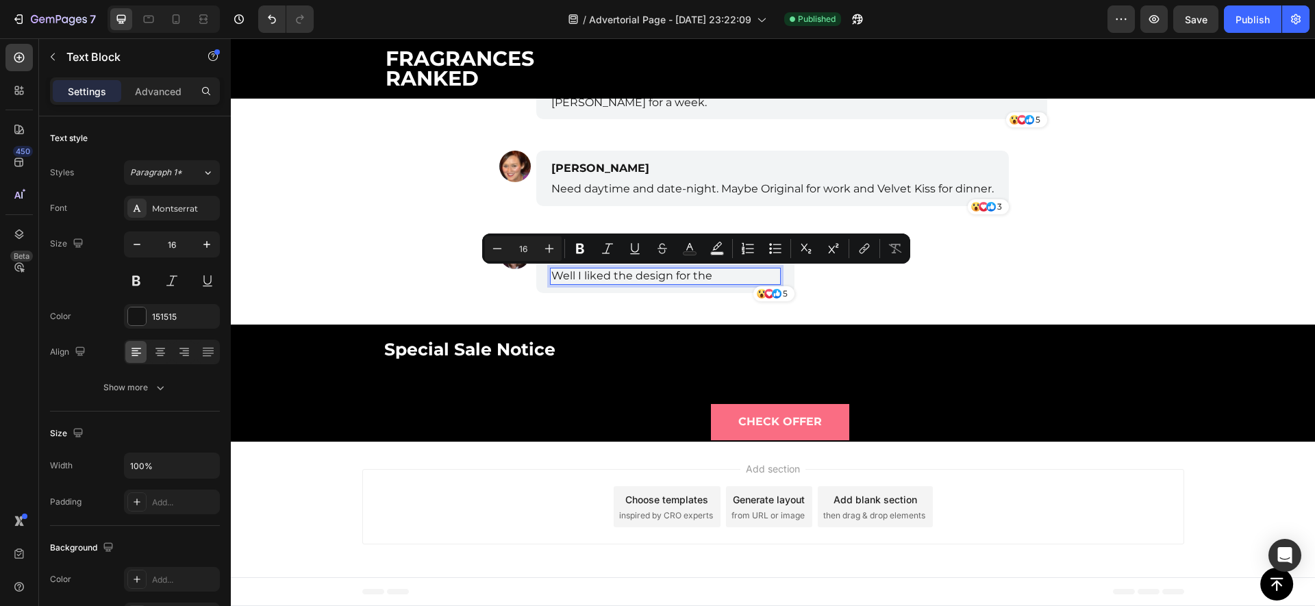
click at [715, 273] on p "Well I liked the design for the" at bounding box center [665, 276] width 228 height 14
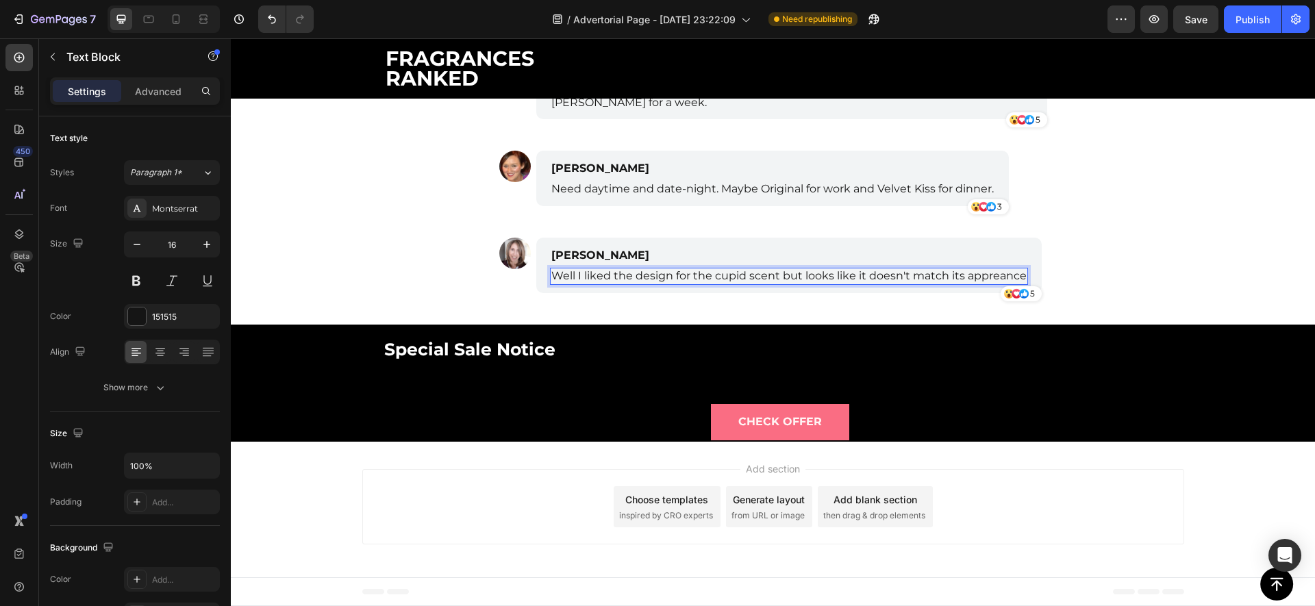
click at [992, 280] on p "Well I liked the design for the cupid scent but looks like it doesn't match its…" at bounding box center [788, 276] width 475 height 14
click at [990, 277] on p "Well I liked the design for the cupid scent but looks like it doesn't match its…" at bounding box center [788, 276] width 475 height 14
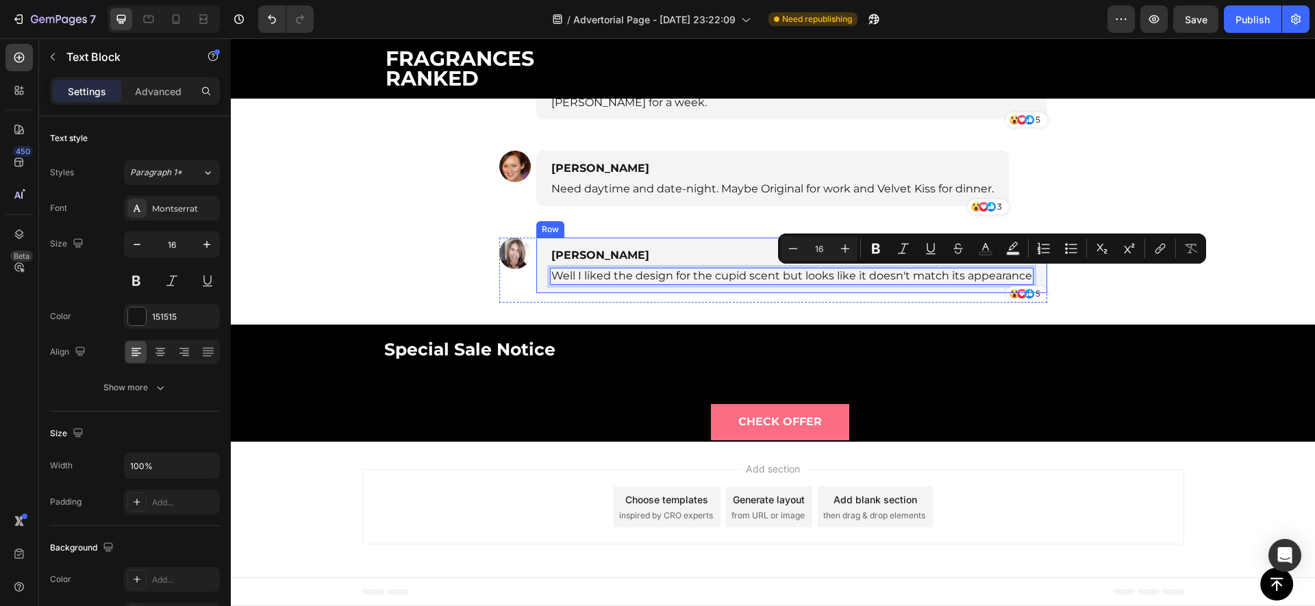
drag, startPoint x: 959, startPoint y: 277, endPoint x: 1262, endPoint y: 286, distance: 302.9
click at [1036, 279] on div "Naomi Brown Text Block Well I liked the design for the cupid scent but looks li…" at bounding box center [791, 265] width 511 height 55
copy p "appearance"
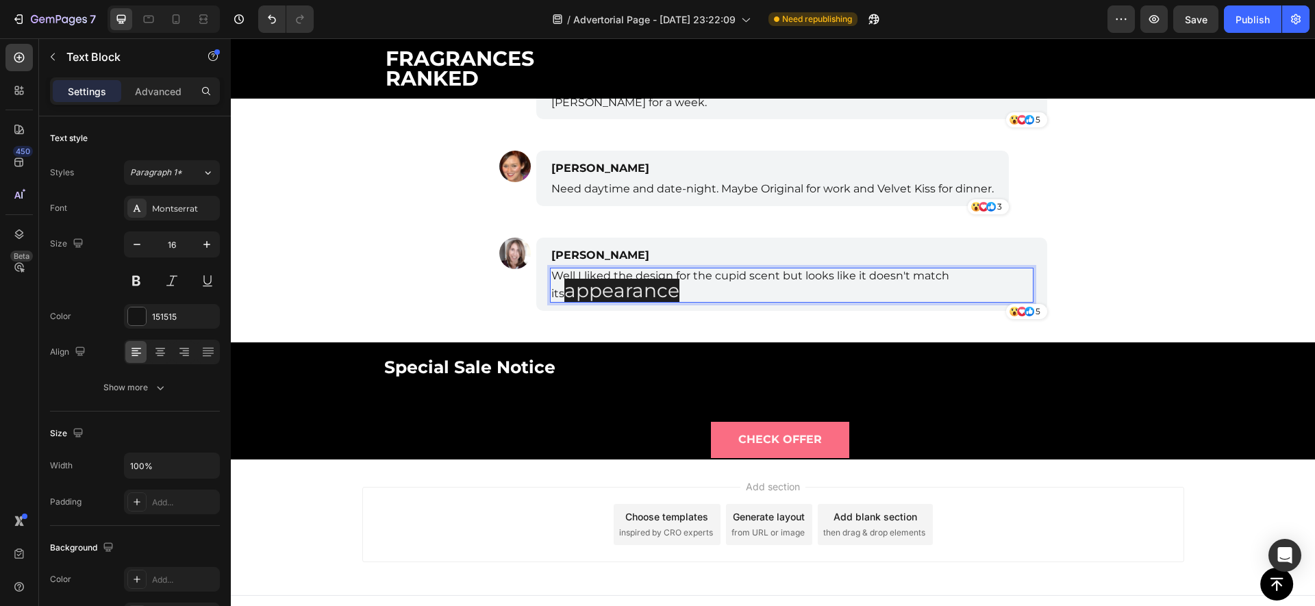
scroll to position [0, 0]
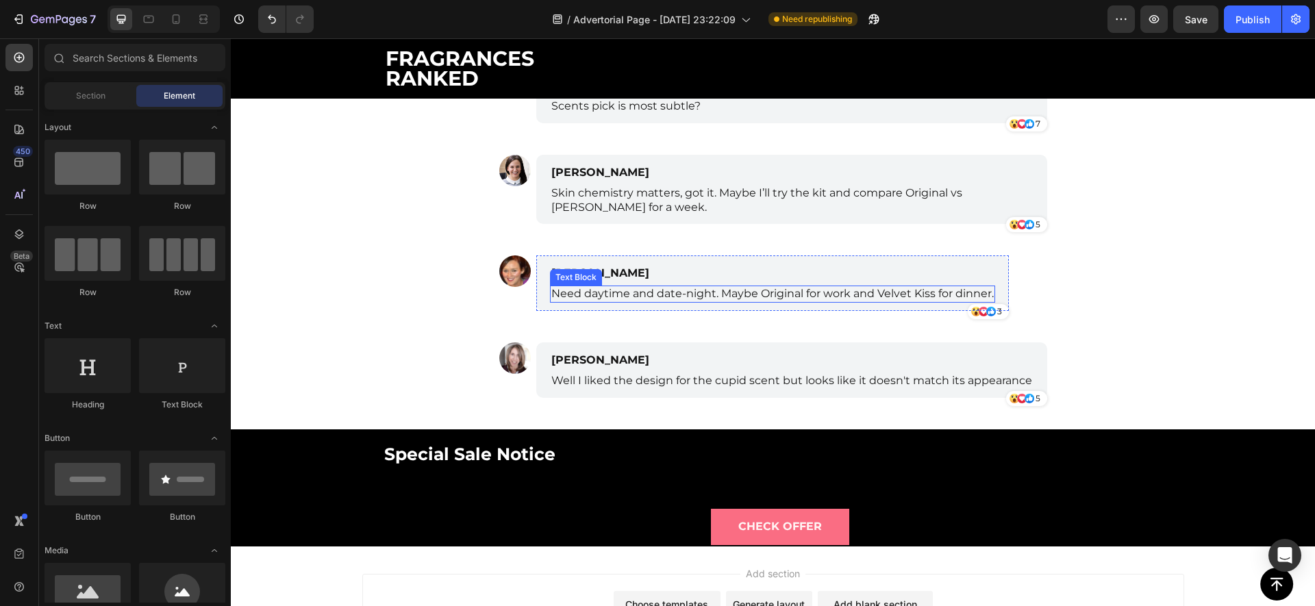
scroll to position [5814, 0]
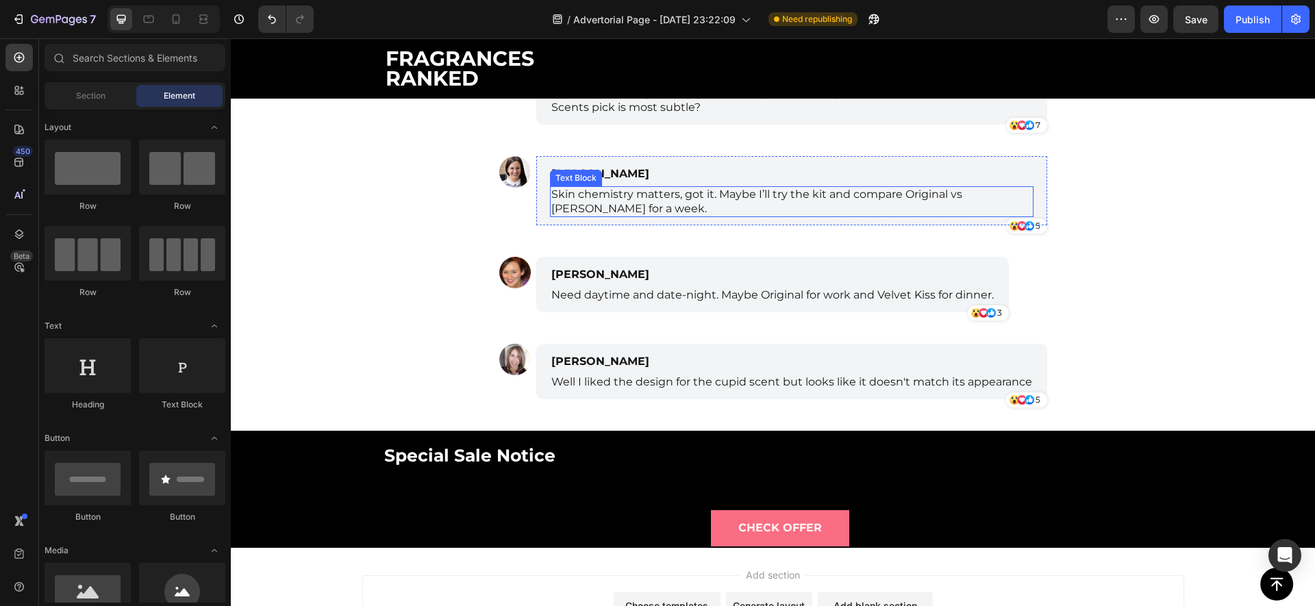
click at [660, 212] on p "Skin chemistry matters, got it. Maybe I’ll try the kit and compare Original vs …" at bounding box center [791, 202] width 481 height 29
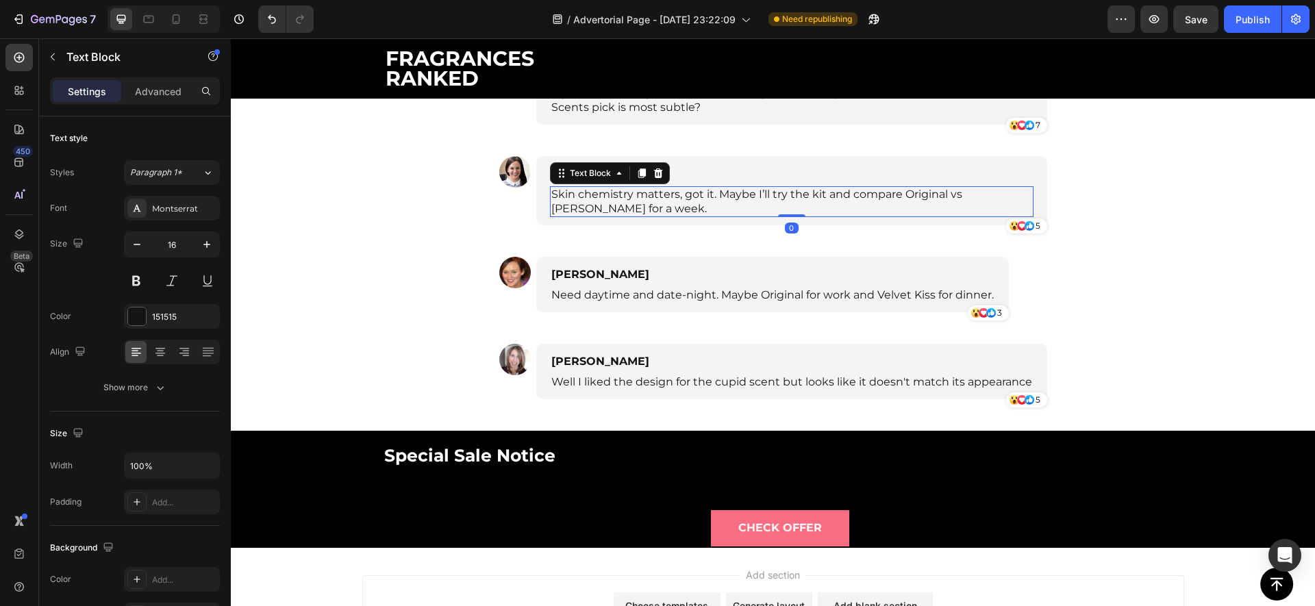
click at [660, 212] on p "Skin chemistry matters, got it. Maybe I’ll try the kit and compare Original vs …" at bounding box center [791, 202] width 481 height 29
click at [716, 194] on p "Skin chemistry matters, got it. Maybe I’ll try the kit and compare Original vs …" at bounding box center [791, 202] width 481 height 29
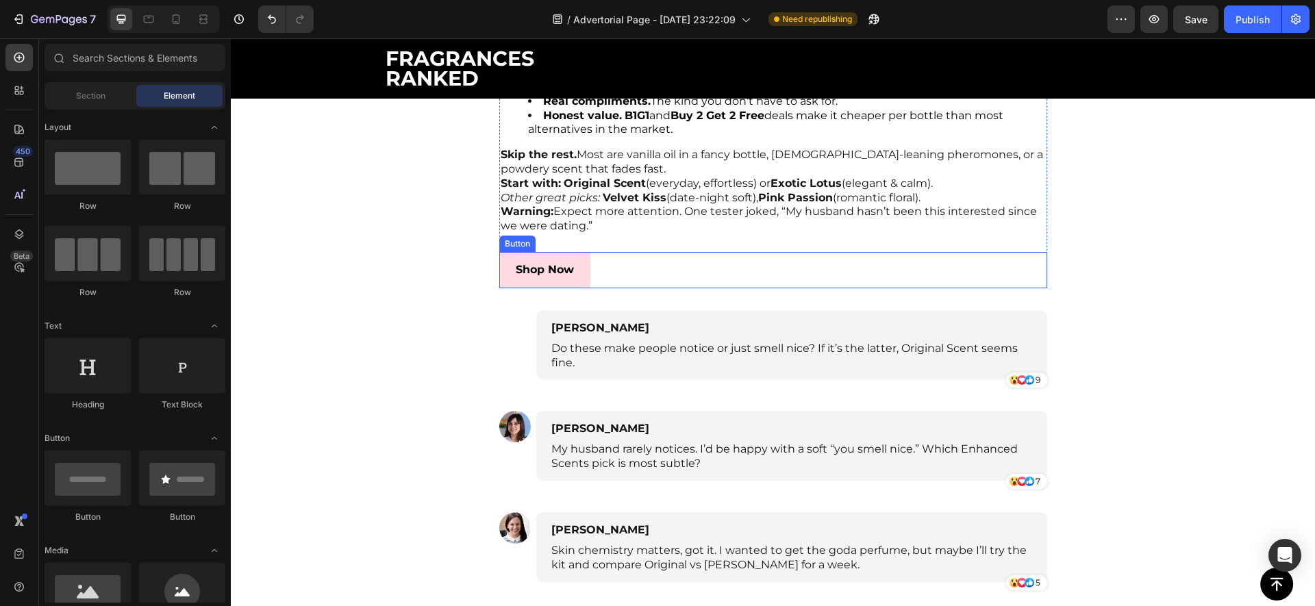
scroll to position [5509, 0]
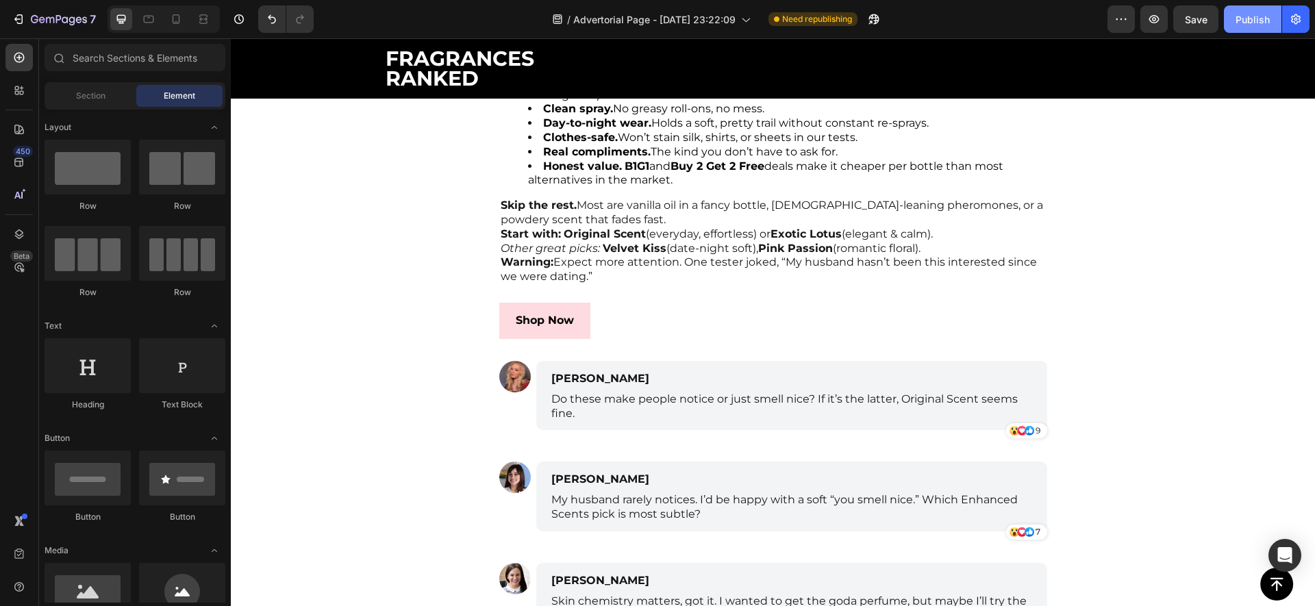
click at [1255, 16] on div "Publish" at bounding box center [1253, 19] width 34 height 14
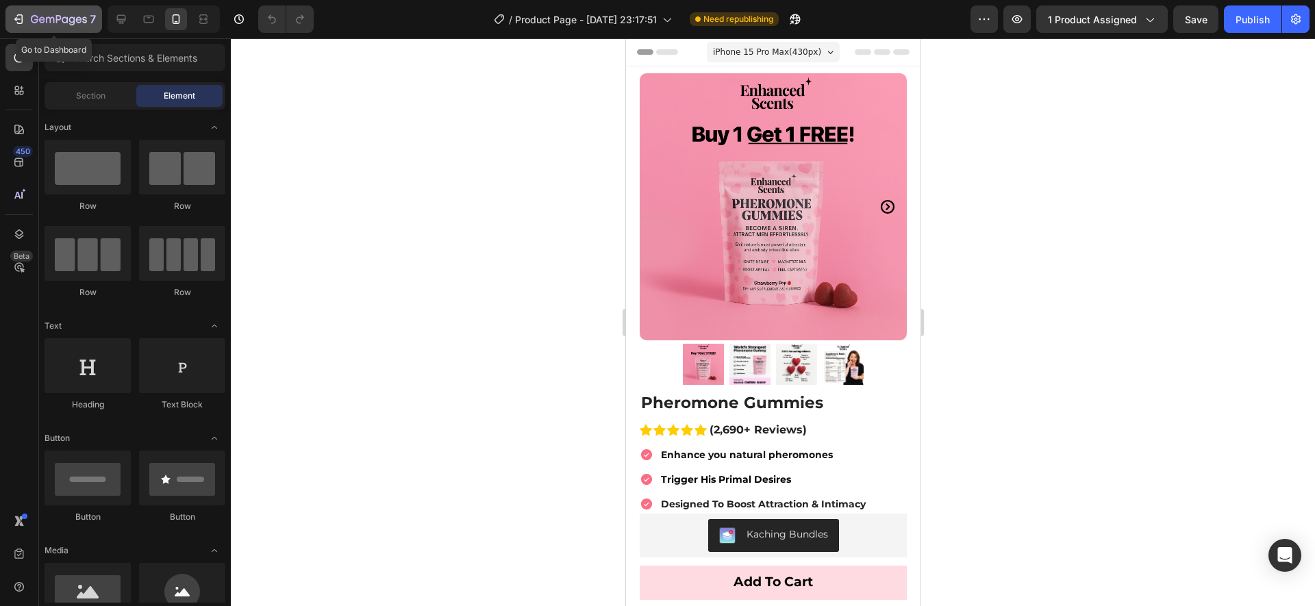
click at [71, 15] on icon "button" at bounding box center [59, 20] width 56 height 12
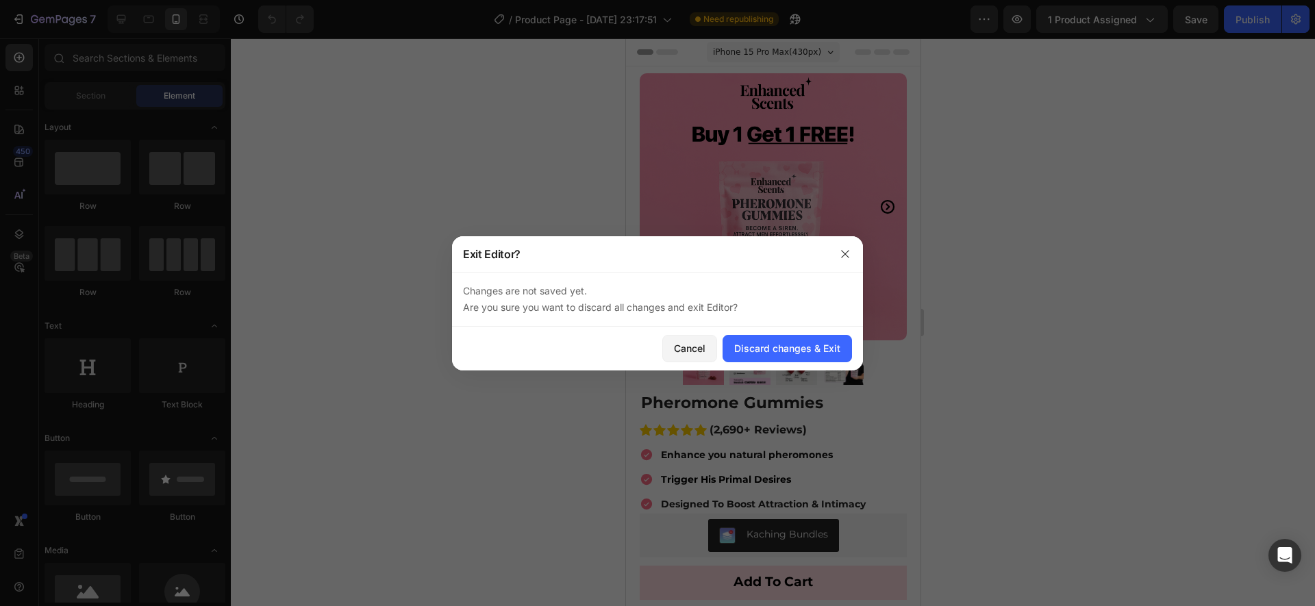
click at [837, 330] on div "Cancel Discard changes & Exit" at bounding box center [657, 349] width 411 height 44
click at [838, 339] on button "Discard changes & Exit" at bounding box center [787, 348] width 129 height 27
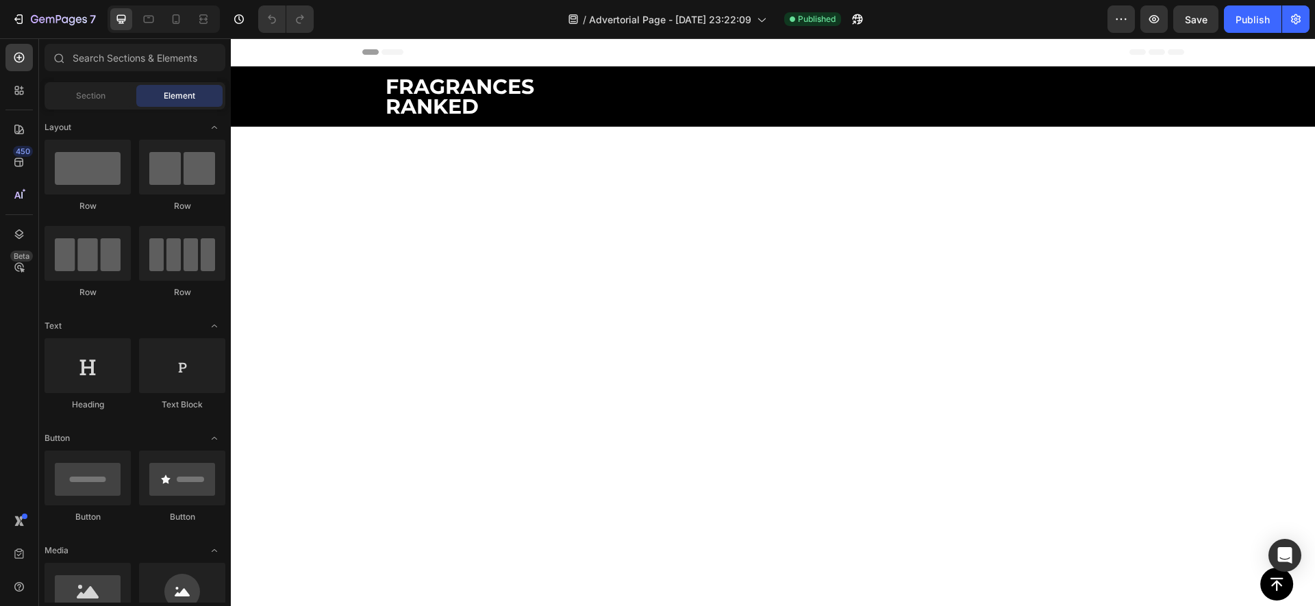
scroll to position [5906, 0]
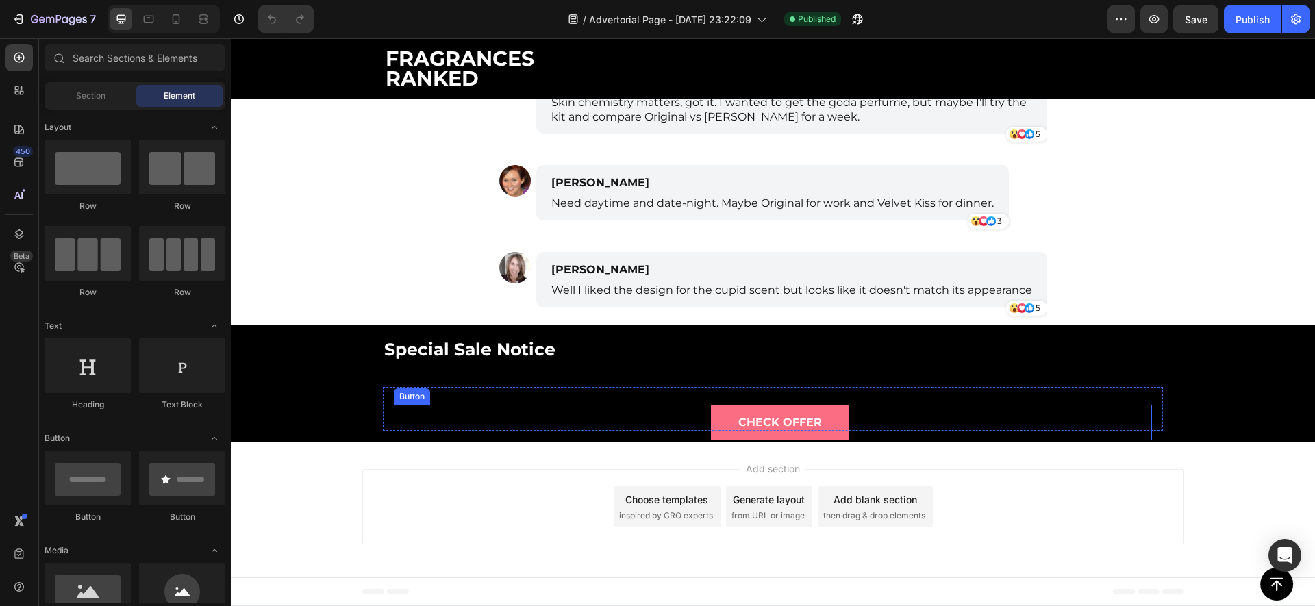
click at [541, 410] on div "Check Offer Button" at bounding box center [773, 423] width 758 height 36
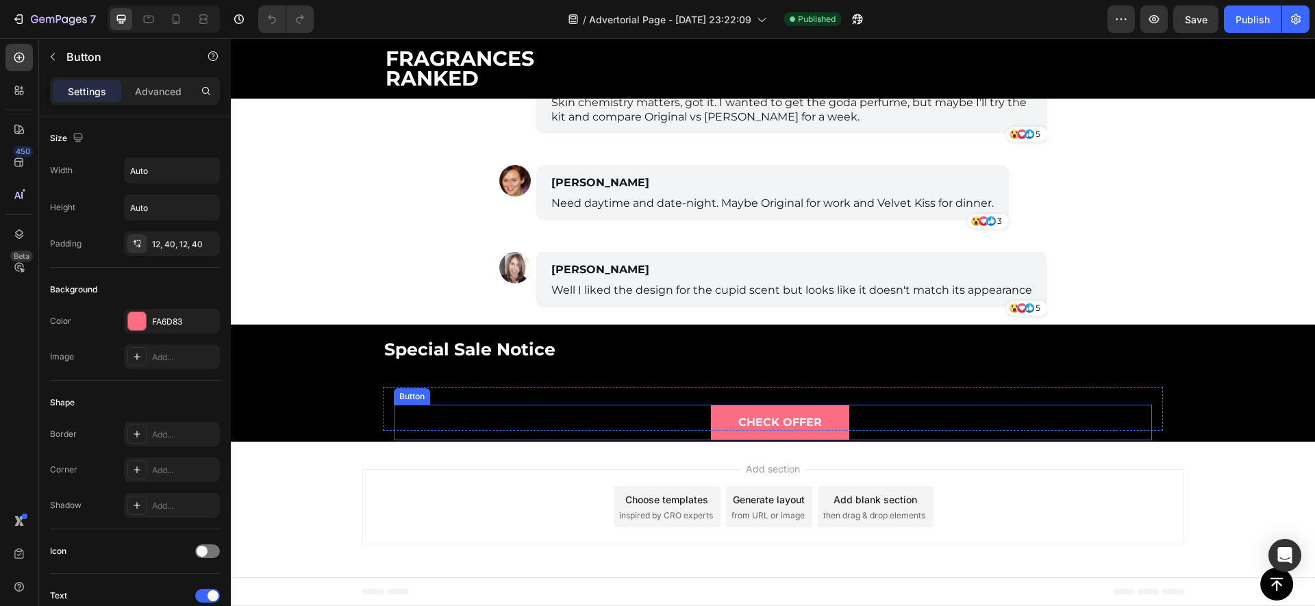
click at [541, 410] on div "Check Offer Button" at bounding box center [773, 423] width 758 height 36
click at [540, 408] on div "Check Offer Button -30" at bounding box center [773, 423] width 758 height 36
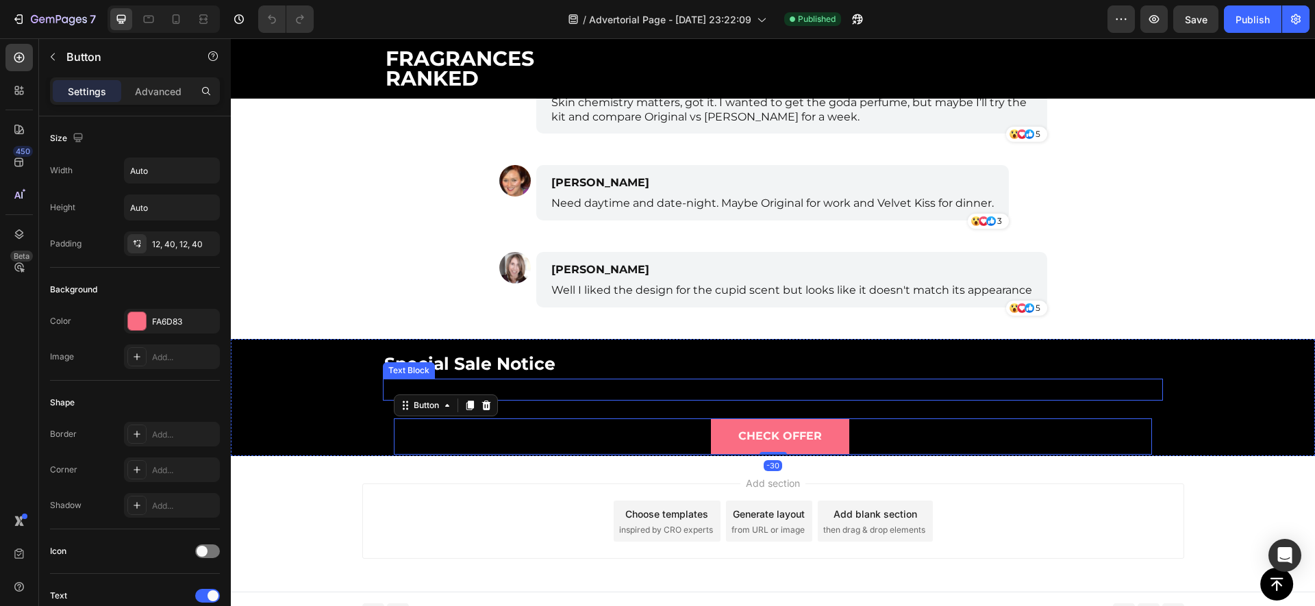
click at [557, 386] on p "They have a Limited Weekend bundle offer going on... Buy 1 Get 1 Free + Free gi…" at bounding box center [772, 390] width 777 height 20
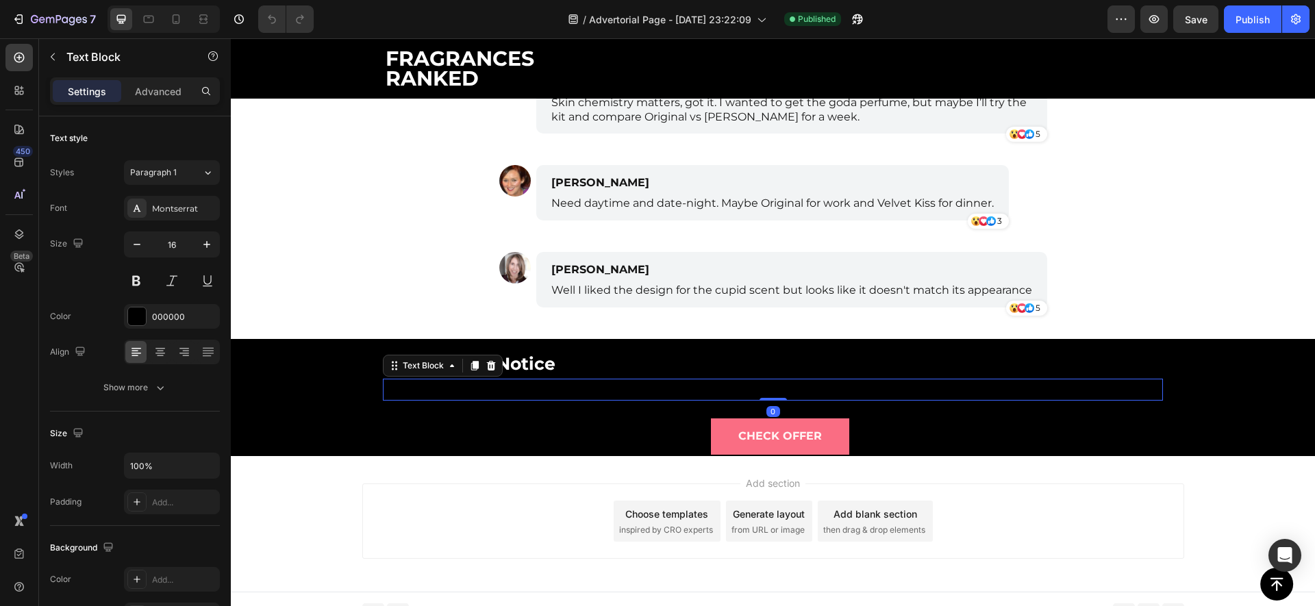
click at [557, 386] on p "They have a Limited Weekend bundle offer going on... Buy 1 Get 1 Free + Free gi…" at bounding box center [772, 390] width 777 height 20
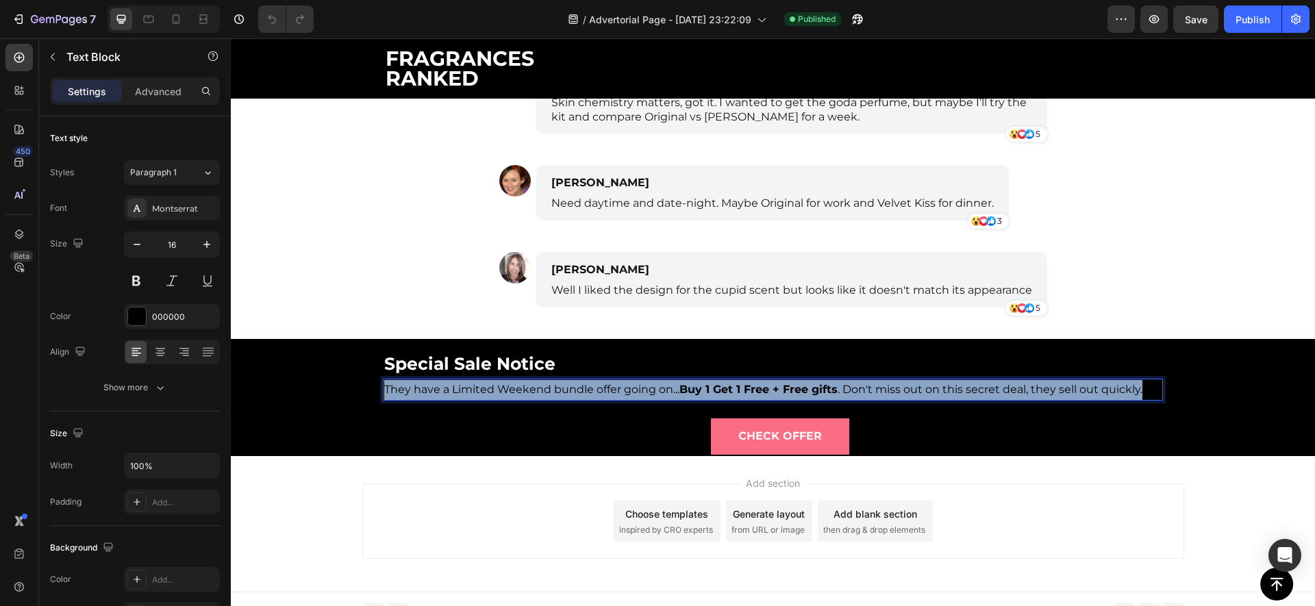
click at [557, 386] on p "They have a Limited Weekend bundle offer going on... Buy 1 Get 1 Free + Free gi…" at bounding box center [772, 390] width 777 height 20
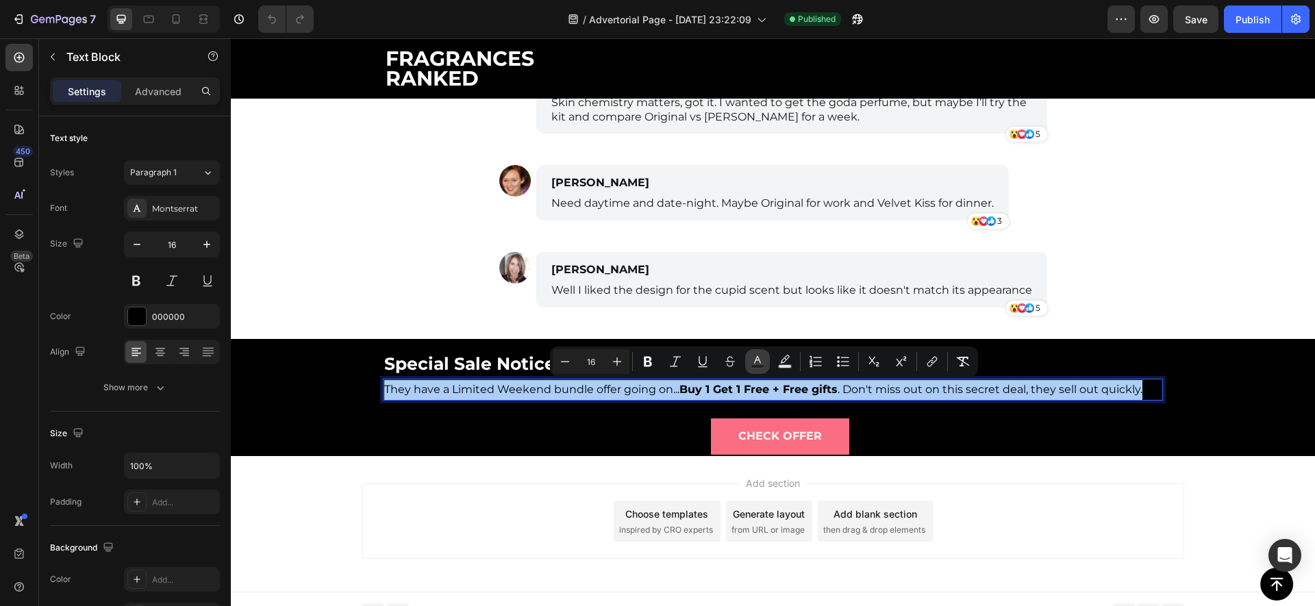
click at [747, 360] on button "Text Color" at bounding box center [757, 361] width 25 height 25
type input "000000"
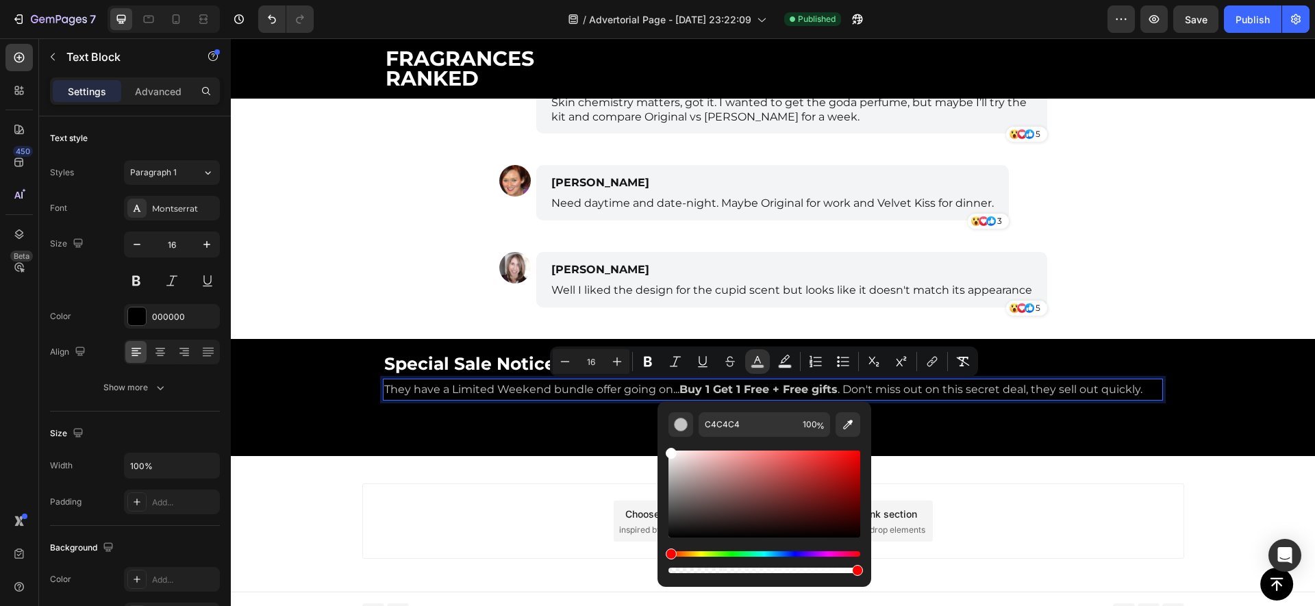
drag, startPoint x: 668, startPoint y: 533, endPoint x: 660, endPoint y: 426, distance: 107.1
click at [660, 426] on div "C4C4C4 100 %" at bounding box center [765, 488] width 214 height 175
type input "FFFFFF"
click at [542, 505] on div "Add section Choose templates inspired by CRO experts Generate layout from URL o…" at bounding box center [773, 521] width 822 height 75
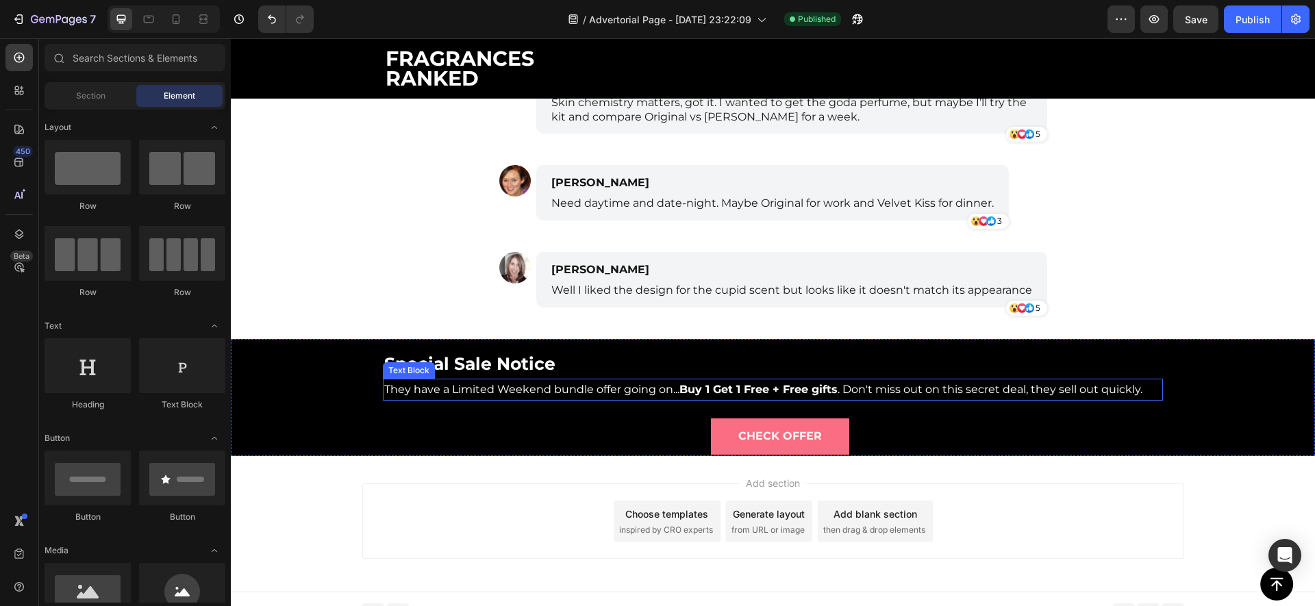
click at [927, 386] on span "They have a Limited Weekend bundle offer going on... Buy 1 Get 1 Free + Free gi…" at bounding box center [763, 389] width 758 height 13
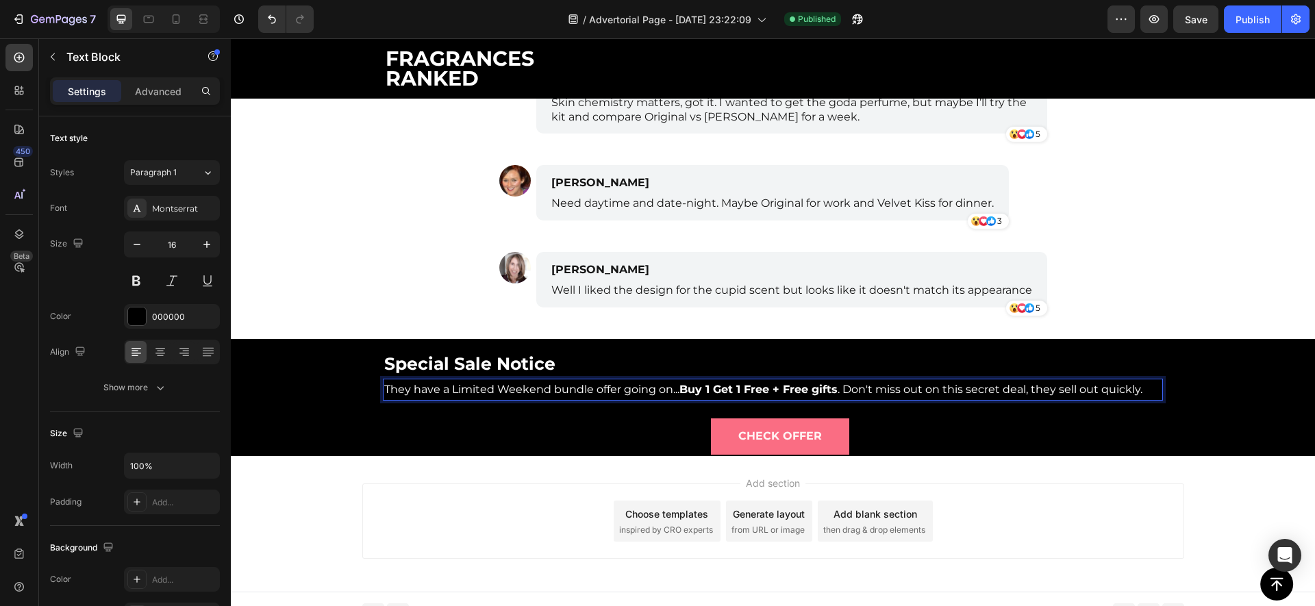
click at [936, 390] on span "They have a Limited Weekend bundle offer going on... Buy 1 Get 1 Free + Free gi…" at bounding box center [763, 389] width 758 height 13
click at [1021, 392] on span "They have a Limited Weekend bundle offer going on... Buy 1 Get 1 Free + Free gi…" at bounding box center [763, 389] width 758 height 13
drag, startPoint x: 1034, startPoint y: 390, endPoint x: 1147, endPoint y: 392, distance: 112.3
click at [1147, 392] on p "They have a Limited Weekend bundle offer going on... Buy 1 Get 1 Free + Free gi…" at bounding box center [772, 390] width 777 height 20
click at [1274, 32] on button "Publish" at bounding box center [1253, 18] width 58 height 27
